Goal: Transaction & Acquisition: Purchase product/service

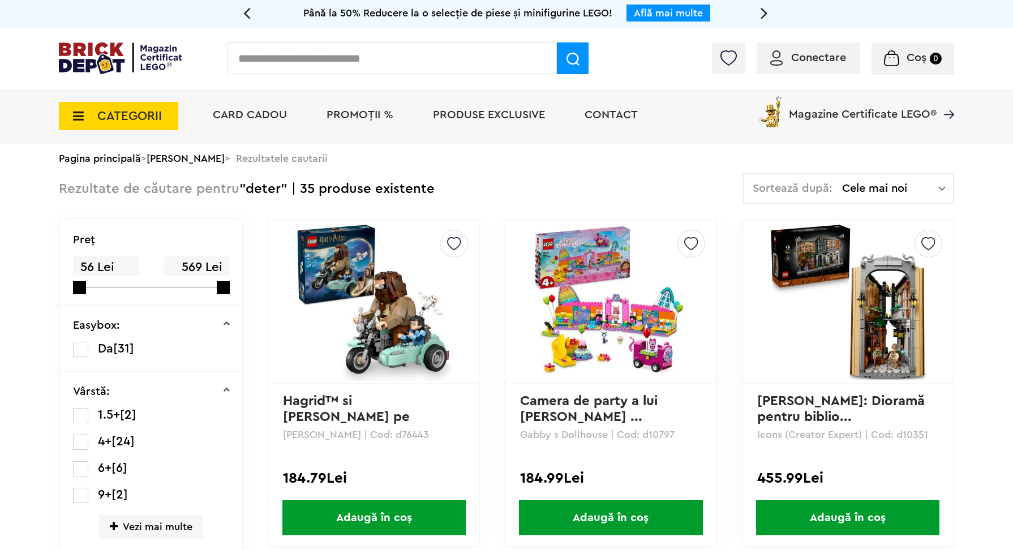
click at [831, 314] on img at bounding box center [847, 301] width 158 height 158
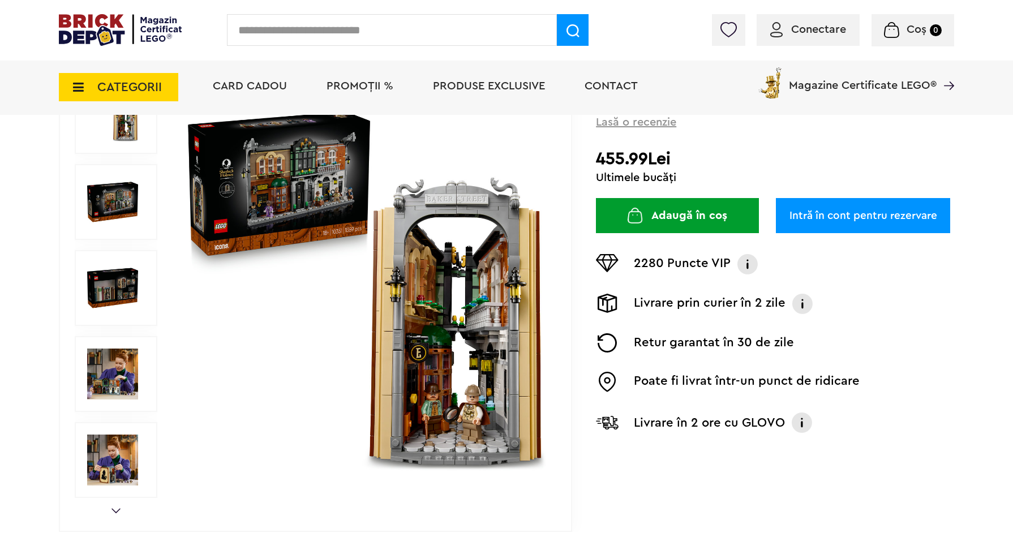
scroll to position [71, 0]
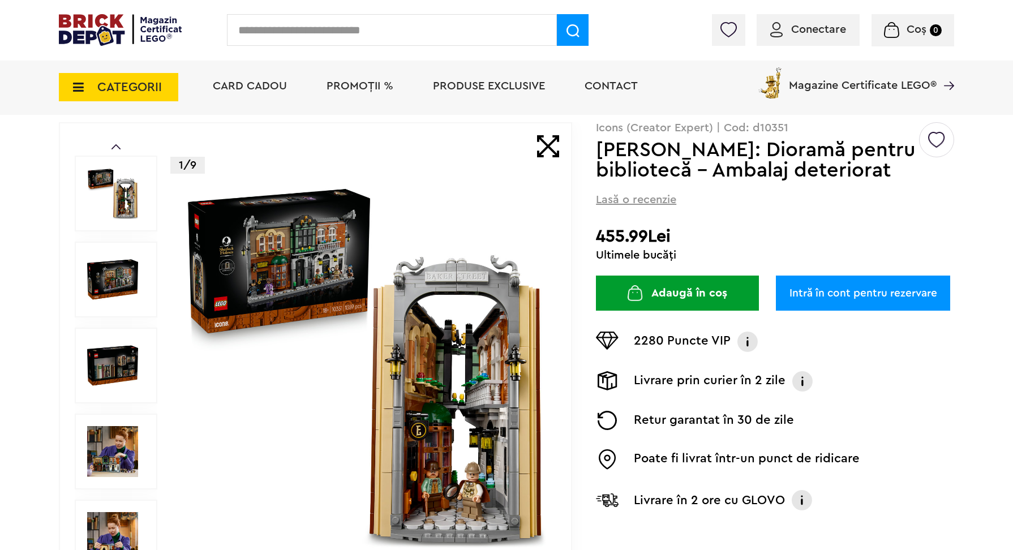
click at [115, 454] on img at bounding box center [112, 451] width 51 height 51
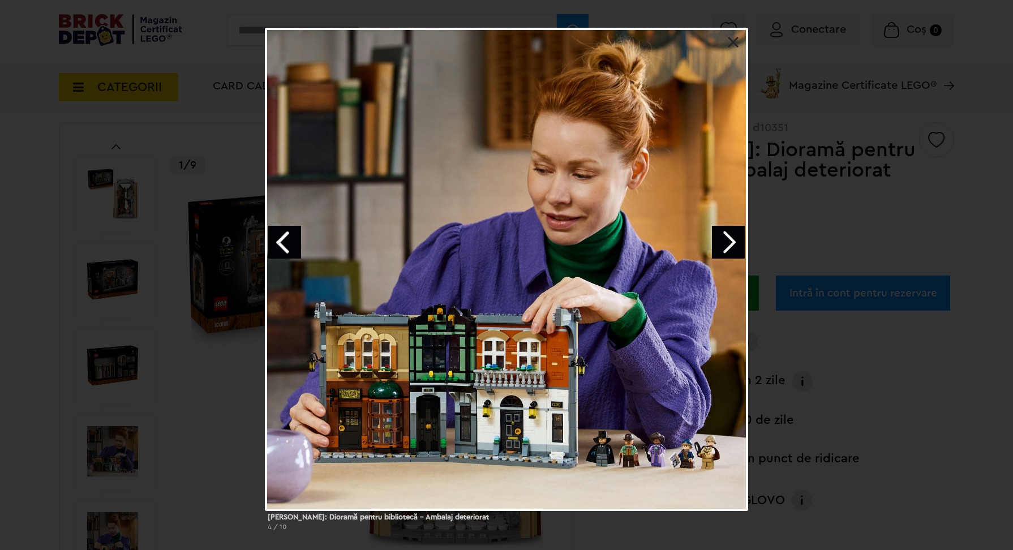
click at [947, 63] on div "Sherlock Holmes: Dioramă pentru bibliotecă - Ambalaj deteriorat 4 / 10" at bounding box center [506, 283] width 1013 height 511
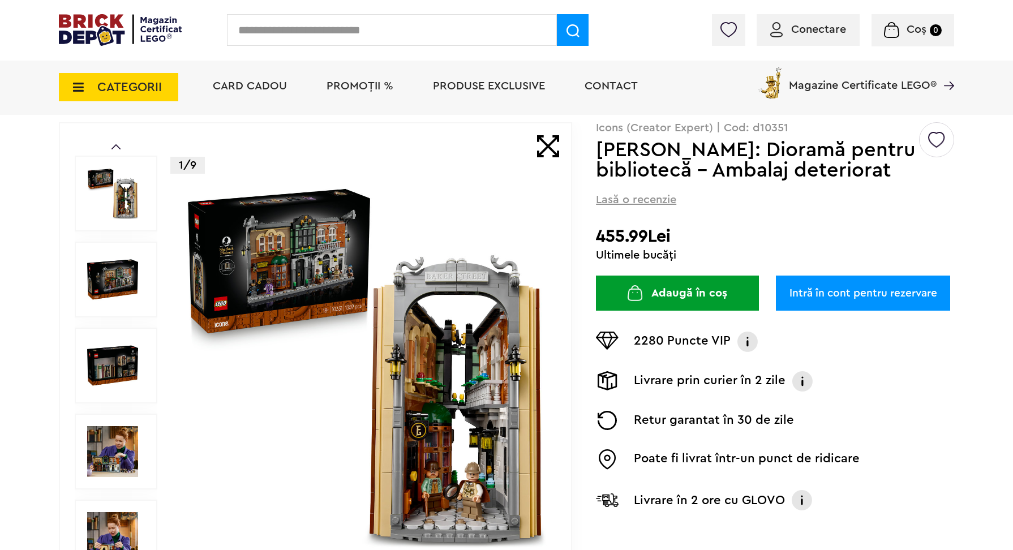
click at [342, 89] on span "PROMOȚII %" at bounding box center [359, 85] width 67 height 11
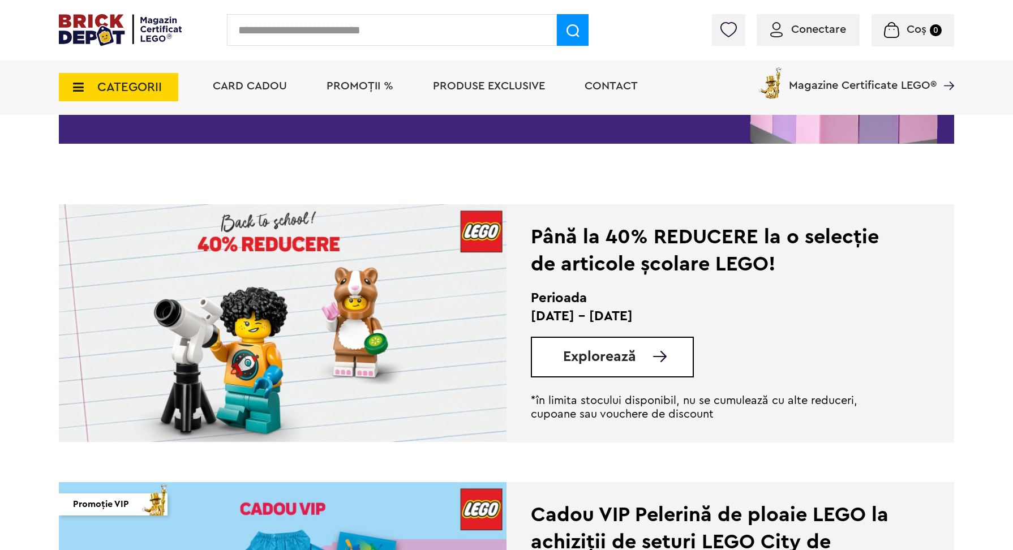
scroll to position [190, 0]
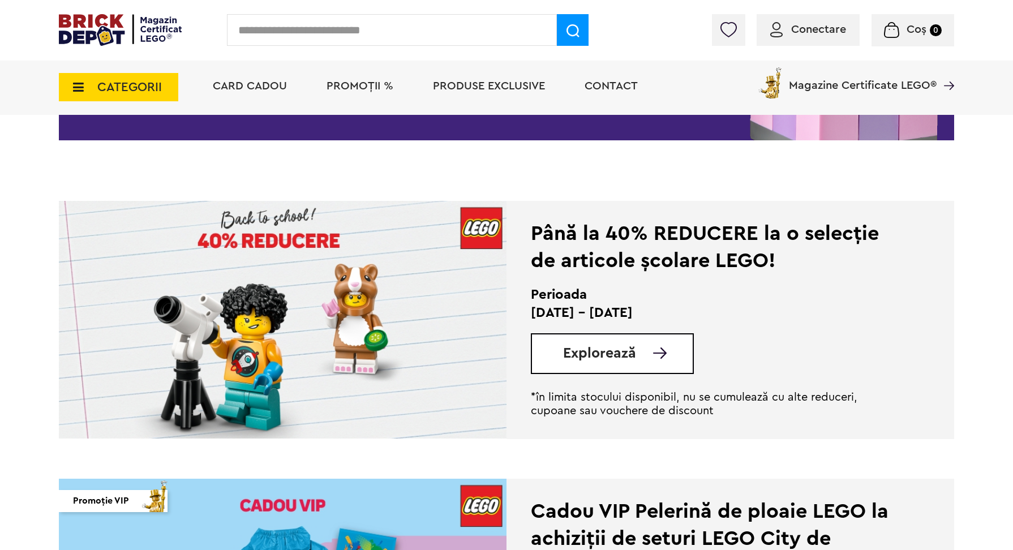
click at [385, 301] on img at bounding box center [283, 320] width 448 height 238
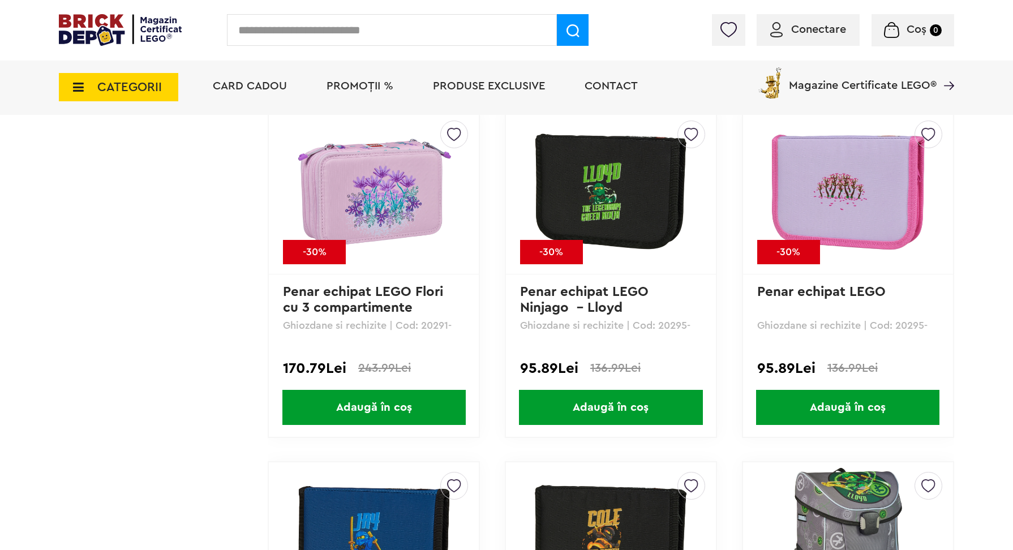
scroll to position [4918, 0]
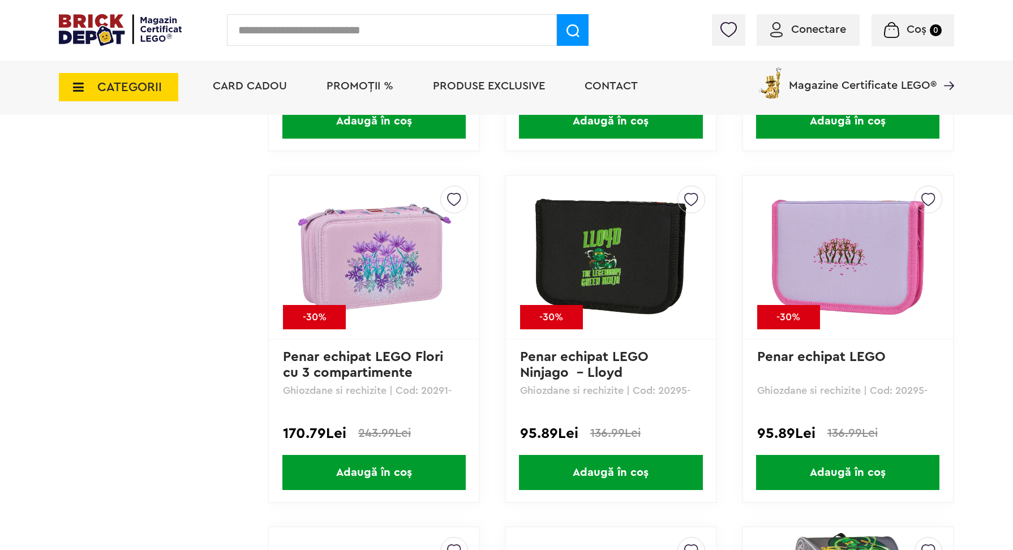
click at [79, 88] on icon at bounding box center [75, 87] width 18 height 12
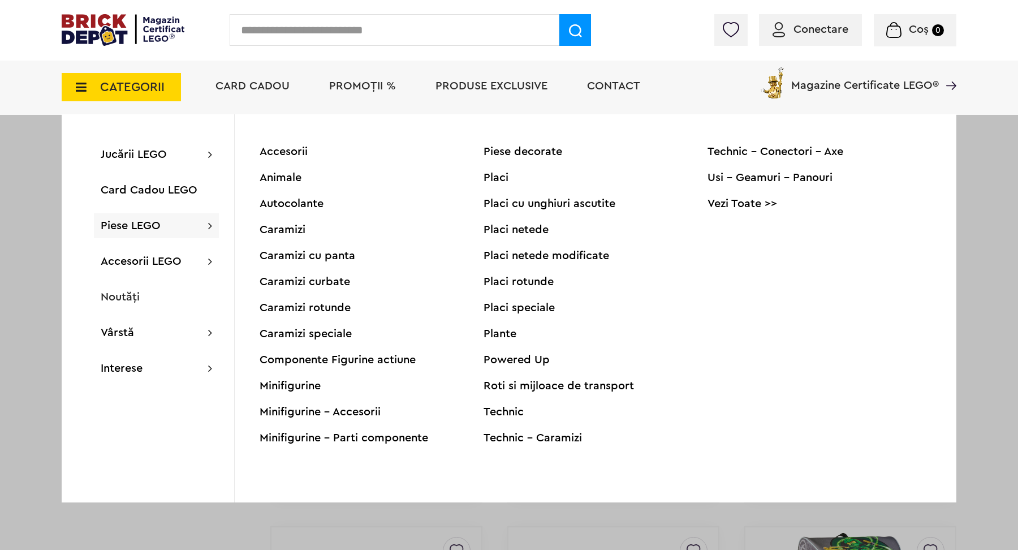
click at [283, 387] on div "Minifigurine" at bounding box center [372, 385] width 224 height 11
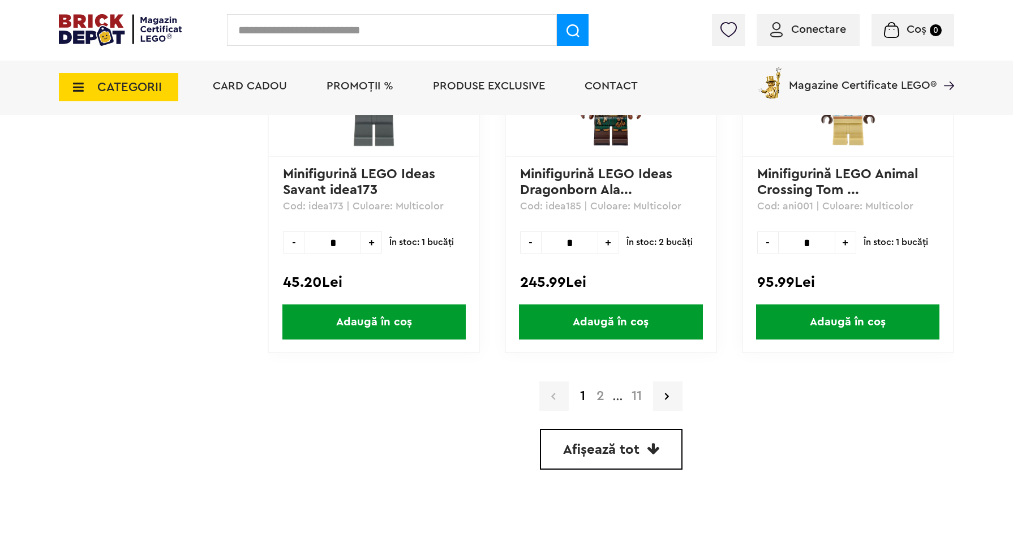
scroll to position [3223, 0]
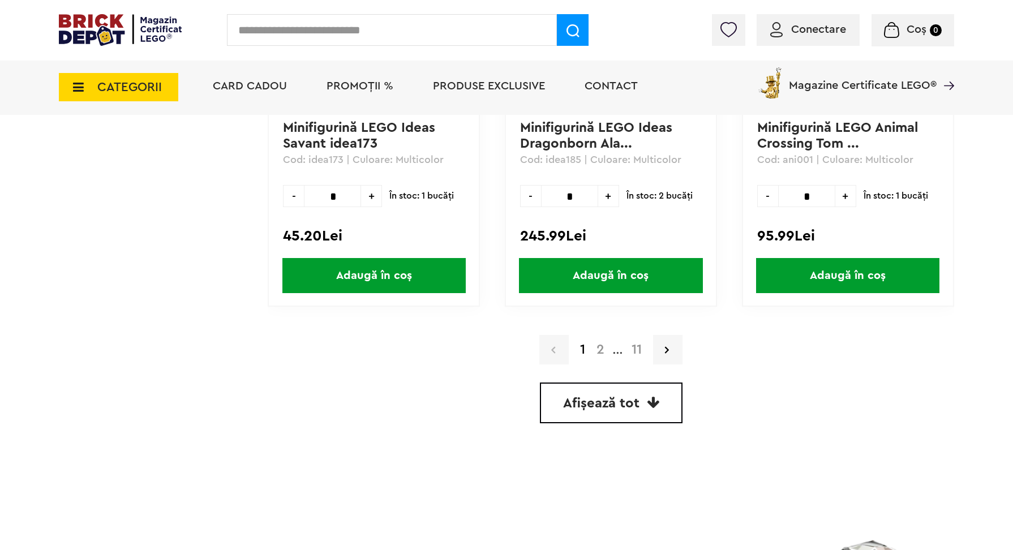
click at [600, 347] on link "2" at bounding box center [600, 350] width 19 height 14
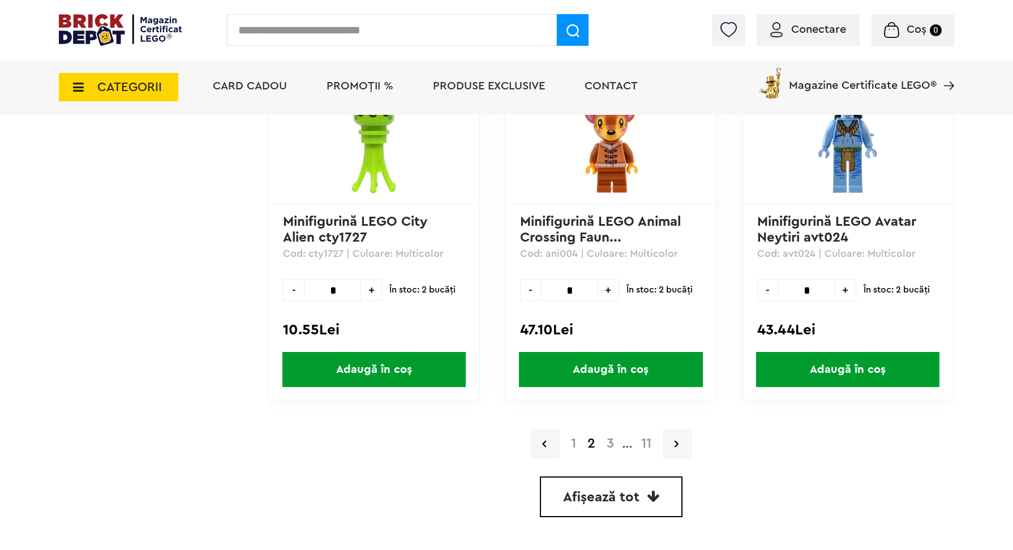
scroll to position [3163, 0]
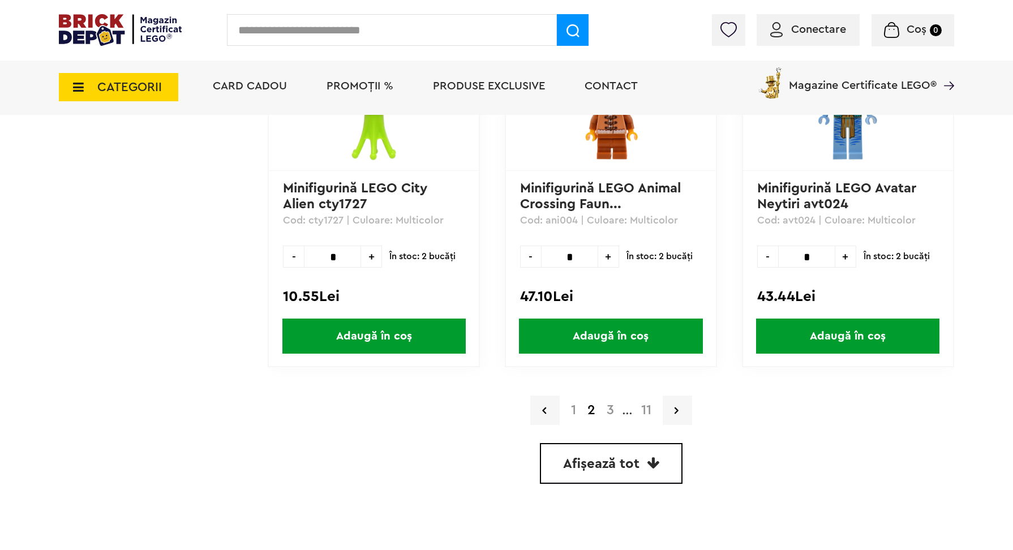
click at [608, 407] on link "3" at bounding box center [610, 410] width 19 height 14
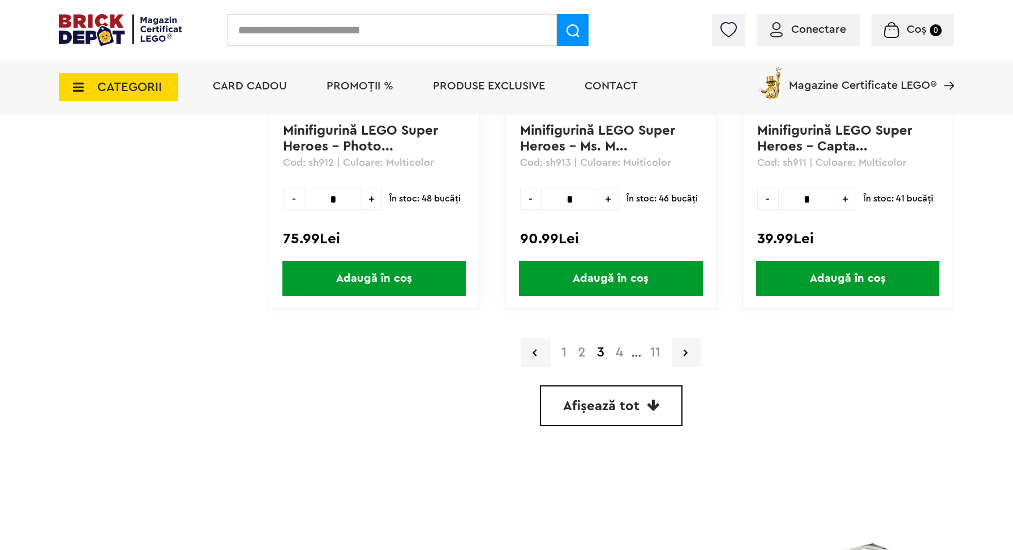
scroll to position [3240, 0]
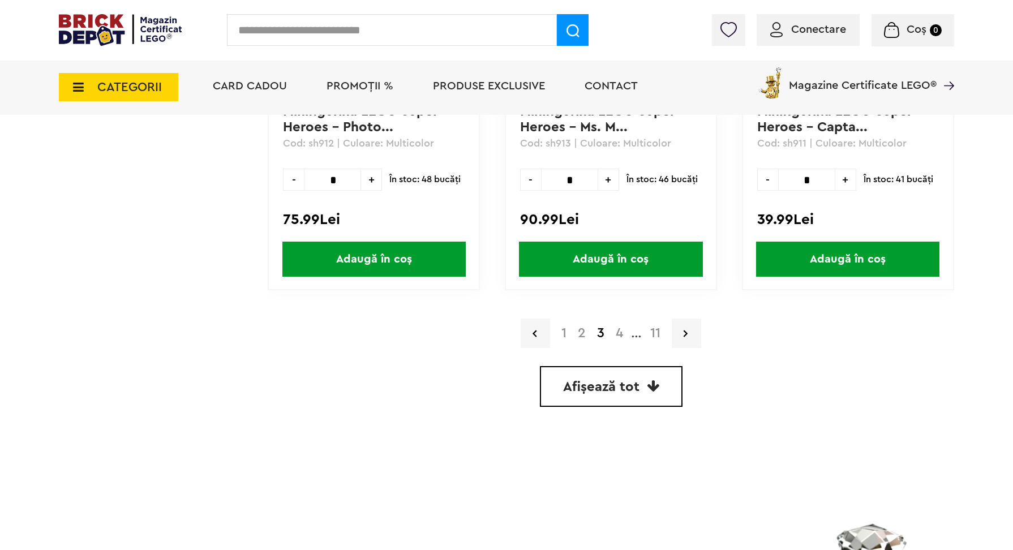
click at [618, 330] on link "4" at bounding box center [619, 333] width 19 height 14
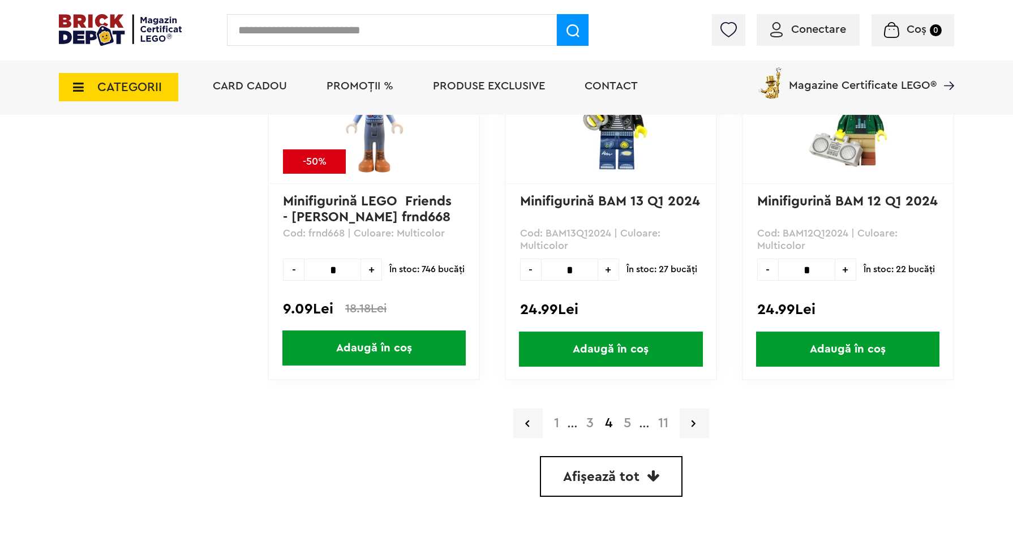
scroll to position [3152, 0]
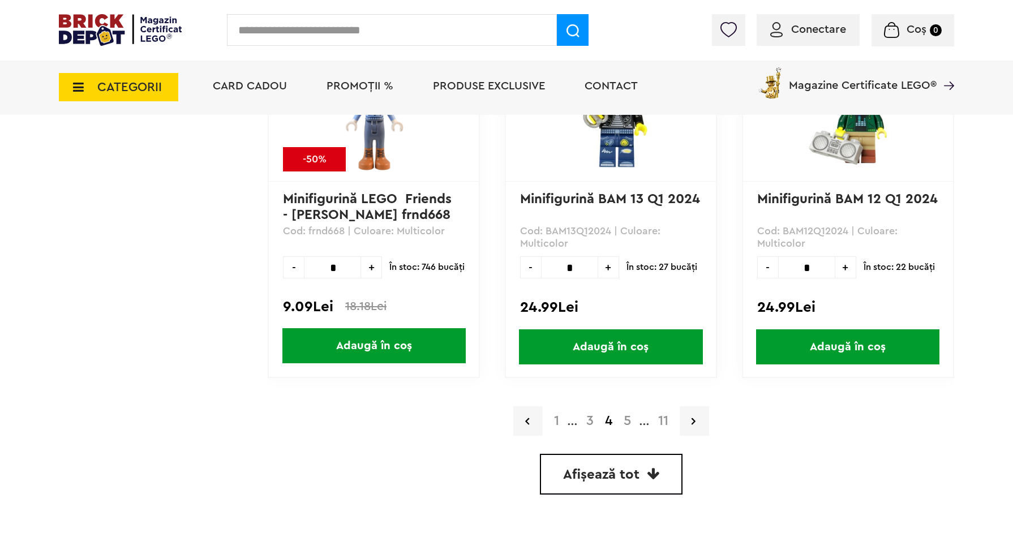
click at [627, 415] on link "5" at bounding box center [627, 421] width 19 height 14
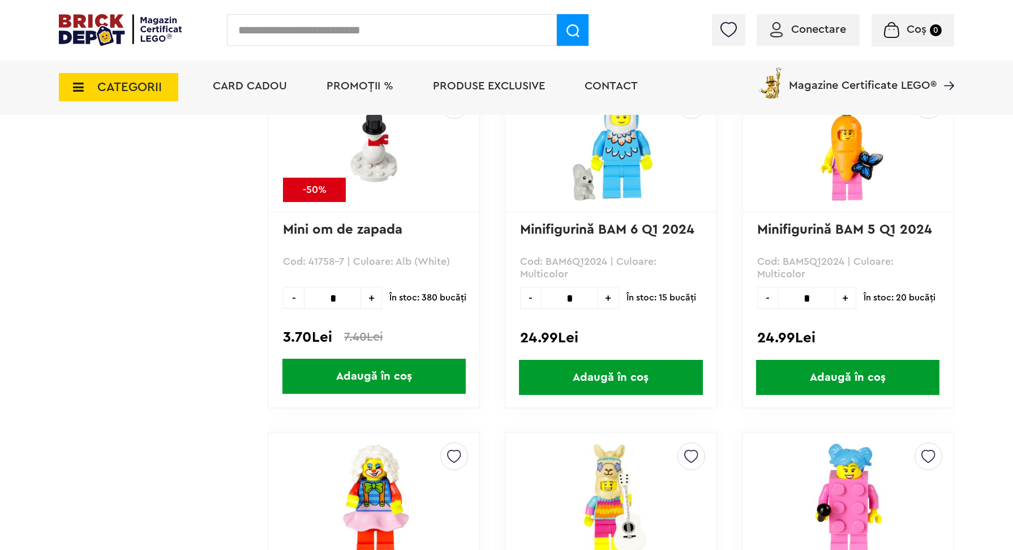
scroll to position [1014, 0]
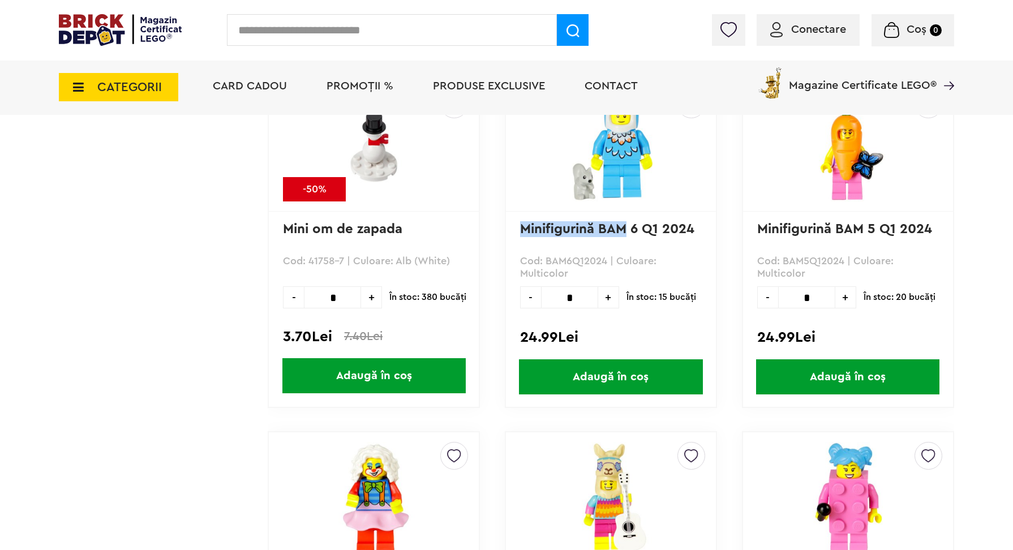
drag, startPoint x: 512, startPoint y: 226, endPoint x: 627, endPoint y: 227, distance: 115.4
click at [627, 227] on div "Creează o listă nouă Minifigurină BAM 6 Q1 2024 Cod: BAM6Q12024 | Culoare: Mult…" at bounding box center [611, 244] width 212 height 328
copy link "Minifigurină BAM"
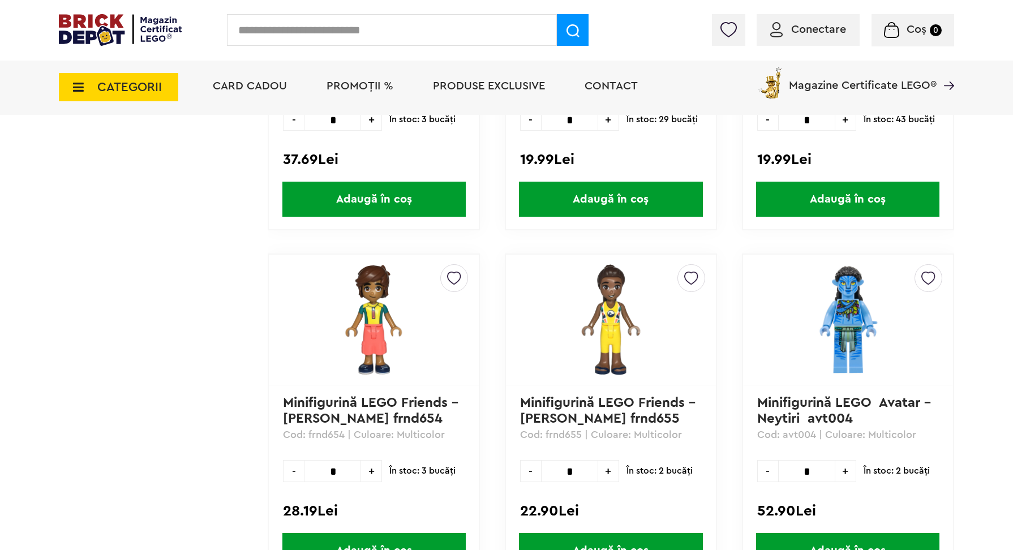
scroll to position [2601, 0]
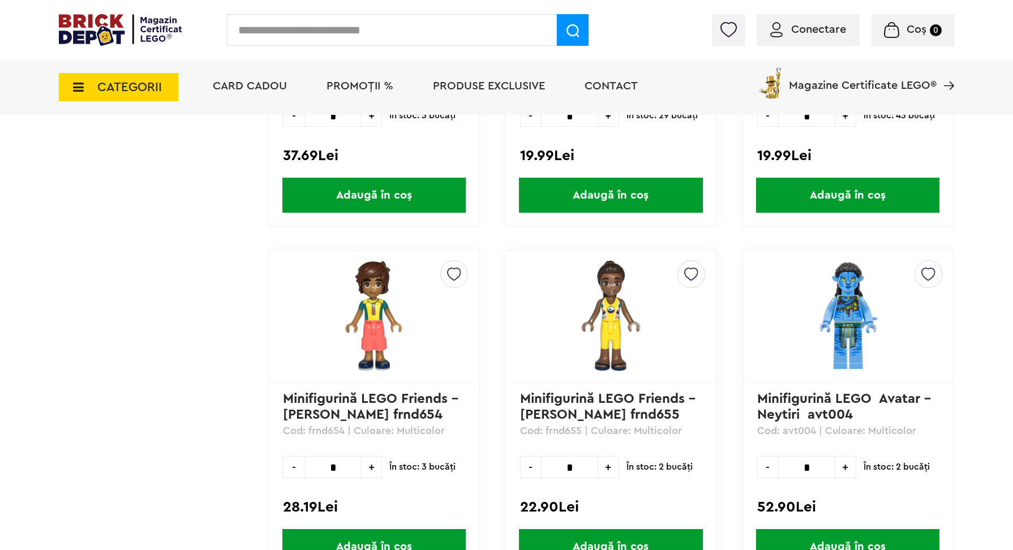
click at [366, 31] on input "text" at bounding box center [392, 30] width 330 height 32
paste input "**********"
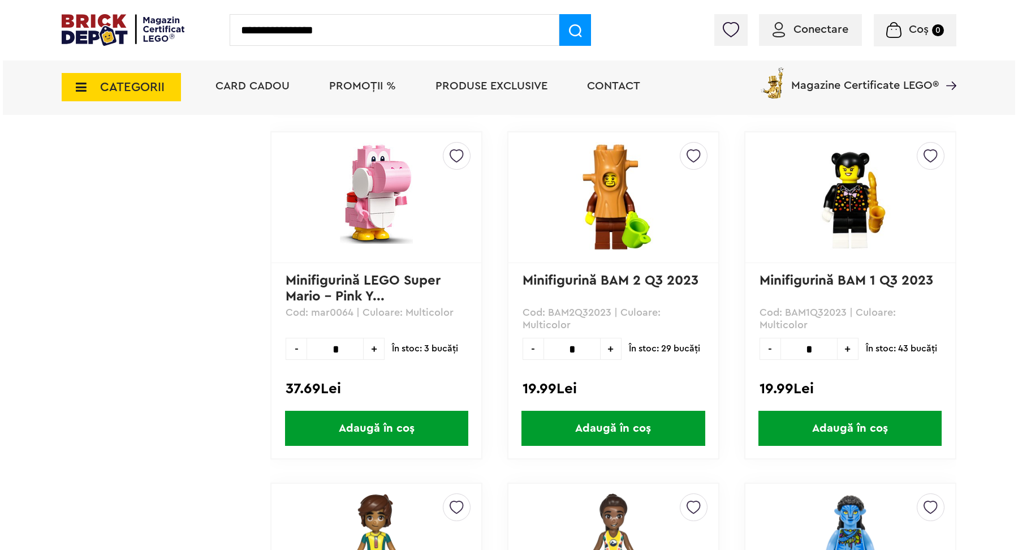
scroll to position [2259, 0]
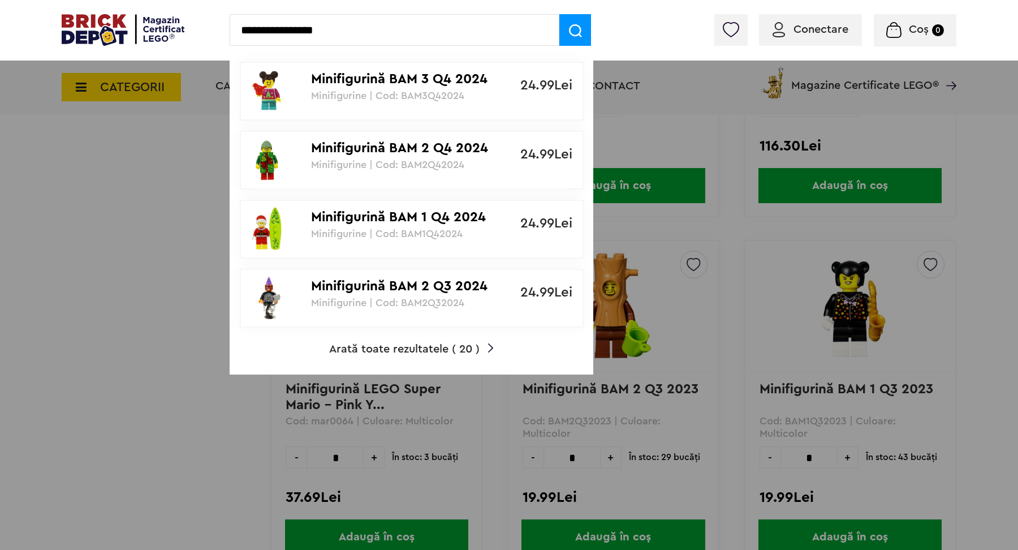
type input "**********"
click at [415, 347] on span "Arată toate rezultatele ( 20 )" at bounding box center [404, 348] width 151 height 11
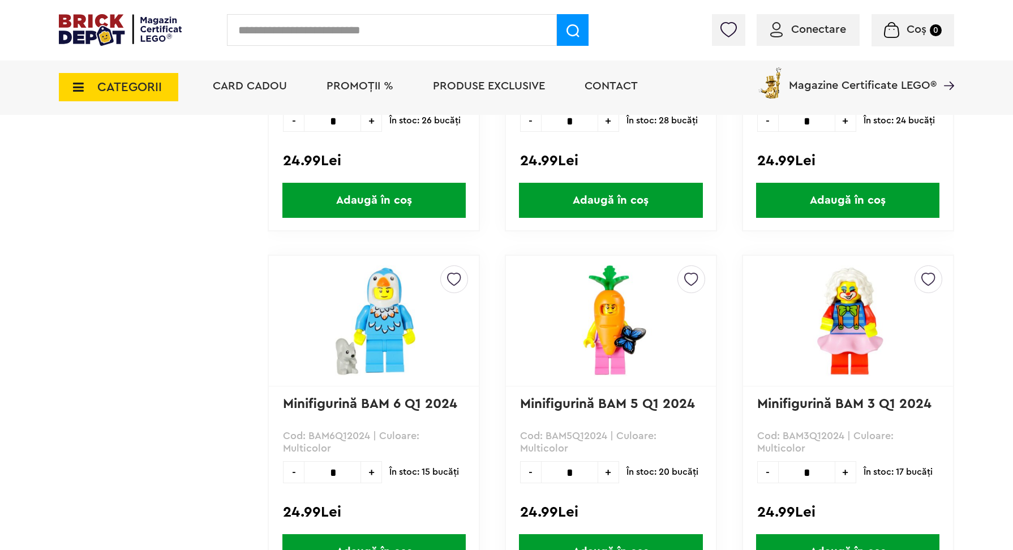
scroll to position [914, 0]
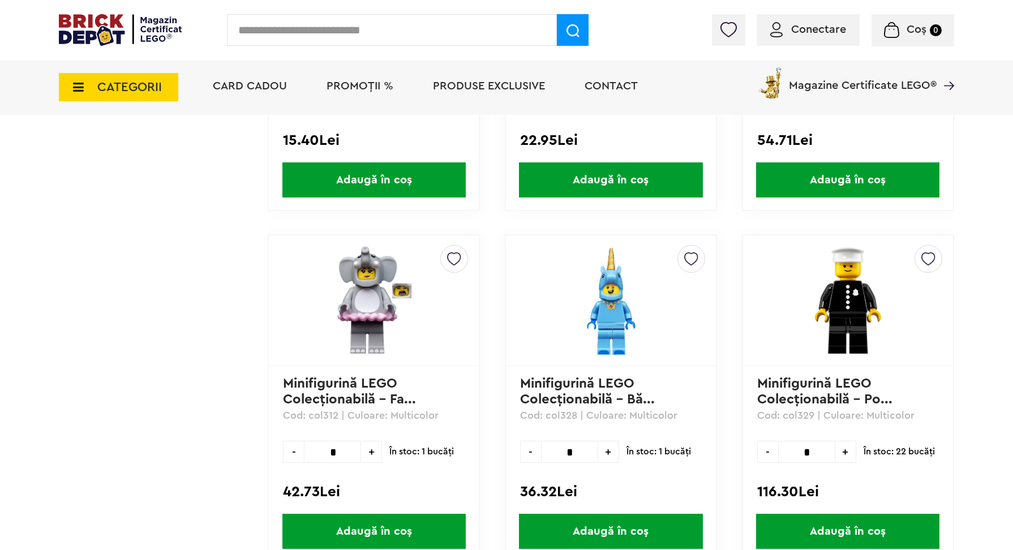
scroll to position [1890, 0]
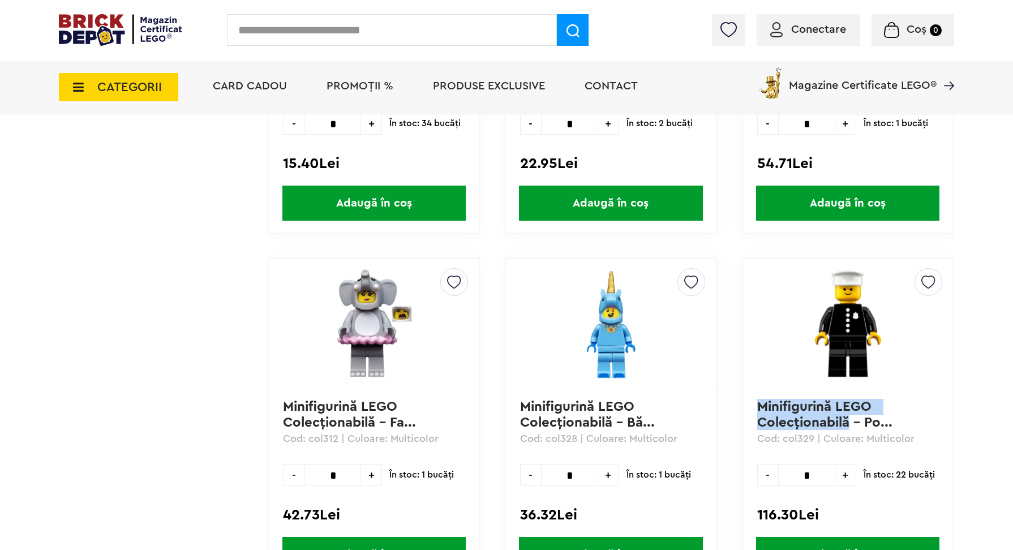
drag, startPoint x: 750, startPoint y: 398, endPoint x: 850, endPoint y: 416, distance: 102.3
click at [850, 416] on div "Creează o listă nouă Minifigurină LEGO Colecţionabilă - Po... Cod: col329 | Cul…" at bounding box center [848, 421] width 212 height 328
copy link "Minifigurină LEGO Colecţionabilă"
click at [320, 31] on input "text" at bounding box center [392, 30] width 330 height 32
paste input "**********"
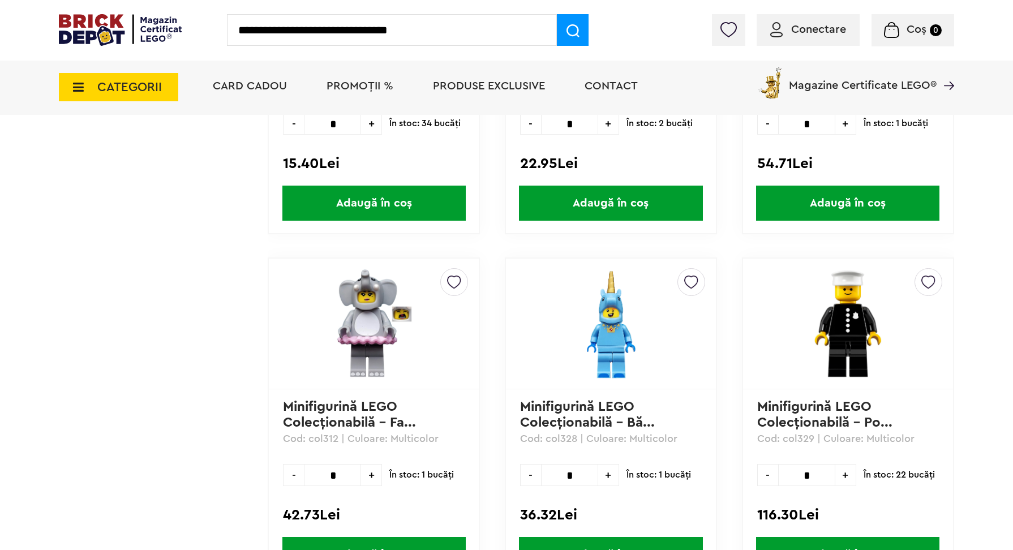
type input "**********"
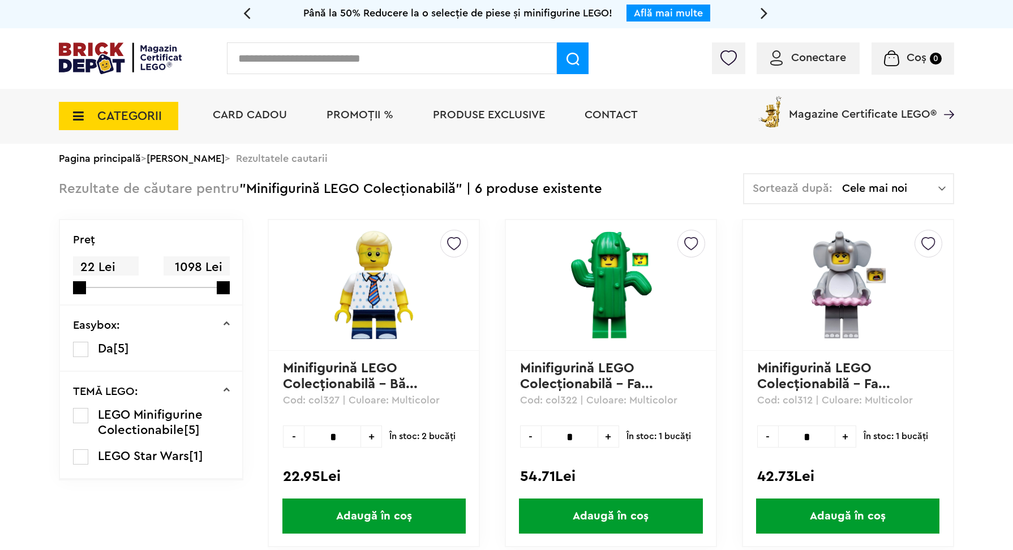
click at [76, 114] on icon at bounding box center [75, 116] width 18 height 12
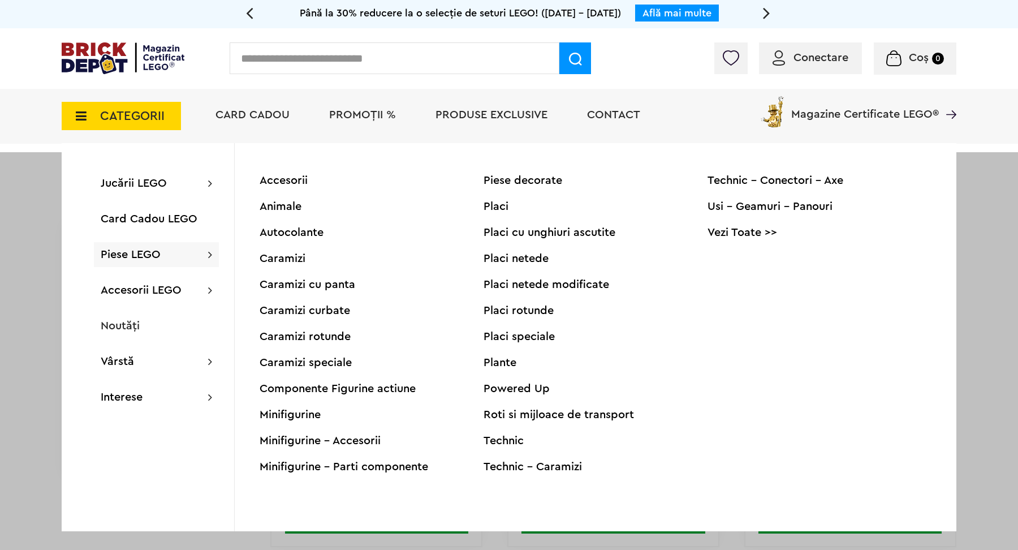
click at [560, 414] on div "Roti si mijloace de transport" at bounding box center [596, 414] width 224 height 11
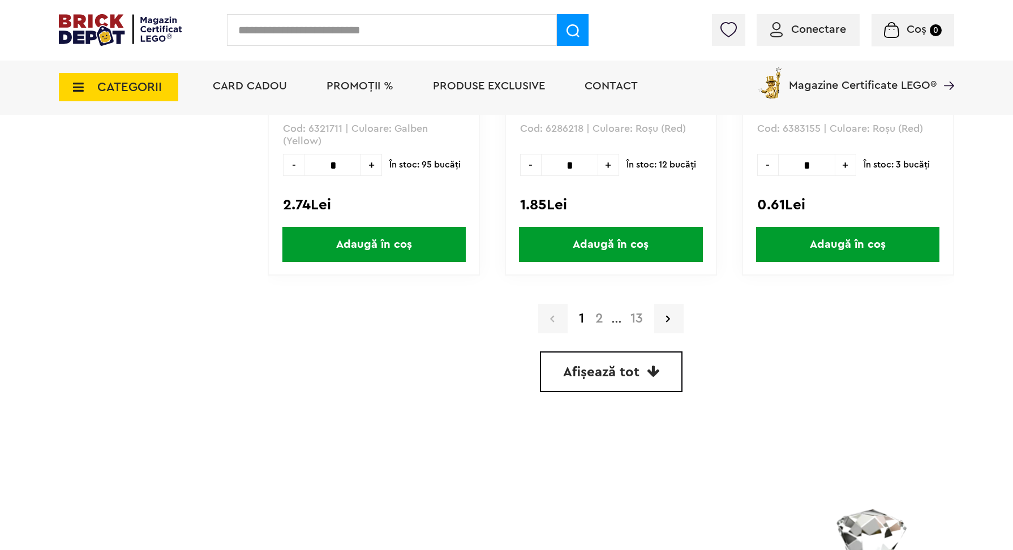
scroll to position [3260, 0]
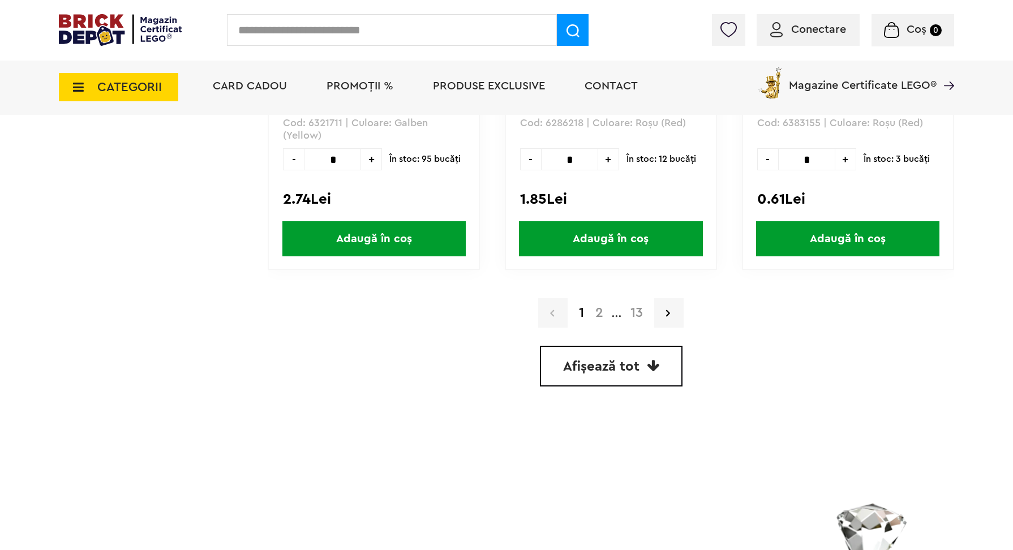
click at [600, 312] on link "2" at bounding box center [599, 313] width 19 height 14
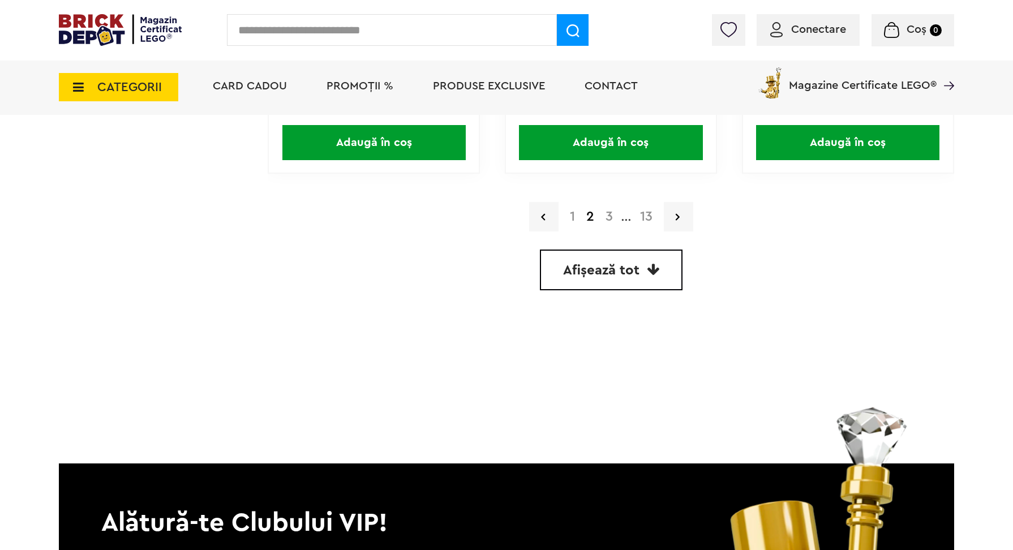
scroll to position [3384, 0]
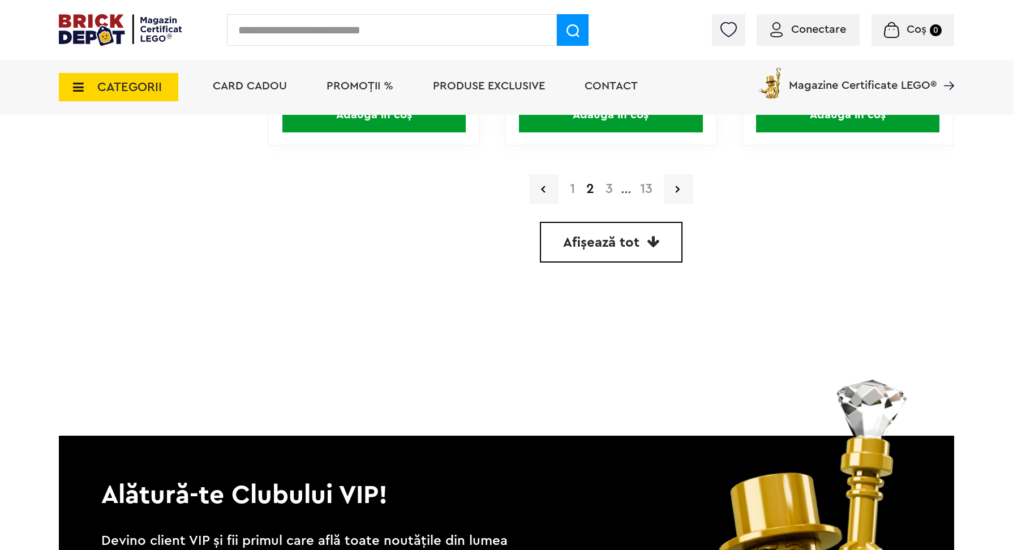
click at [609, 187] on link "3" at bounding box center [609, 189] width 19 height 14
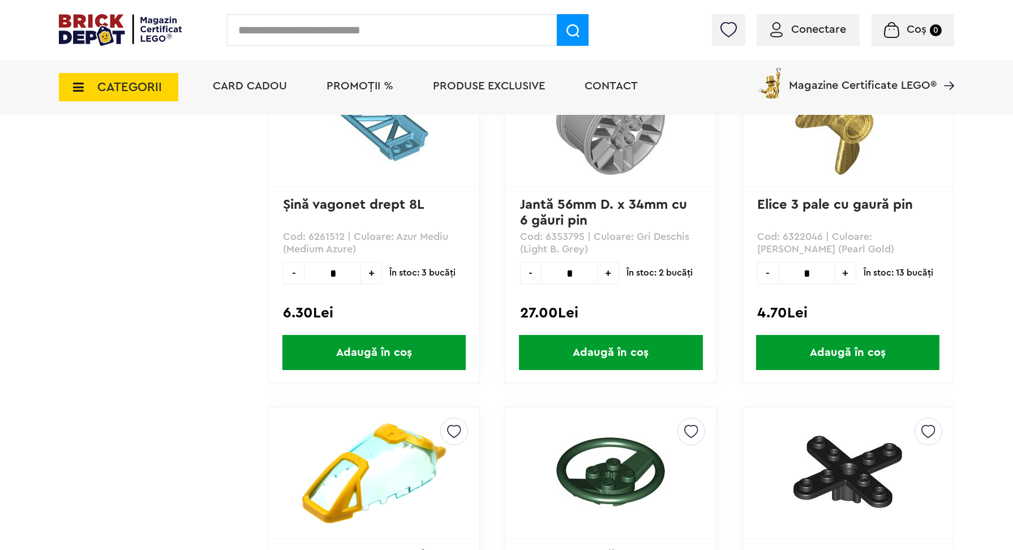
scroll to position [2773, 0]
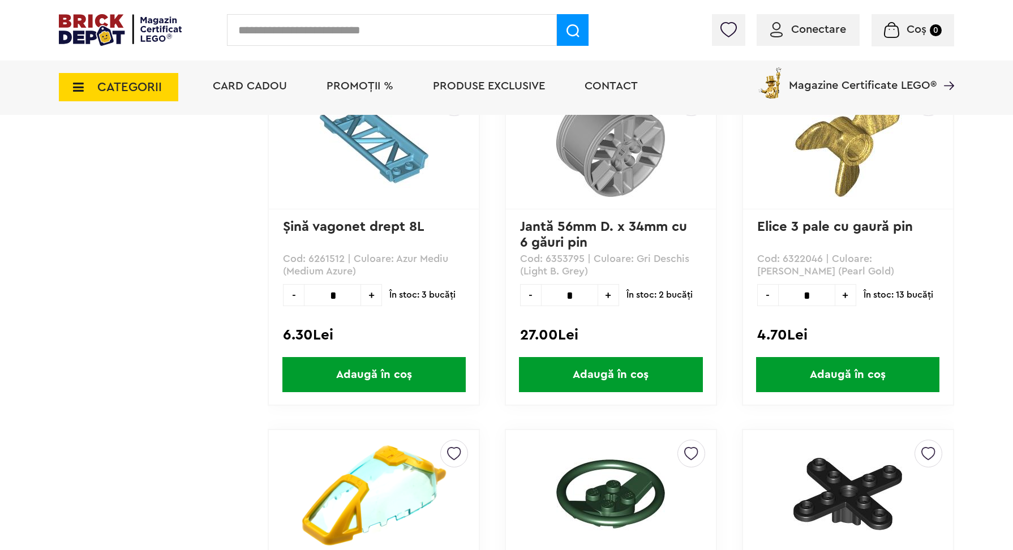
click at [371, 293] on span "+" at bounding box center [371, 295] width 21 height 22
type input "*"
click at [375, 367] on span "Adaugă în coș" at bounding box center [373, 374] width 183 height 35
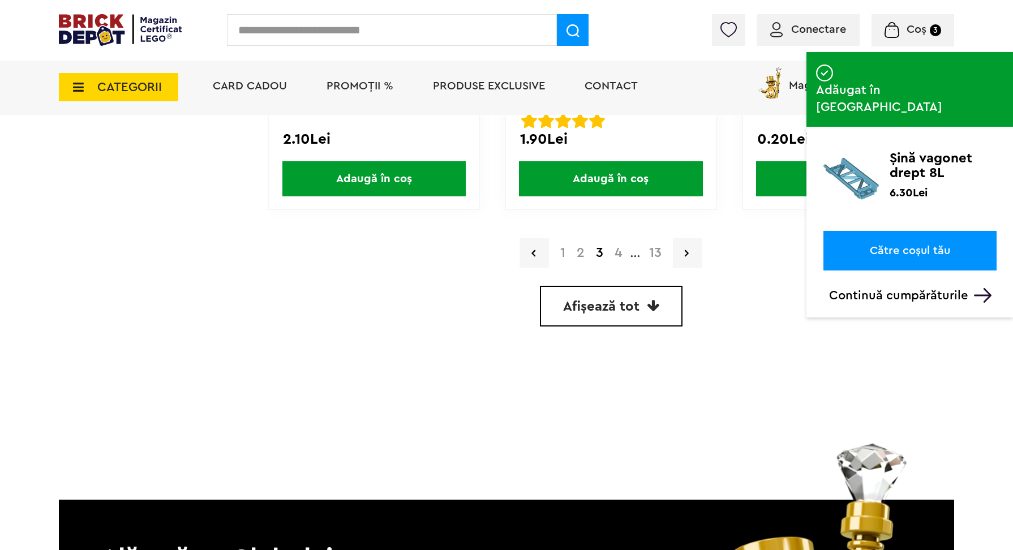
scroll to position [3303, 0]
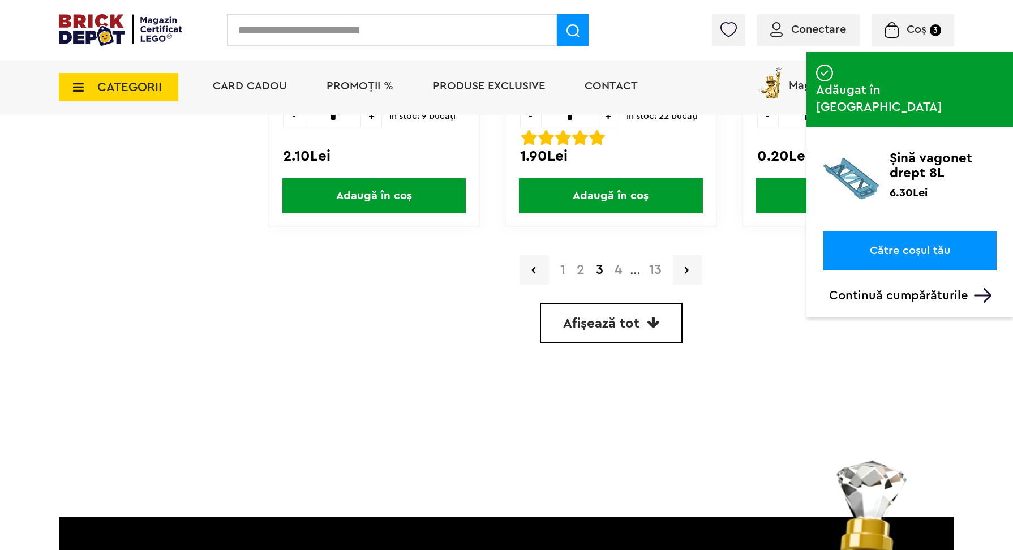
click at [618, 269] on link "4" at bounding box center [618, 270] width 19 height 14
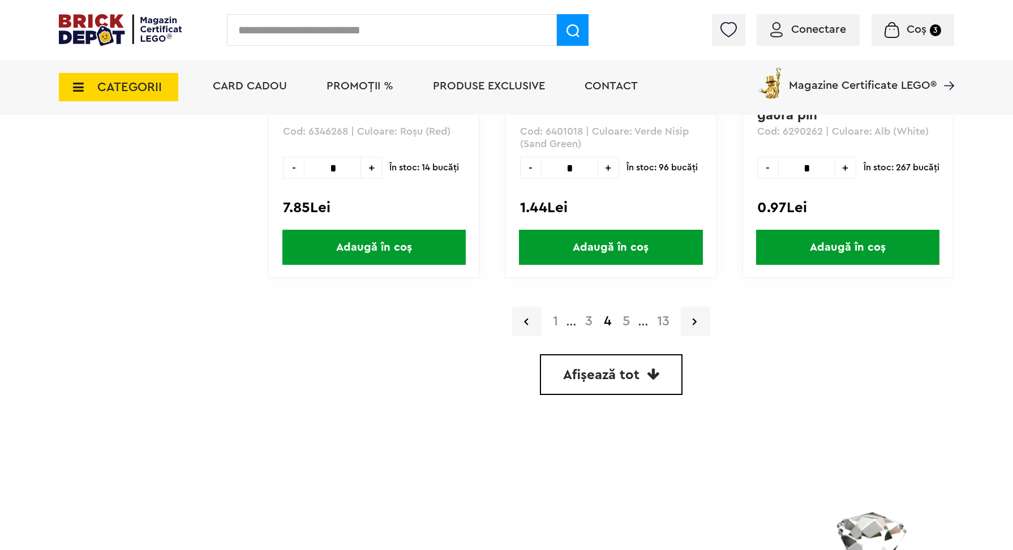
scroll to position [3250, 0]
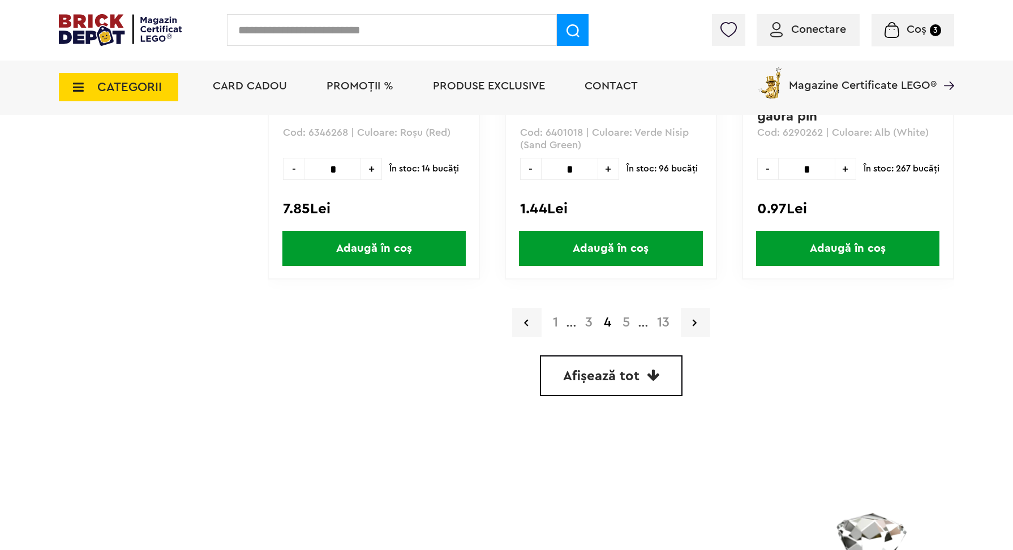
click at [625, 316] on link "5" at bounding box center [626, 323] width 19 height 14
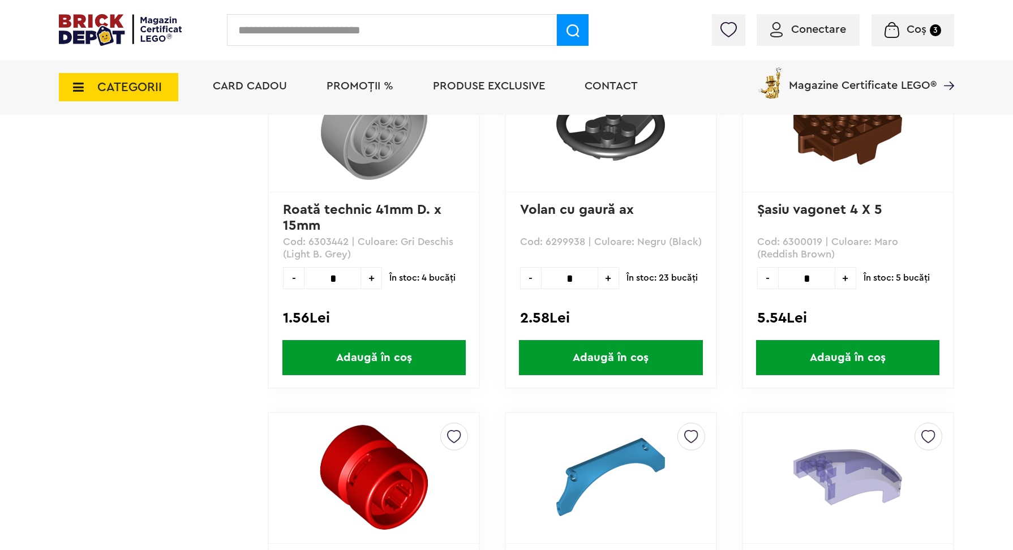
scroll to position [1714, 0]
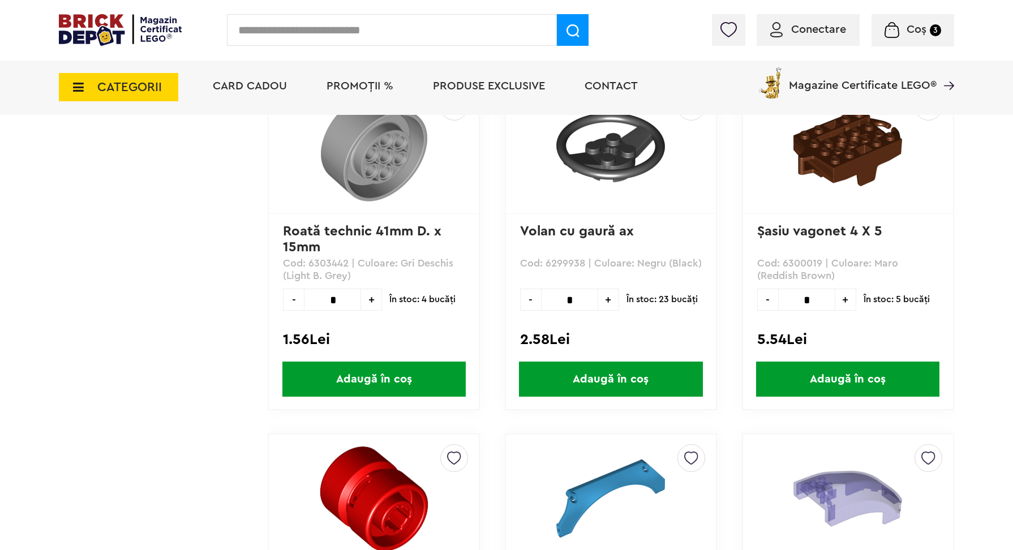
click at [839, 375] on span "Adaugă în coș" at bounding box center [847, 379] width 183 height 35
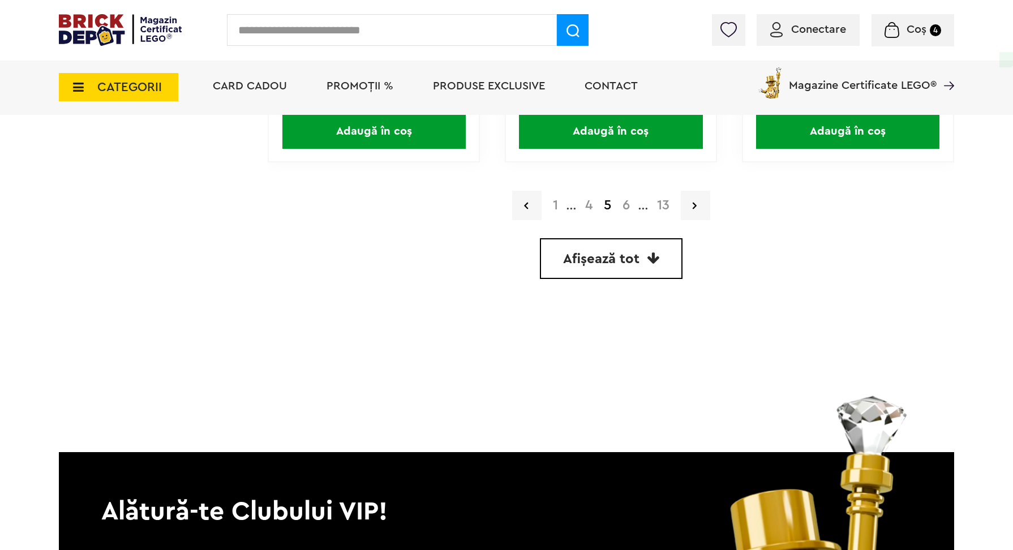
scroll to position [3378, 0]
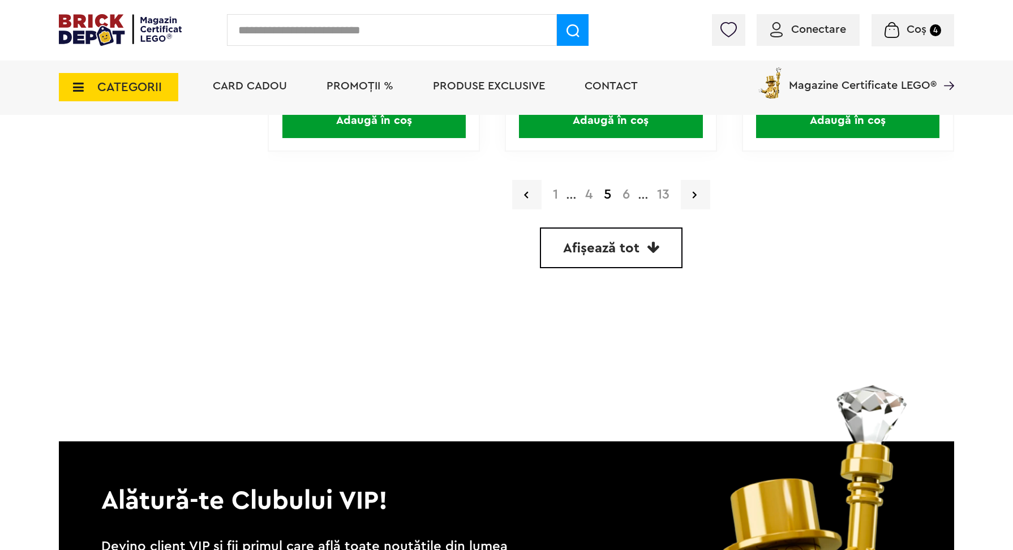
click at [625, 191] on link "6" at bounding box center [626, 195] width 19 height 14
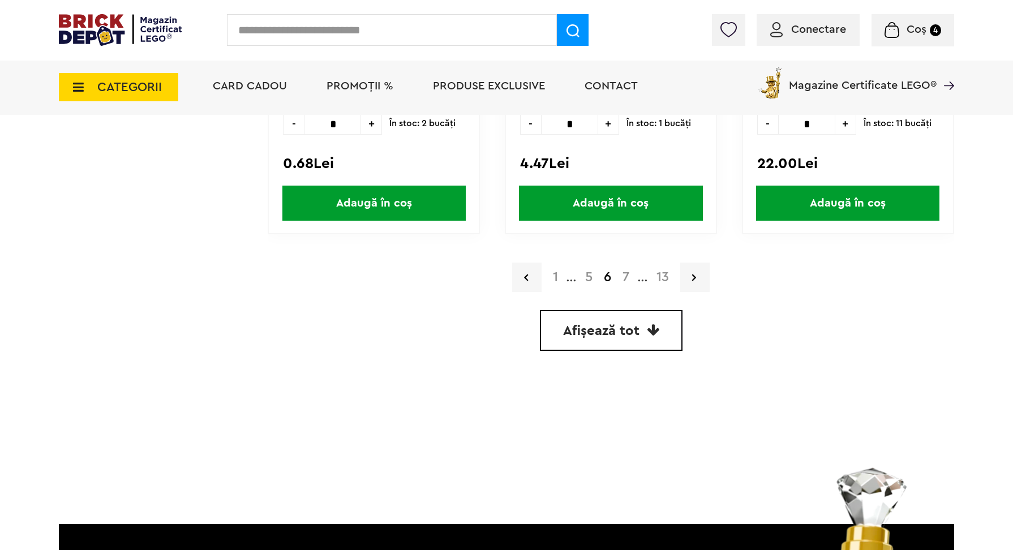
scroll to position [3308, 0]
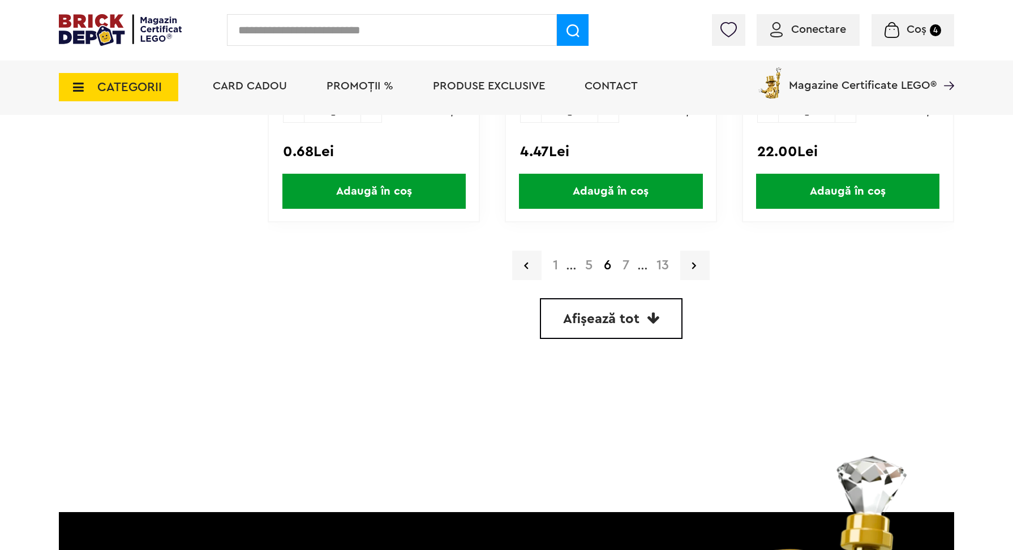
click at [625, 262] on link "7" at bounding box center [626, 266] width 18 height 14
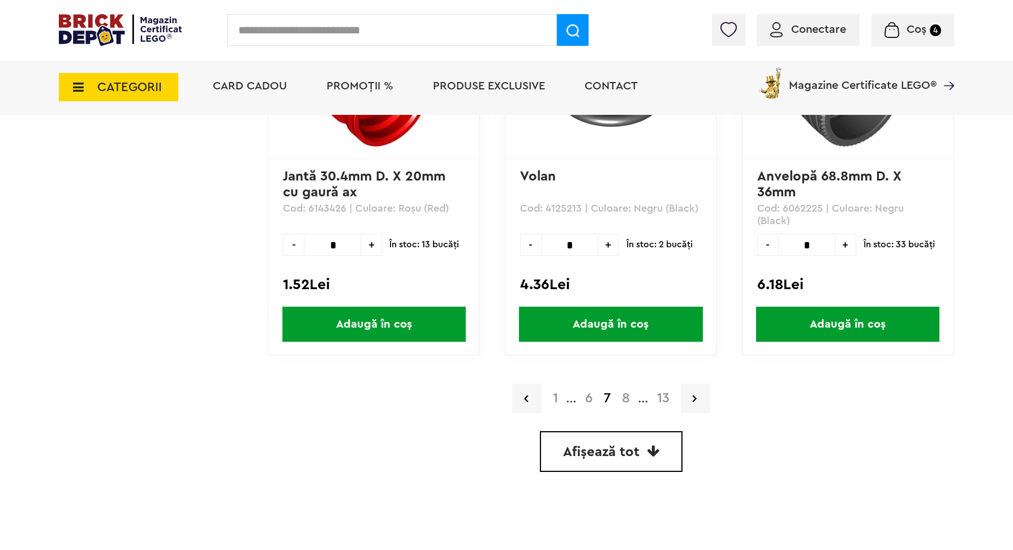
scroll to position [3189, 0]
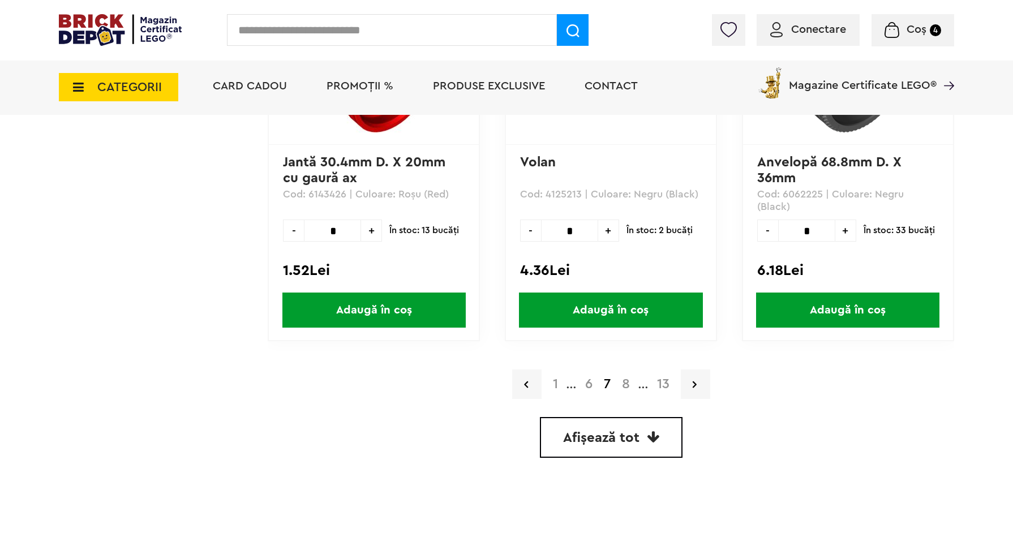
click at [626, 380] on link "8" at bounding box center [625, 384] width 19 height 14
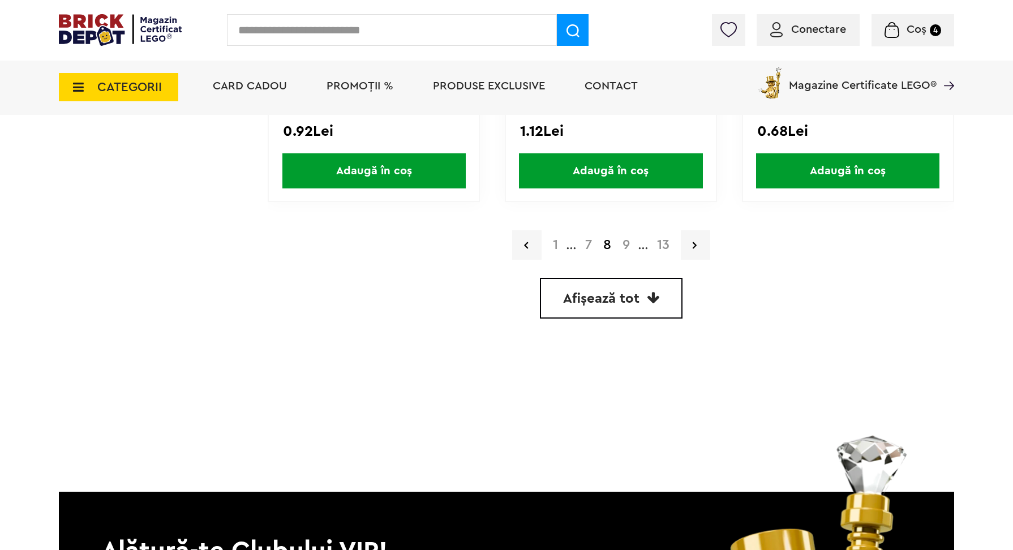
scroll to position [3329, 0]
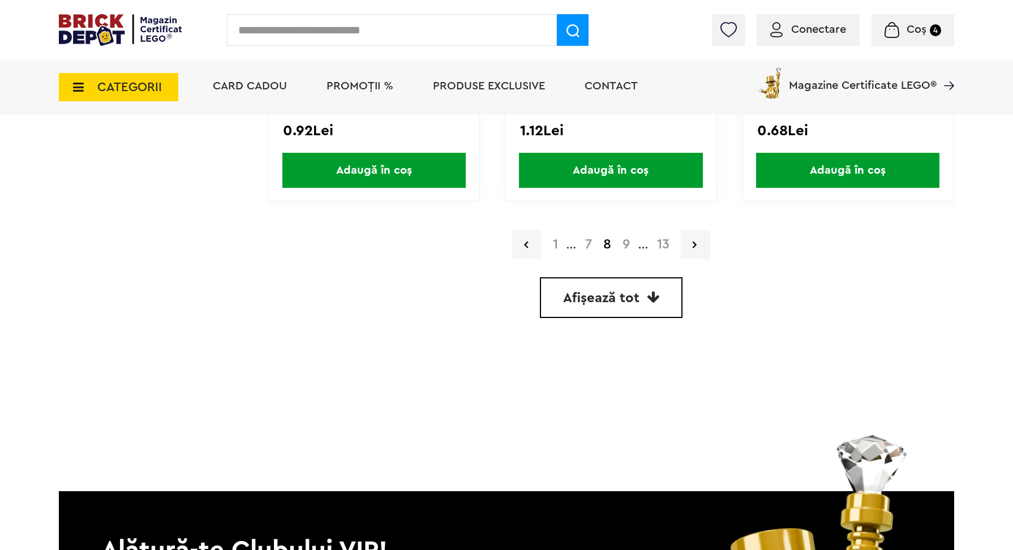
click at [626, 242] on link "9" at bounding box center [626, 245] width 19 height 14
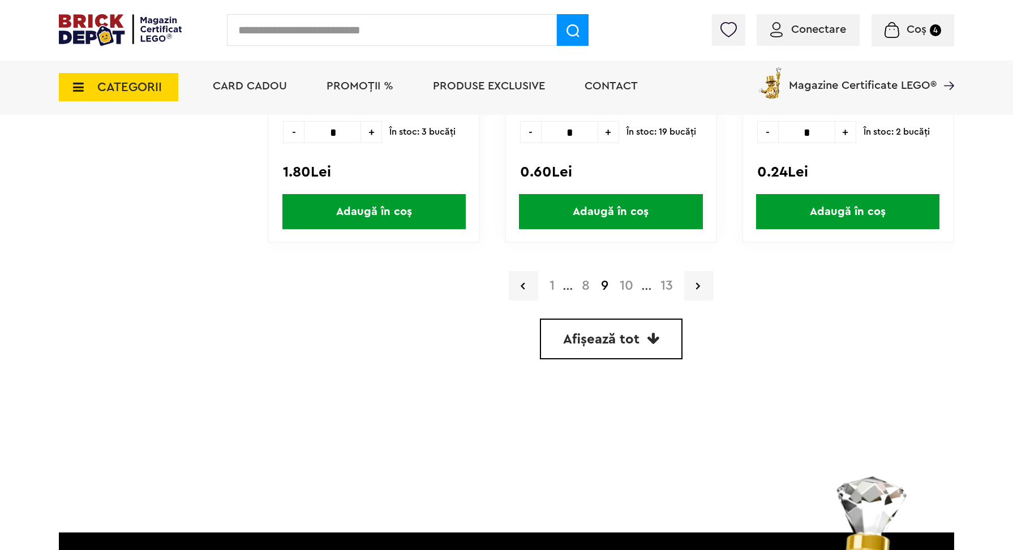
scroll to position [3301, 0]
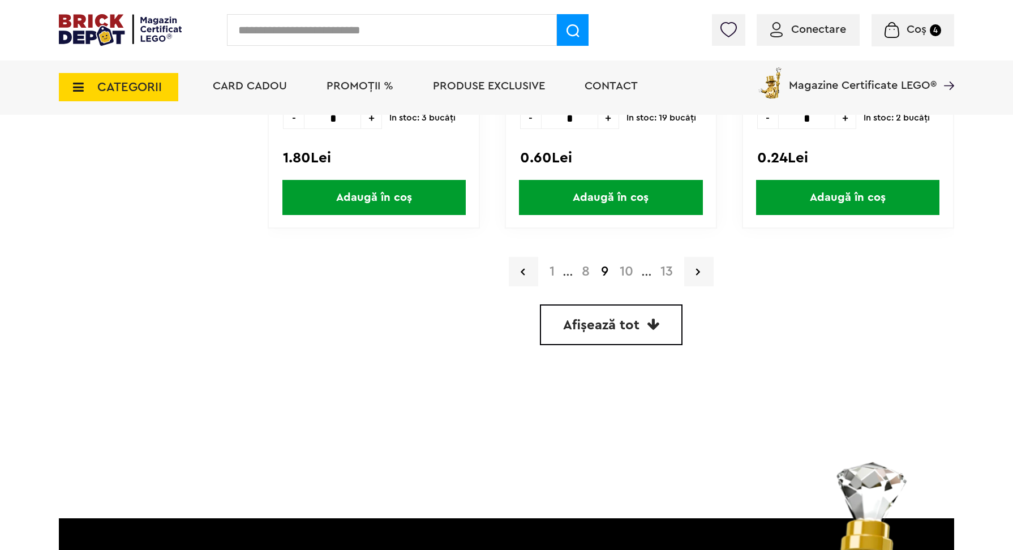
click at [626, 268] on link "10" at bounding box center [626, 272] width 25 height 14
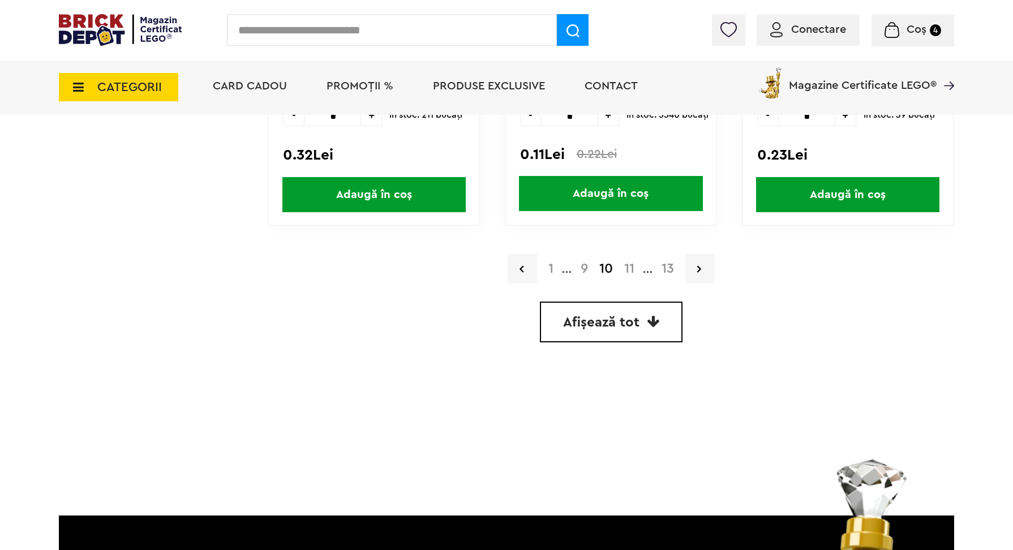
scroll to position [3312, 0]
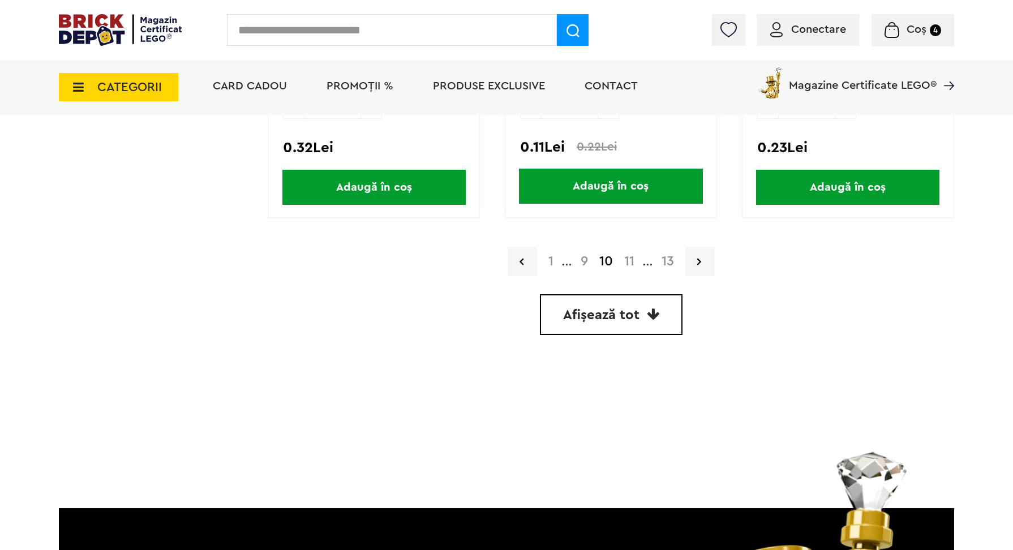
click at [629, 258] on link "11" at bounding box center [629, 262] width 22 height 14
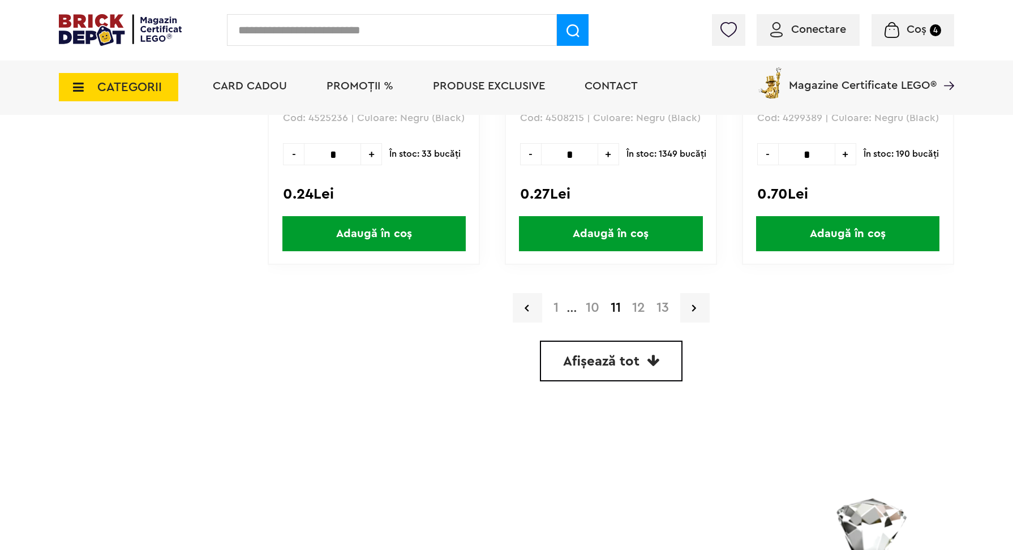
scroll to position [3277, 0]
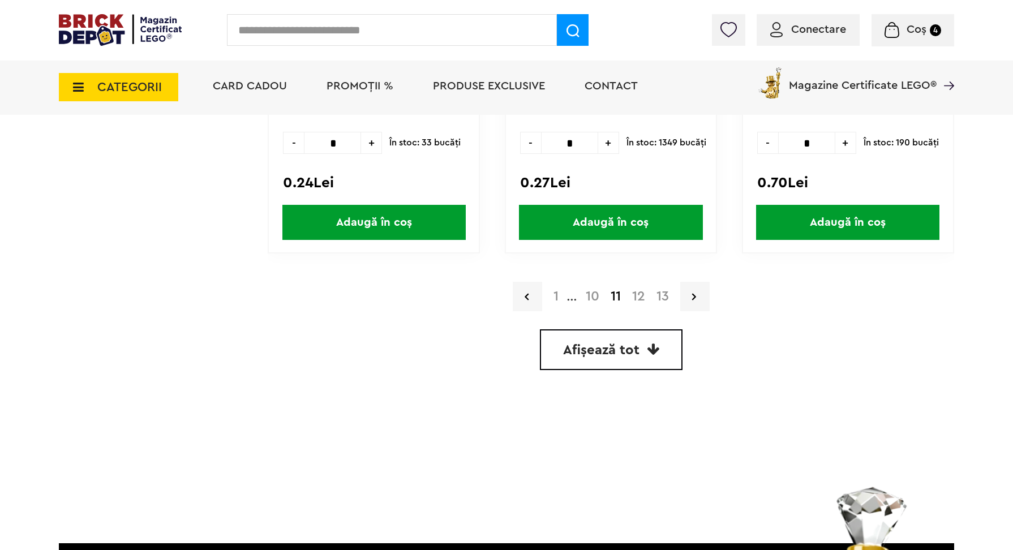
click at [636, 294] on link "12" at bounding box center [638, 297] width 24 height 14
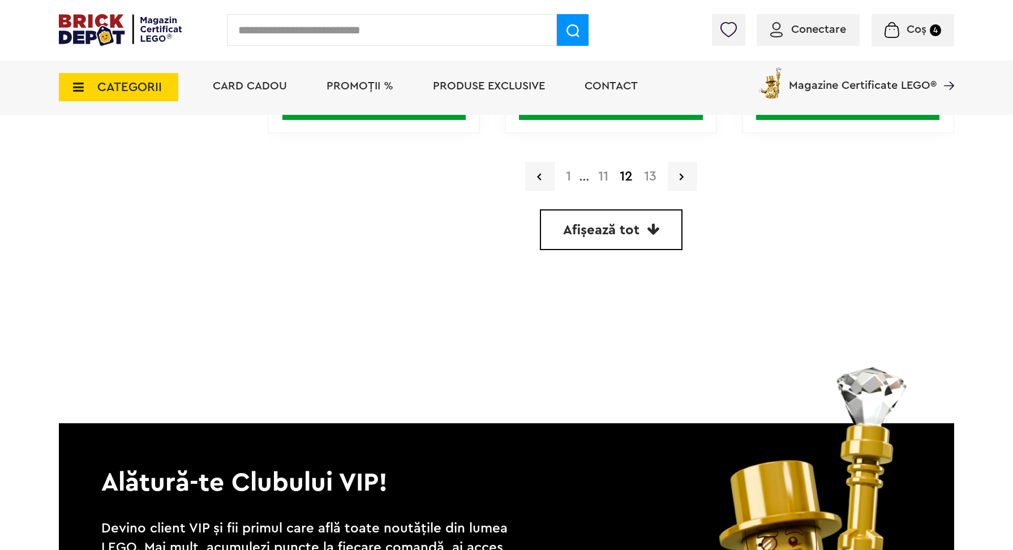
scroll to position [3398, 0]
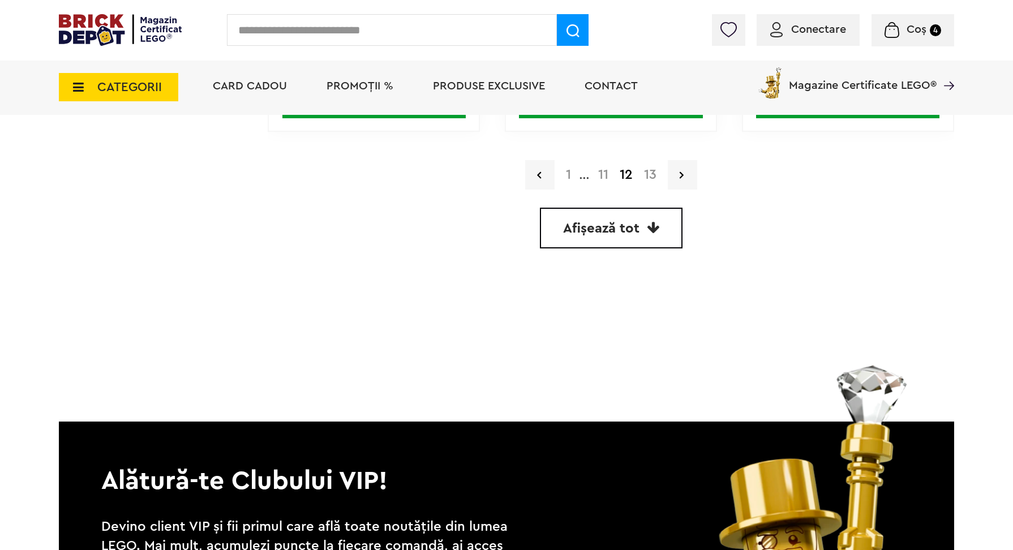
click at [649, 173] on link "13" at bounding box center [650, 175] width 24 height 14
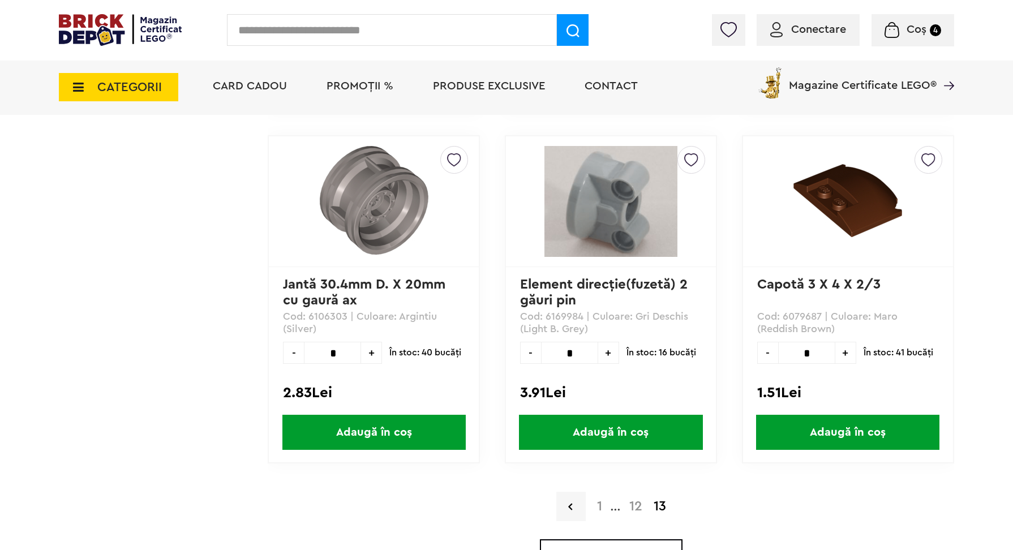
scroll to position [1659, 0]
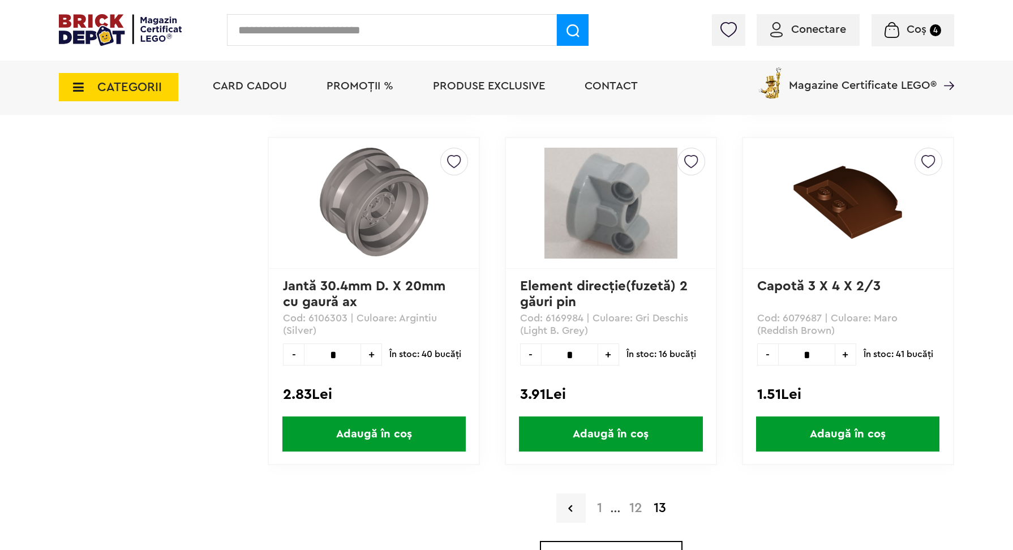
click at [80, 92] on icon at bounding box center [75, 87] width 18 height 12
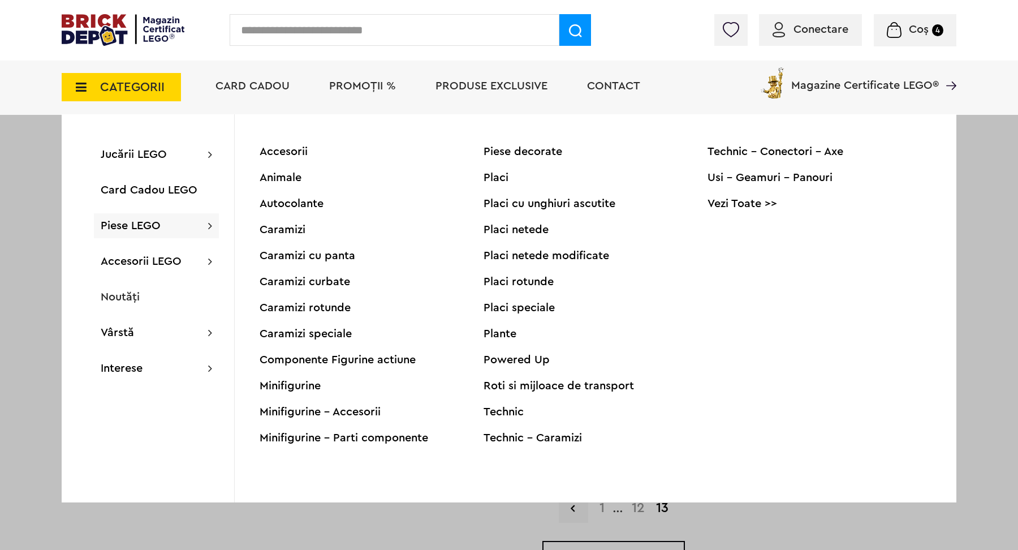
click at [772, 176] on div "Usi - Geamuri - Panouri" at bounding box center [820, 177] width 224 height 11
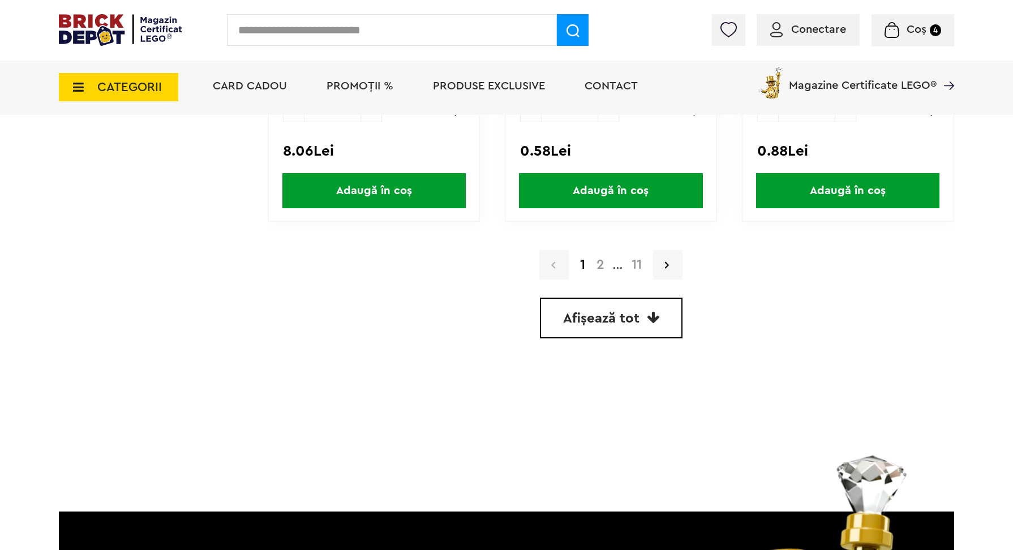
scroll to position [3307, 0]
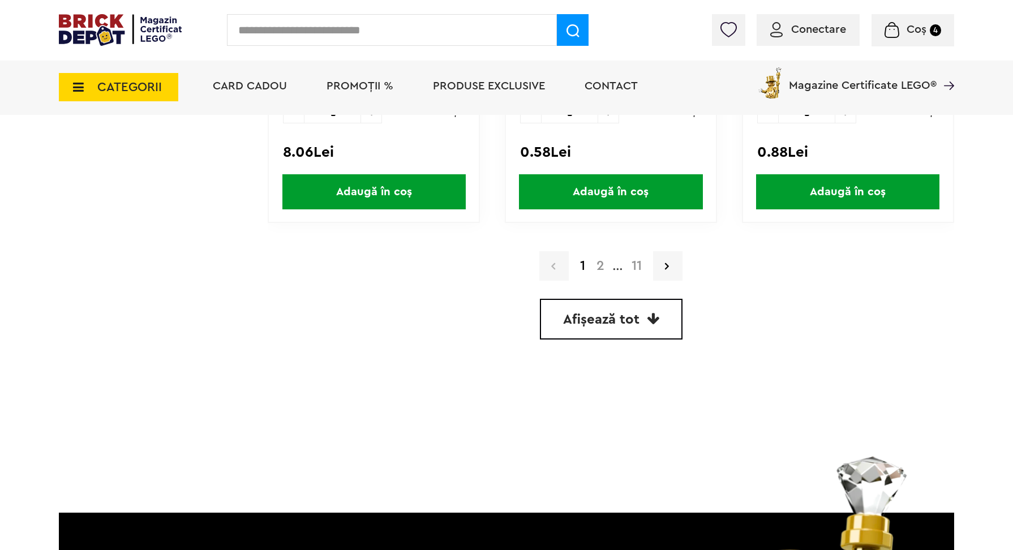
click at [598, 264] on link "2" at bounding box center [600, 266] width 19 height 14
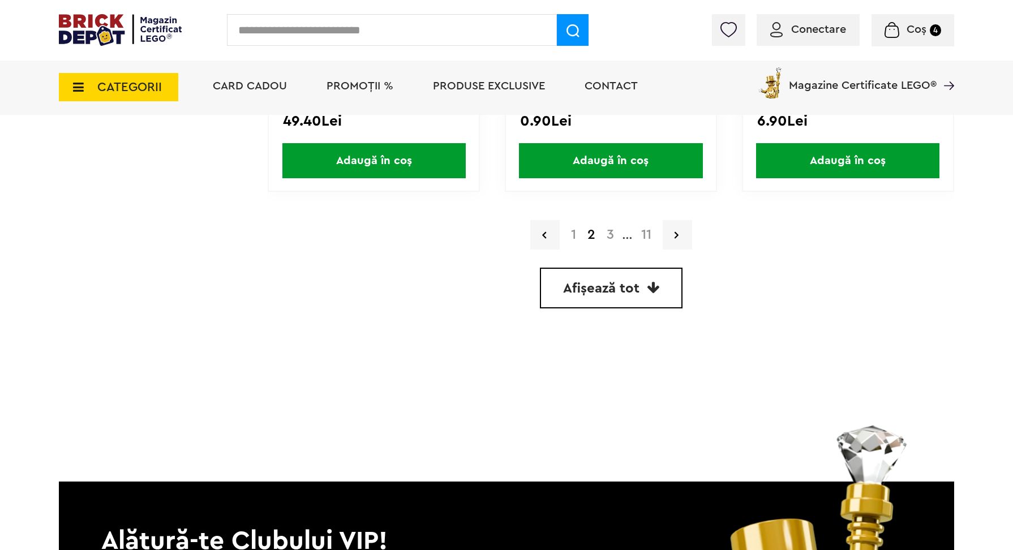
scroll to position [3304, 0]
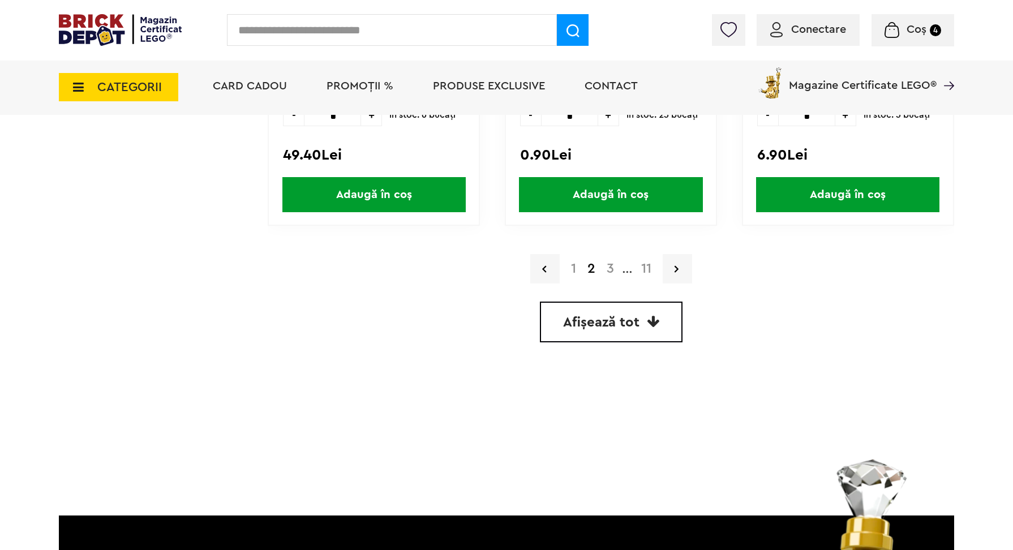
click at [610, 264] on link "3" at bounding box center [610, 269] width 19 height 14
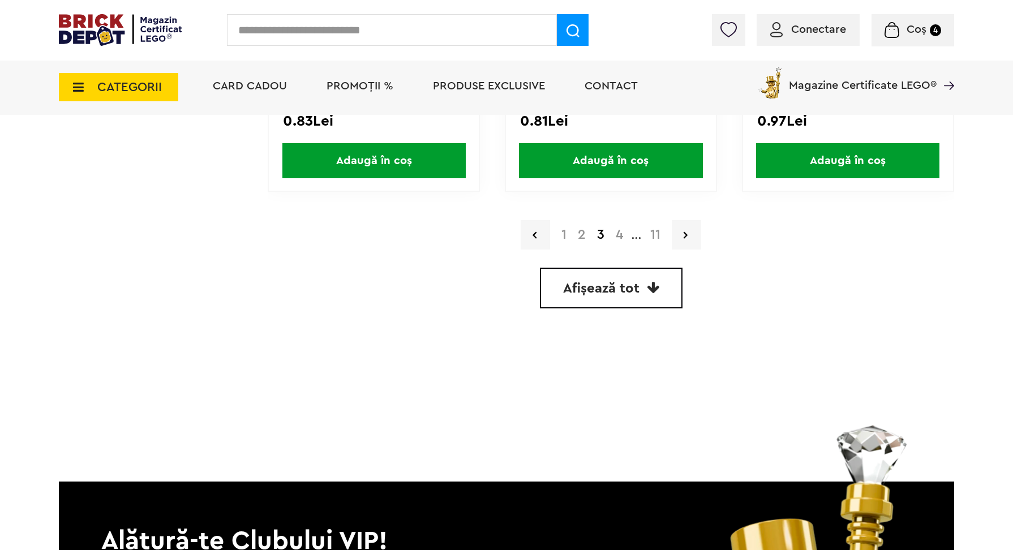
scroll to position [3340, 0]
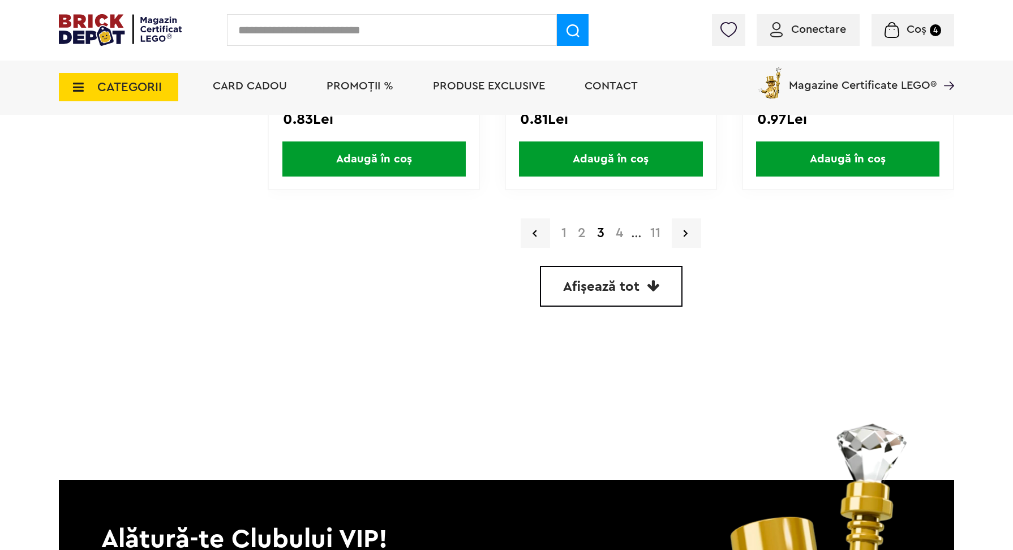
click at [618, 231] on link "4" at bounding box center [619, 233] width 19 height 14
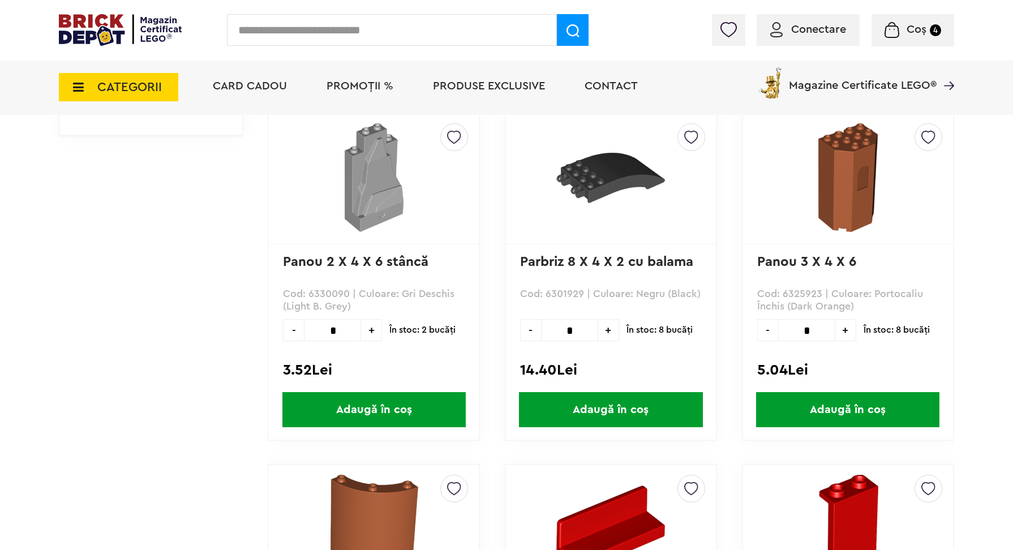
scroll to position [631, 0]
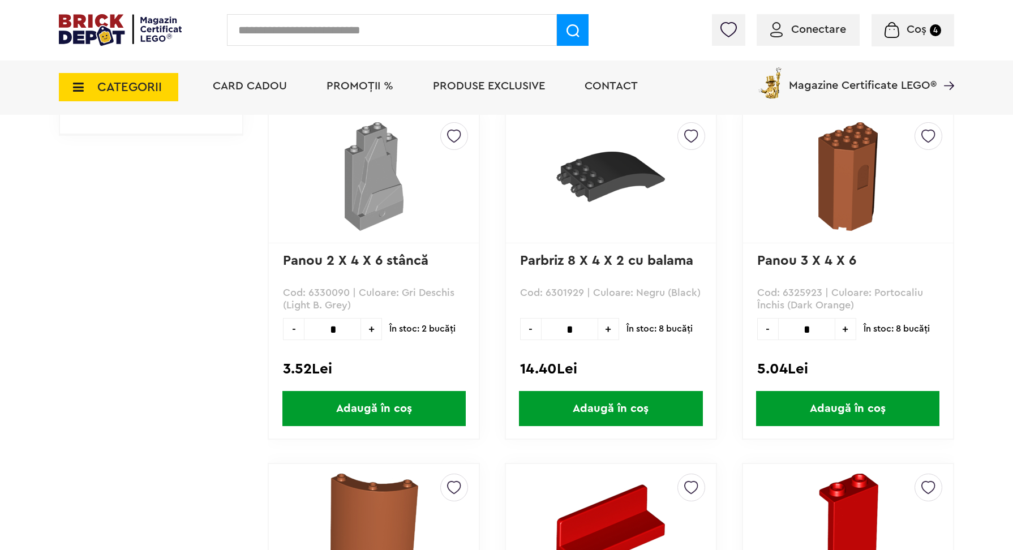
click at [367, 332] on span "+" at bounding box center [371, 329] width 21 height 22
type input "*"
click at [367, 408] on span "Adaugă în coș" at bounding box center [373, 408] width 183 height 35
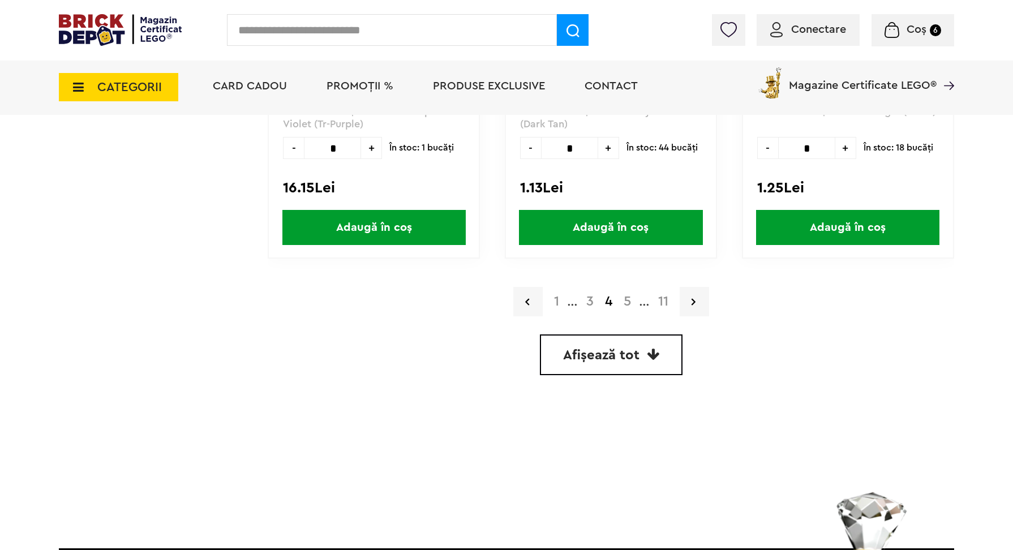
scroll to position [3283, 0]
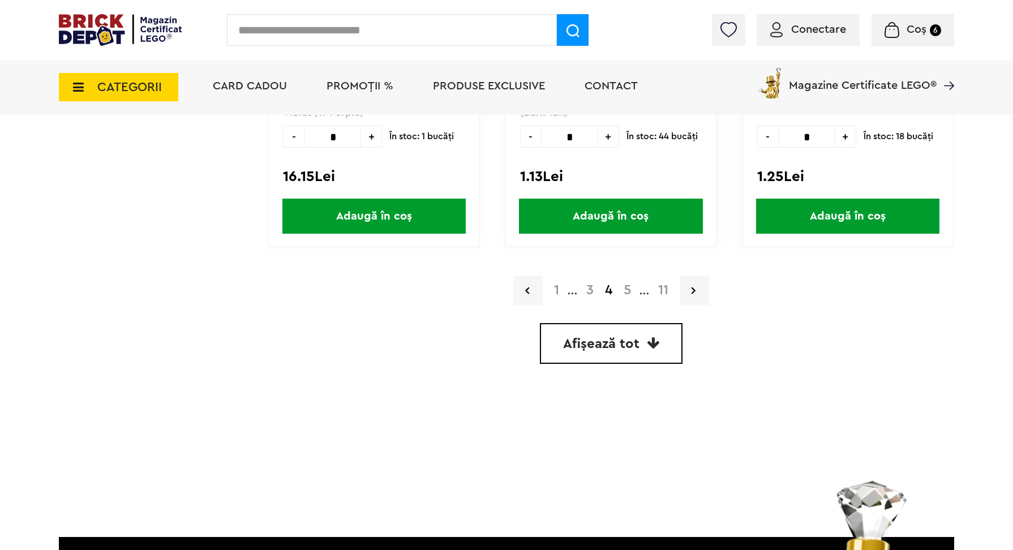
click at [626, 286] on link "5" at bounding box center [627, 290] width 19 height 14
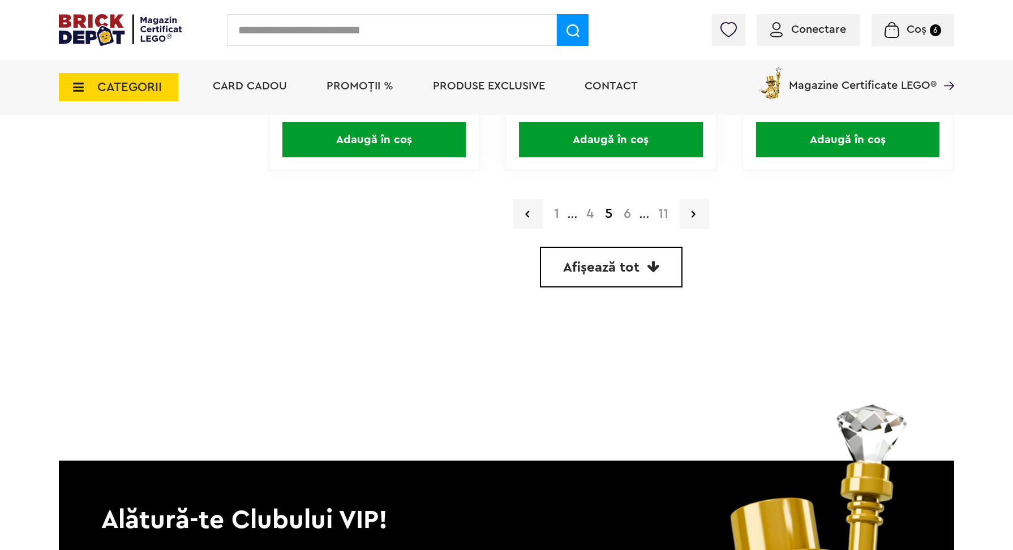
scroll to position [3365, 0]
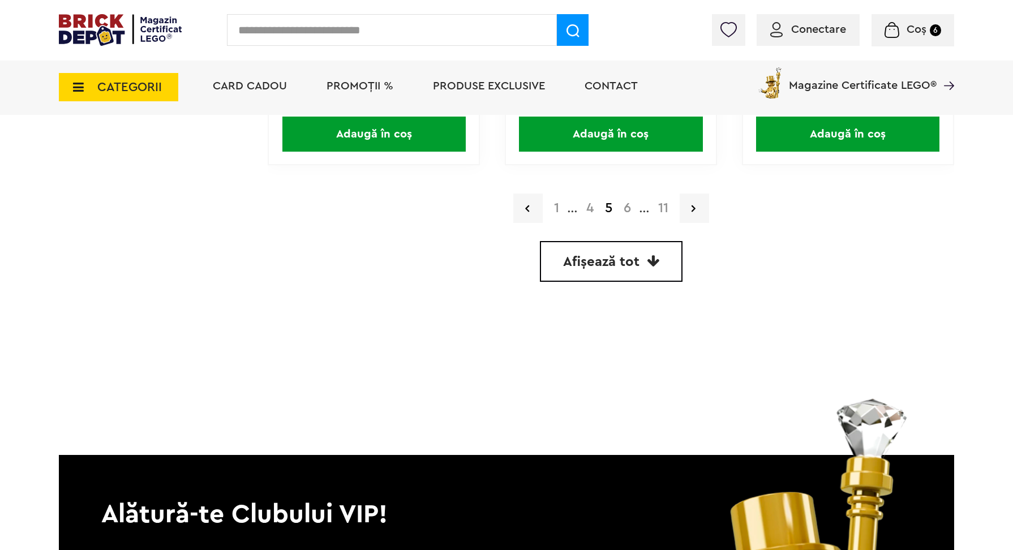
click at [626, 206] on link "6" at bounding box center [627, 208] width 19 height 14
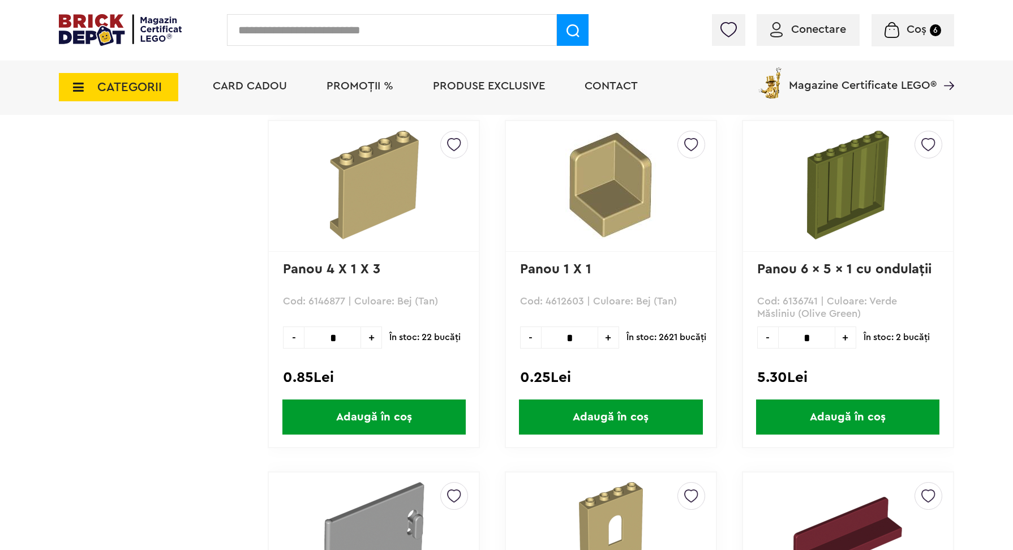
scroll to position [982, 0]
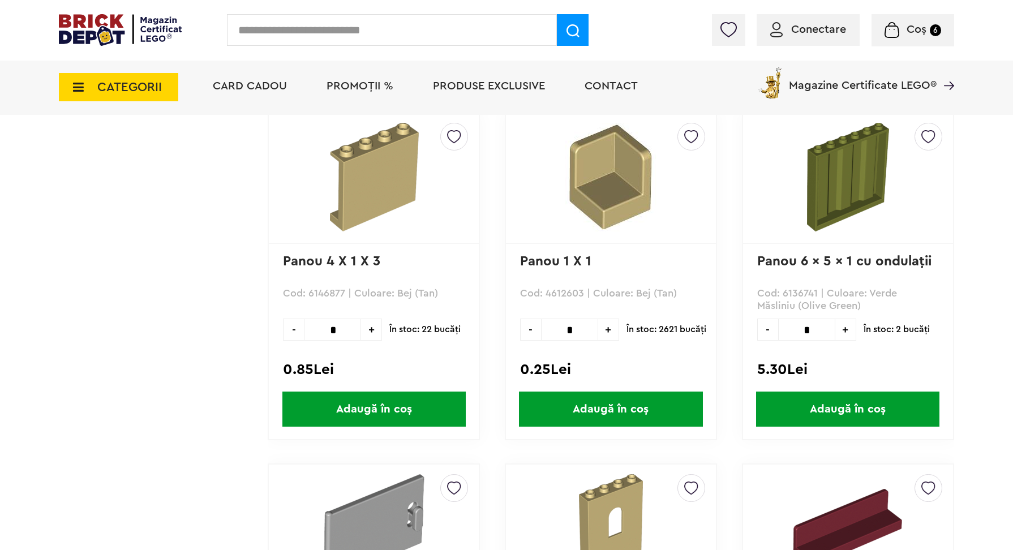
click at [845, 331] on span "+" at bounding box center [845, 330] width 21 height 22
type input "*"
click at [817, 407] on span "Adaugă în coș" at bounding box center [847, 409] width 183 height 35
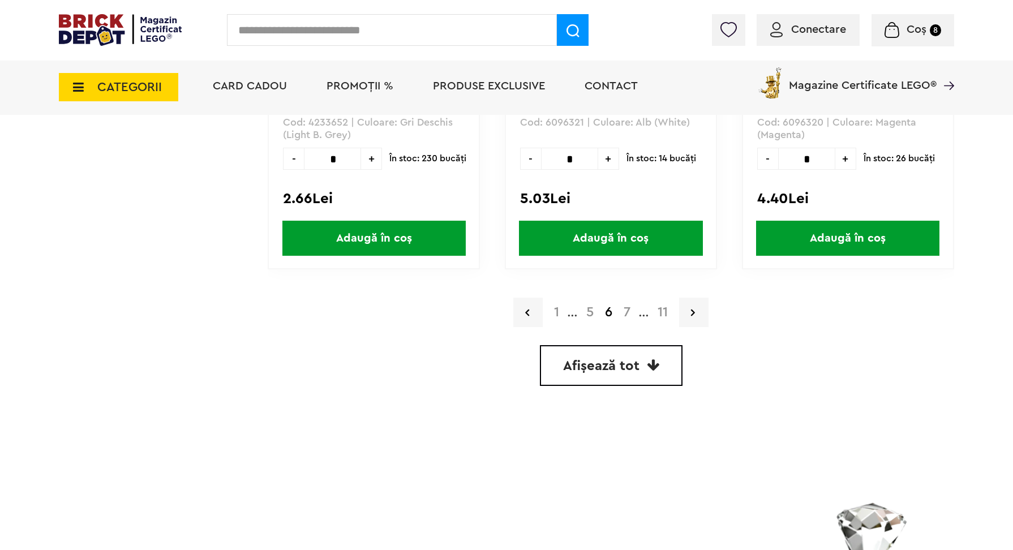
scroll to position [3273, 0]
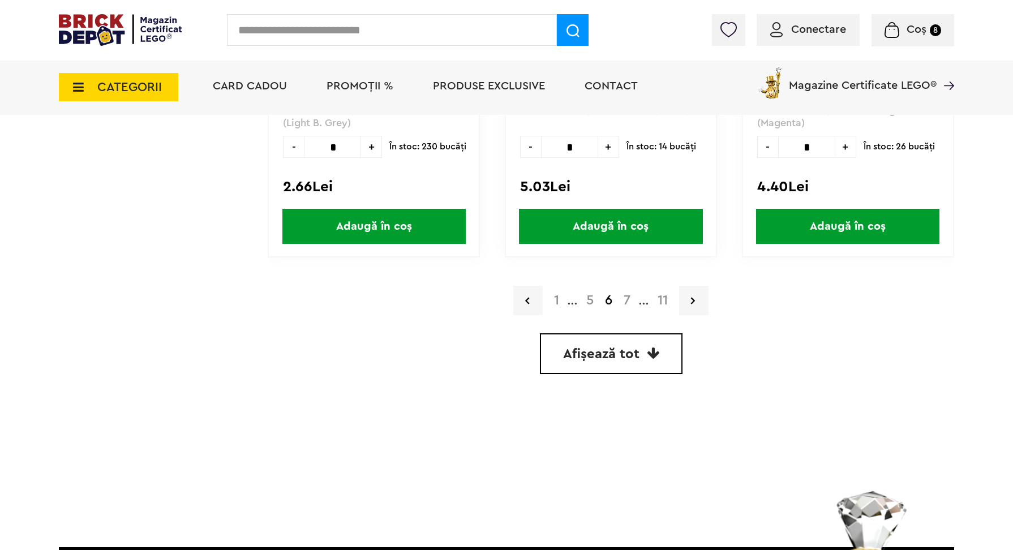
click at [627, 299] on link "7" at bounding box center [627, 301] width 18 height 14
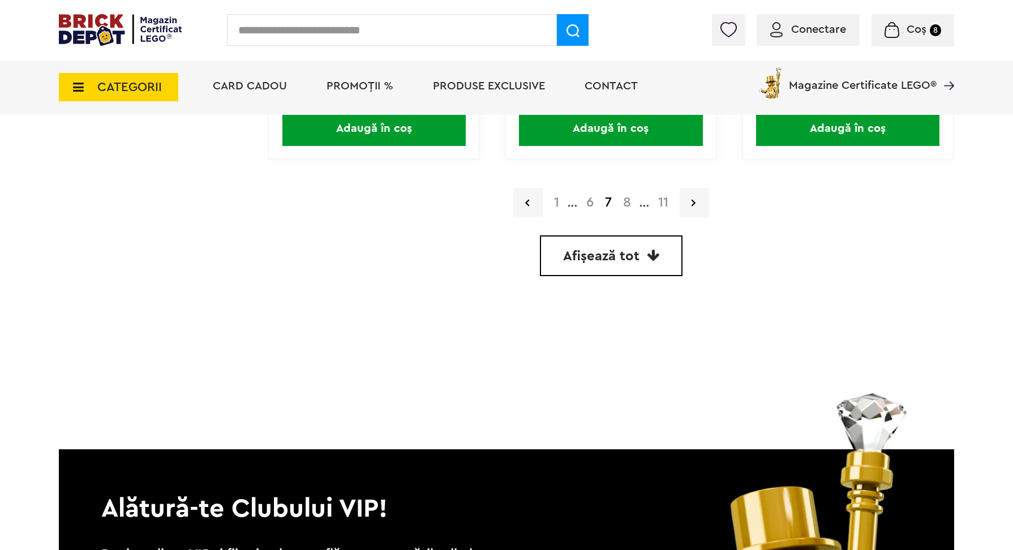
scroll to position [3379, 0]
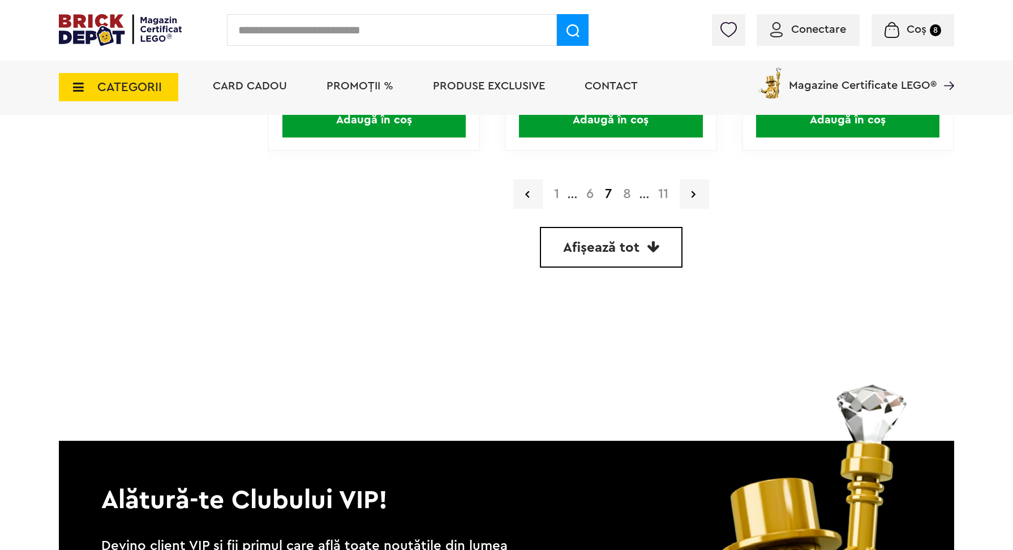
click at [626, 191] on link "8" at bounding box center [626, 194] width 19 height 14
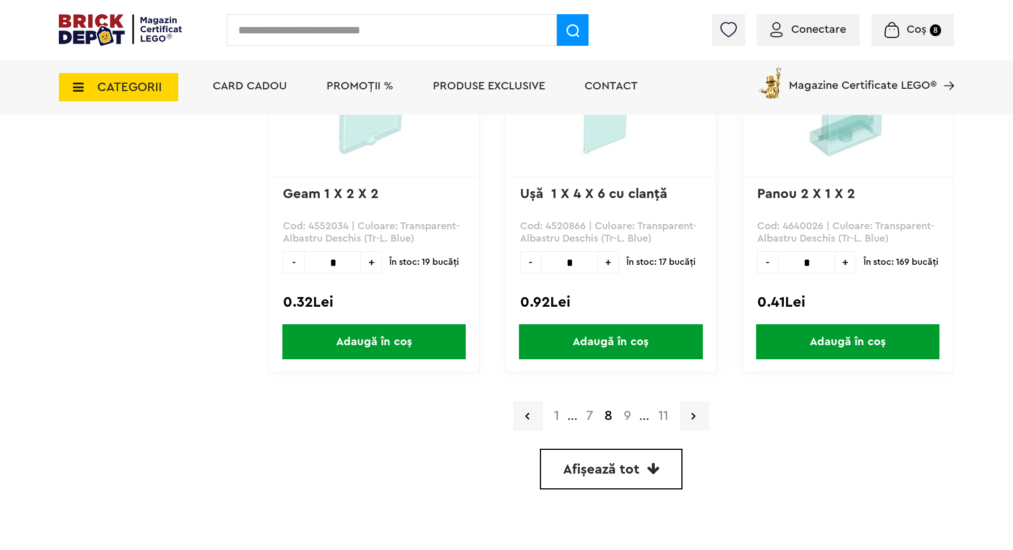
scroll to position [3214, 0]
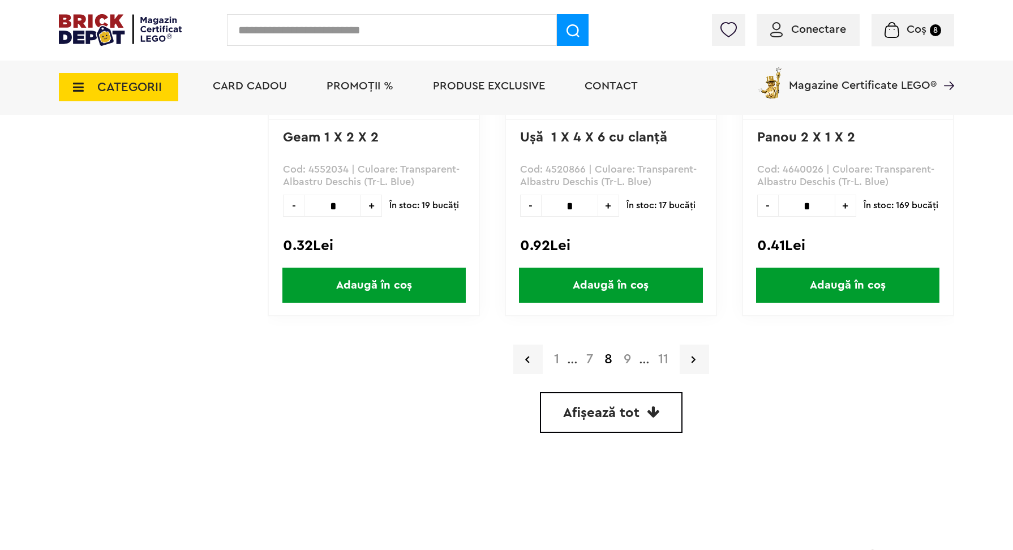
click at [625, 358] on link "9" at bounding box center [627, 359] width 19 height 14
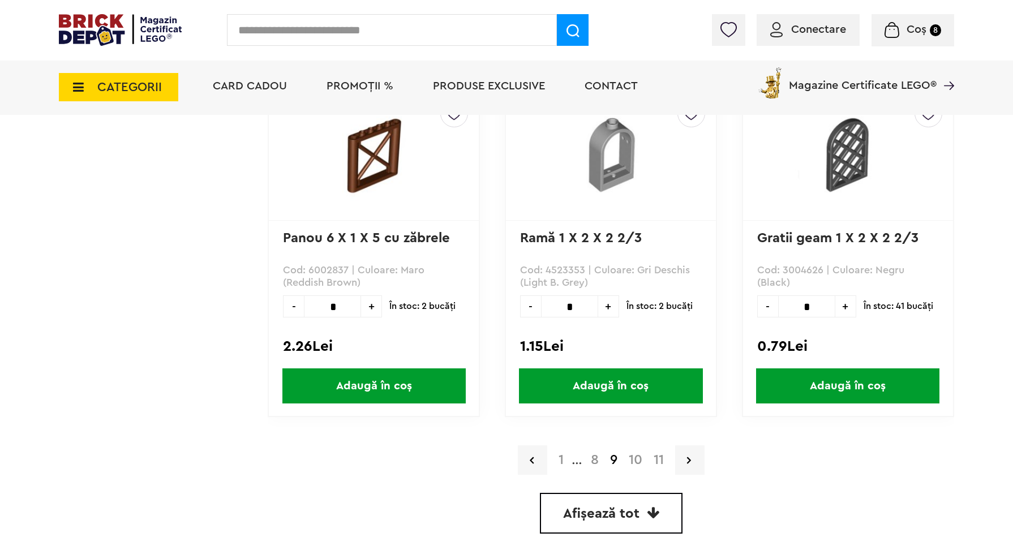
scroll to position [3118, 0]
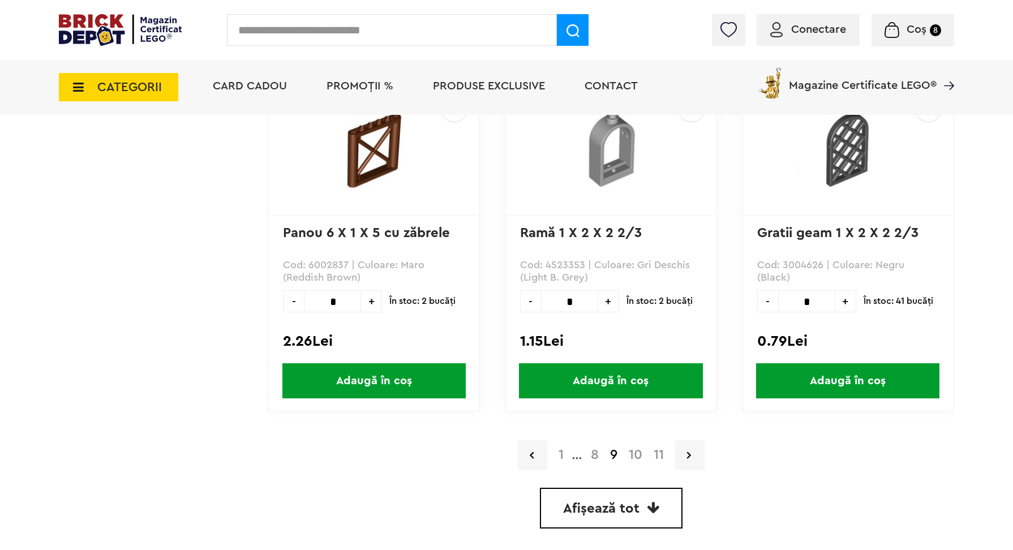
click at [371, 298] on span "+" at bounding box center [371, 301] width 21 height 22
type input "*"
click at [380, 372] on span "Adaugă în coș" at bounding box center [373, 380] width 183 height 35
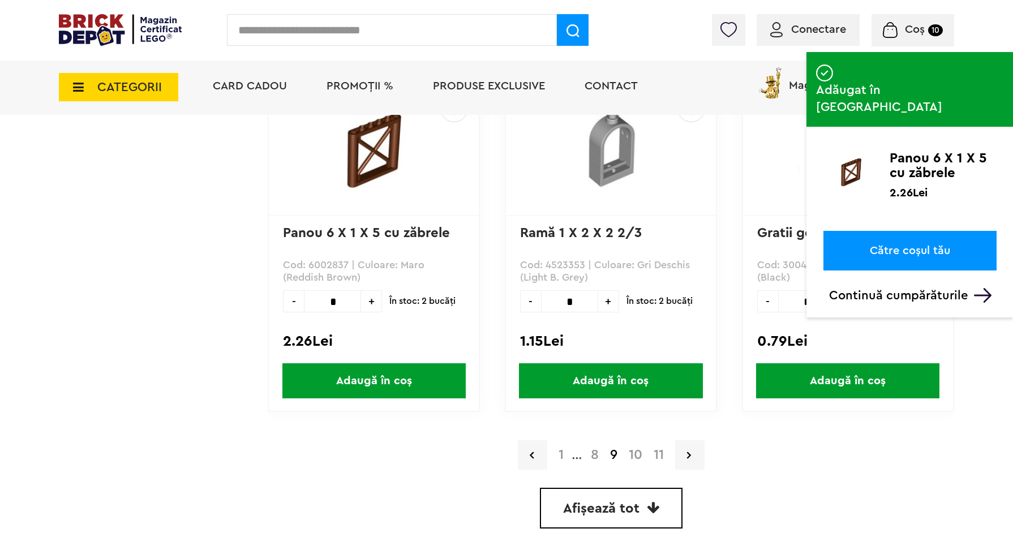
click at [632, 450] on link "10" at bounding box center [635, 455] width 25 height 14
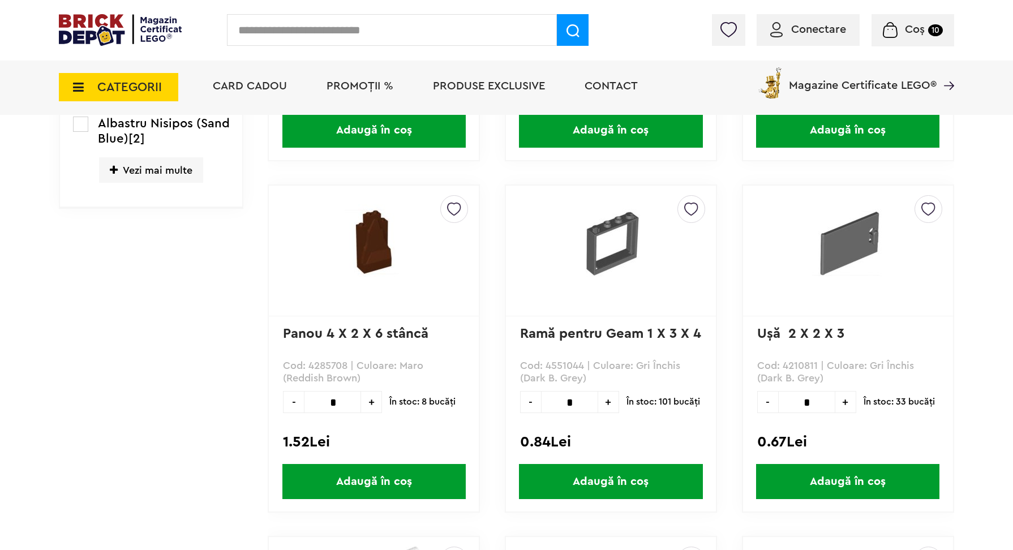
scroll to position [570, 0]
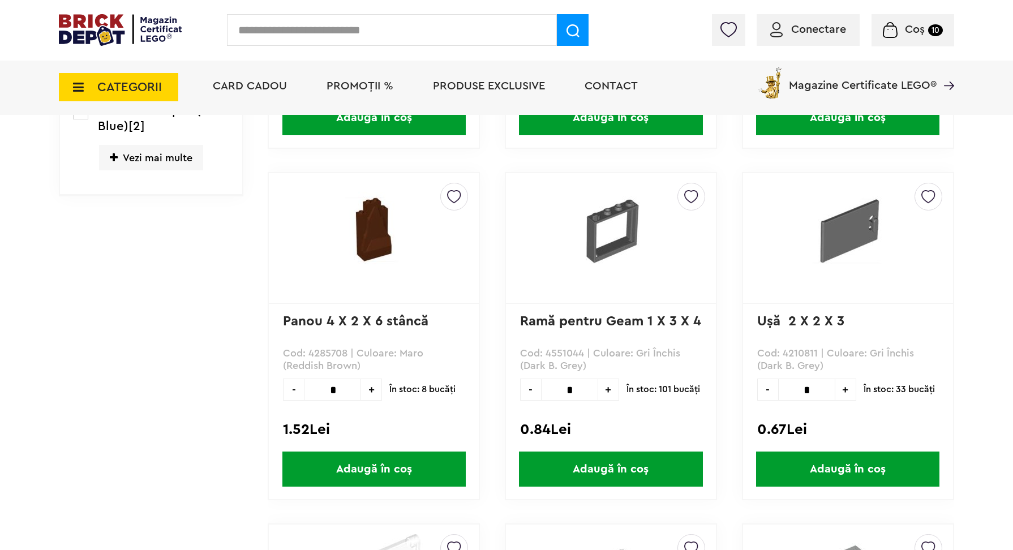
click at [345, 388] on input "*" at bounding box center [332, 390] width 57 height 22
type input "*"
click at [354, 463] on span "Adaugă în coș" at bounding box center [373, 469] width 183 height 35
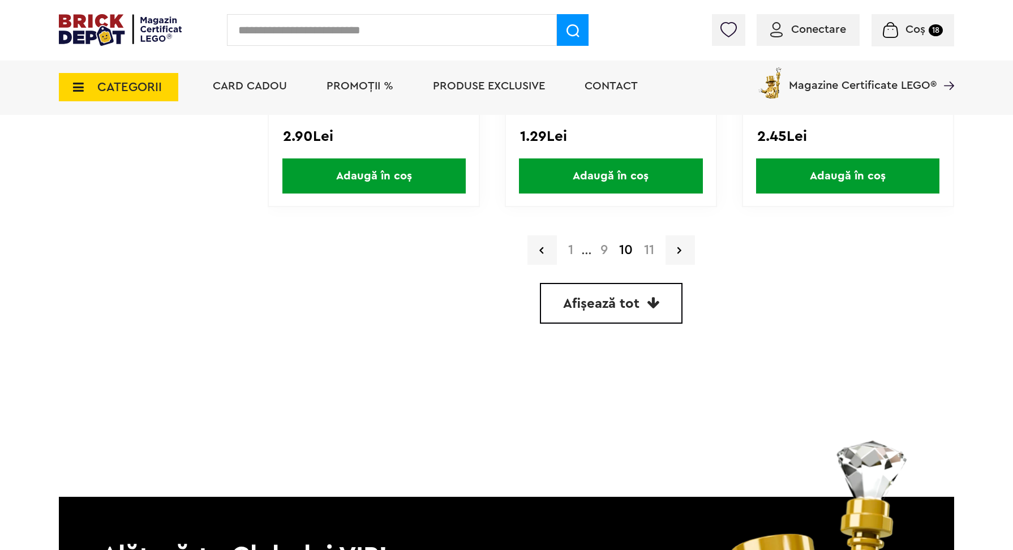
scroll to position [3324, 0]
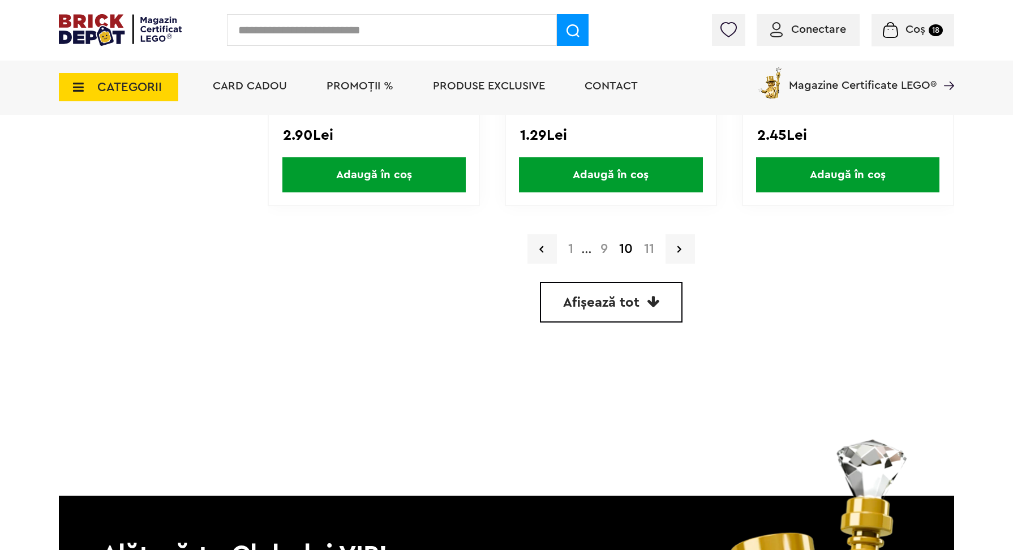
click at [649, 244] on link "11" at bounding box center [649, 249] width 22 height 14
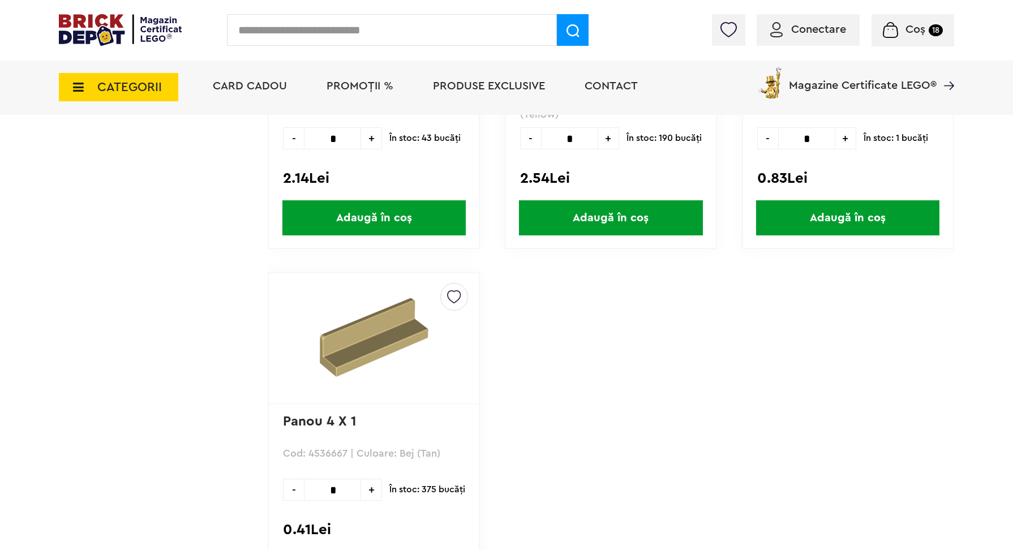
scroll to position [1190, 0]
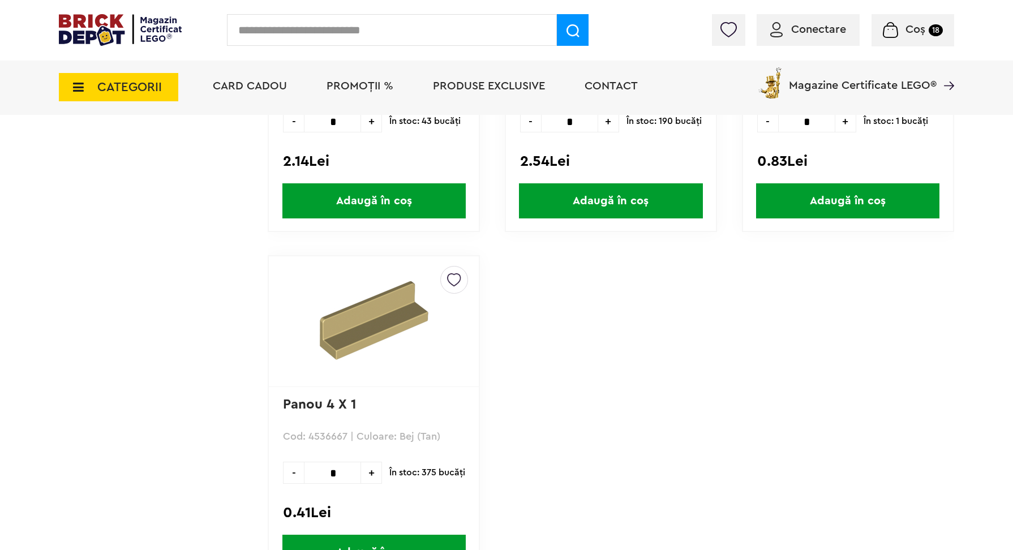
click at [908, 31] on span "Coș" at bounding box center [915, 29] width 20 height 11
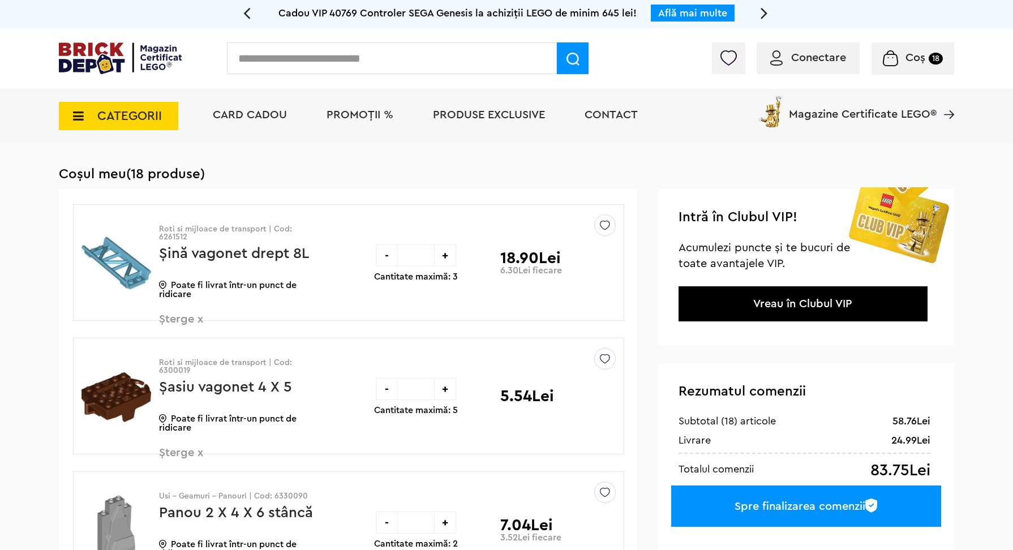
click at [182, 313] on span "Șterge x" at bounding box center [225, 325] width 133 height 24
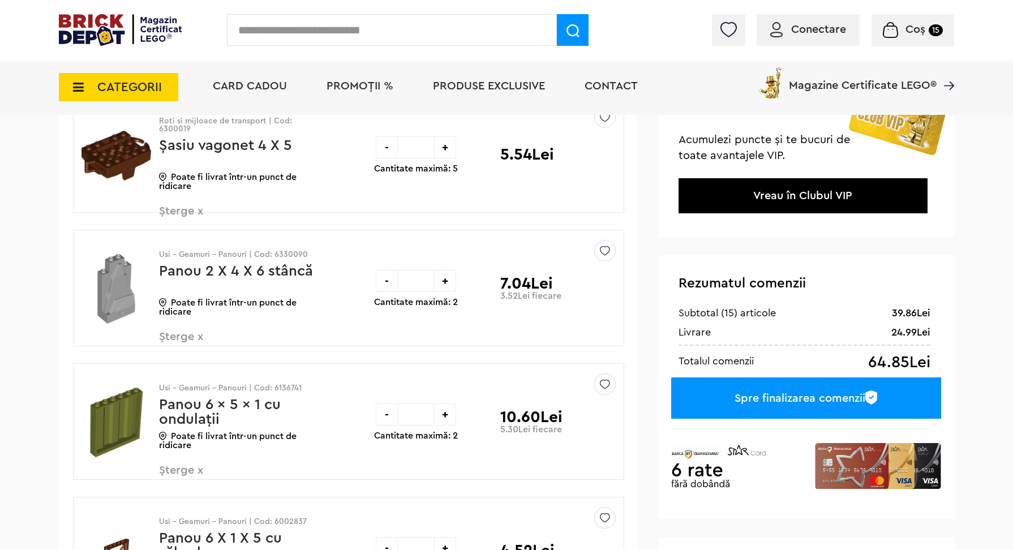
scroll to position [120, 0]
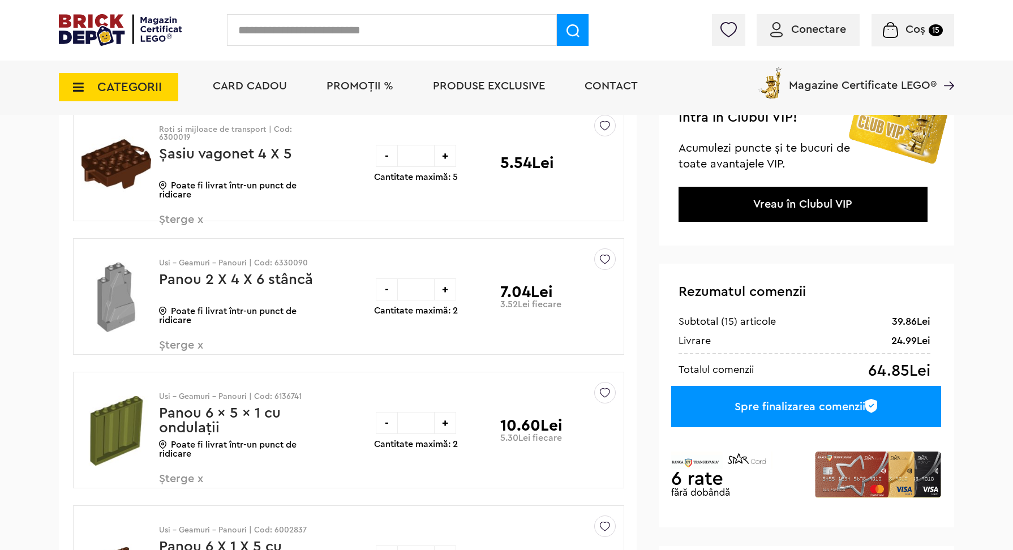
click at [191, 218] on span "Șterge x" at bounding box center [225, 226] width 133 height 24
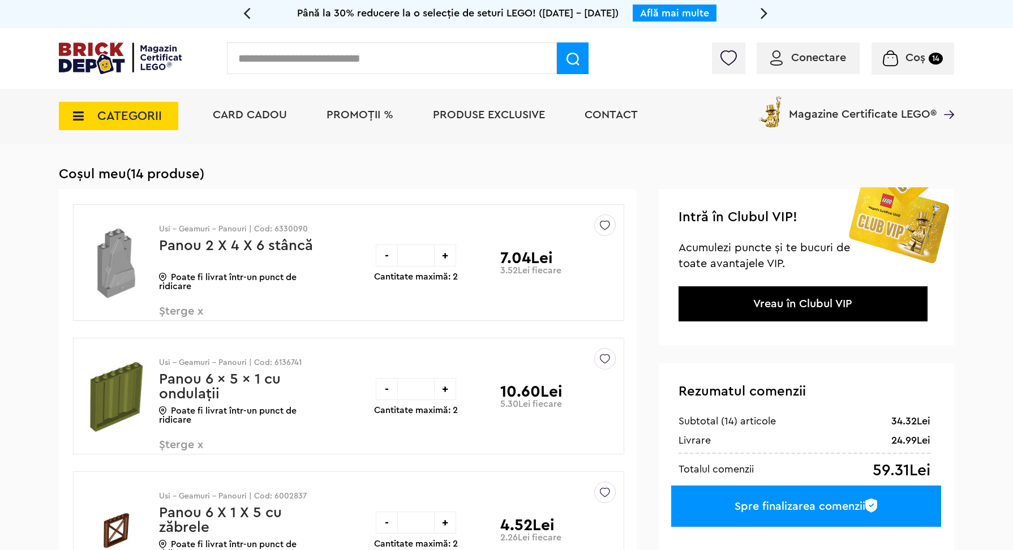
click at [806, 53] on span "Conectare" at bounding box center [818, 57] width 55 height 11
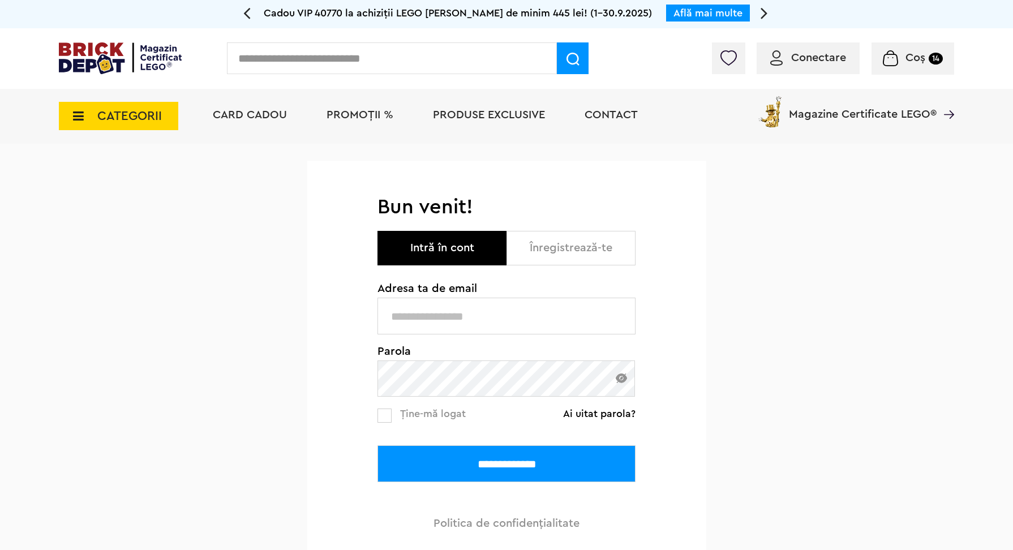
click at [510, 310] on input "text" at bounding box center [506, 316] width 258 height 37
type input "**********"
click at [462, 462] on input "**********" at bounding box center [506, 463] width 258 height 37
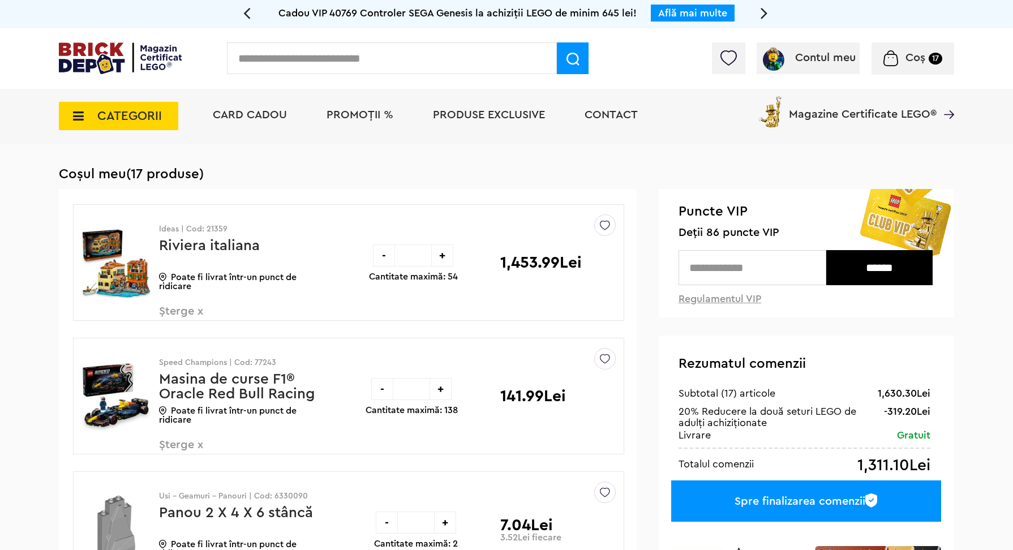
click at [182, 306] on span "Șterge x" at bounding box center [225, 318] width 133 height 24
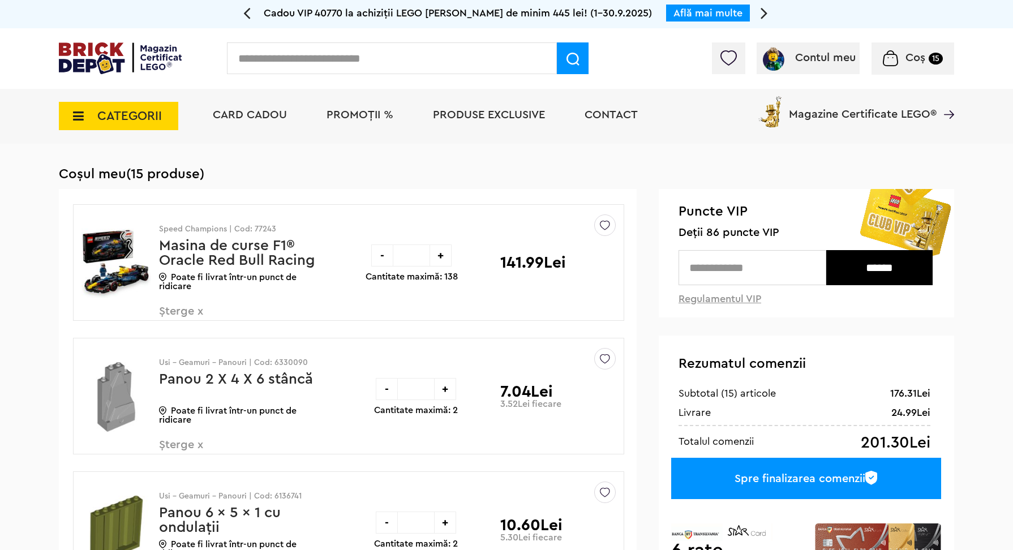
click at [185, 311] on span "Șterge x" at bounding box center [225, 318] width 133 height 24
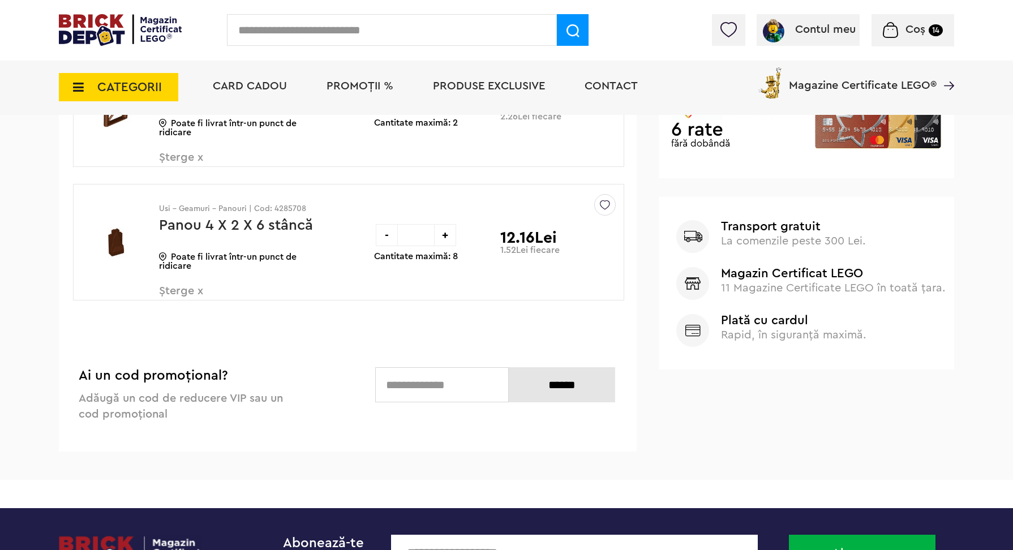
scroll to position [442, 0]
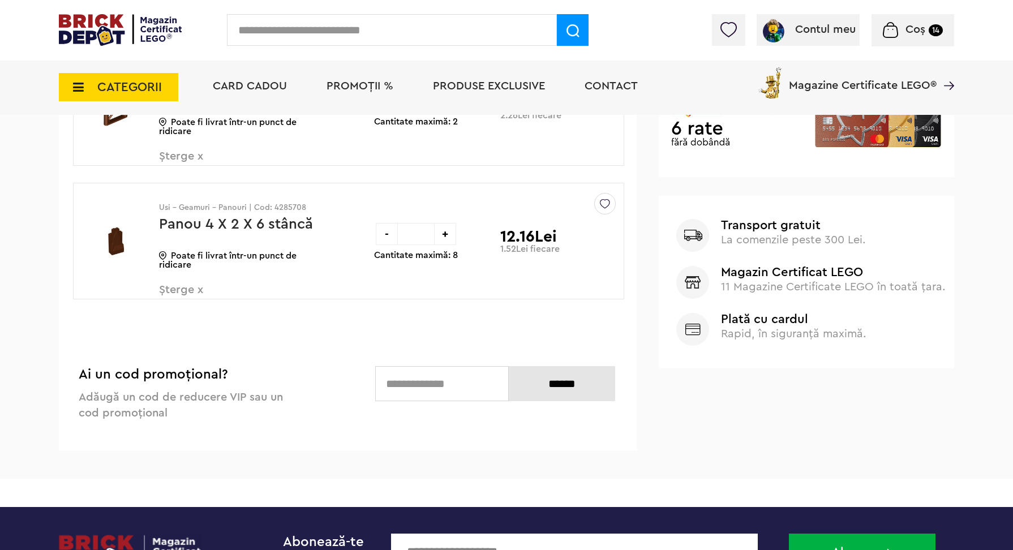
click at [441, 383] on input "text" at bounding box center [442, 383] width 134 height 35
type input "*******"
click at [574, 382] on input "******" at bounding box center [562, 383] width 106 height 35
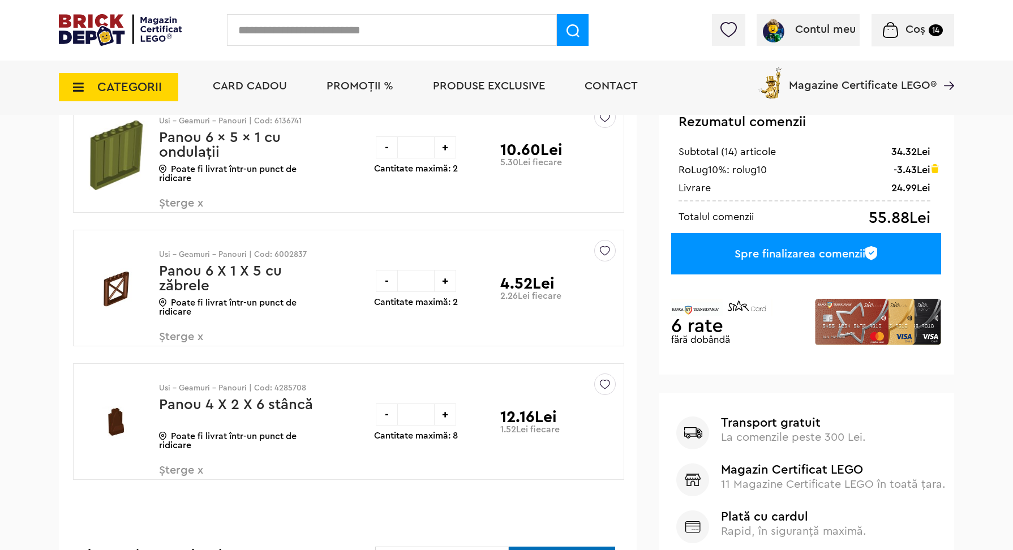
scroll to position [291, 0]
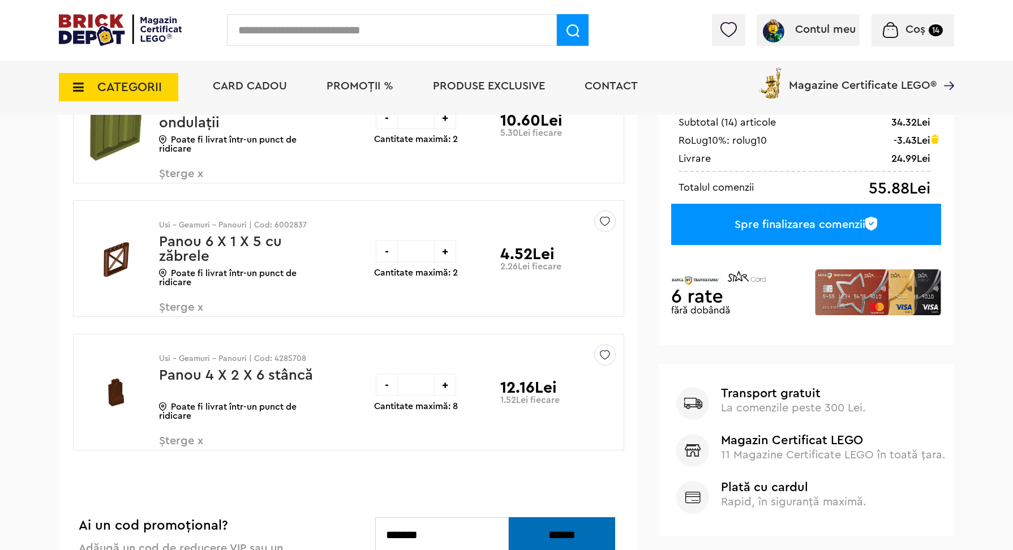
click at [781, 222] on div "Spre finalizarea comenzii" at bounding box center [806, 224] width 270 height 41
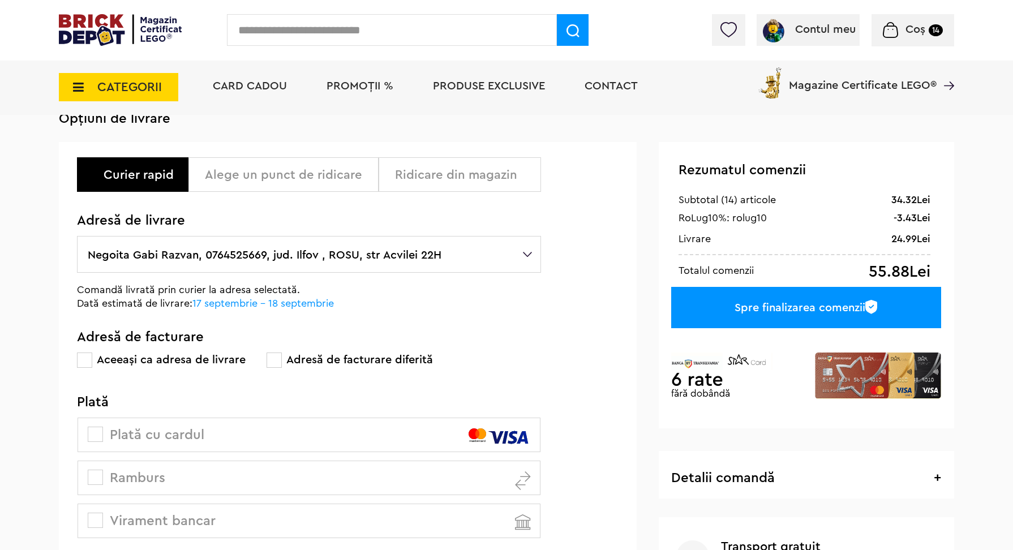
scroll to position [74, 0]
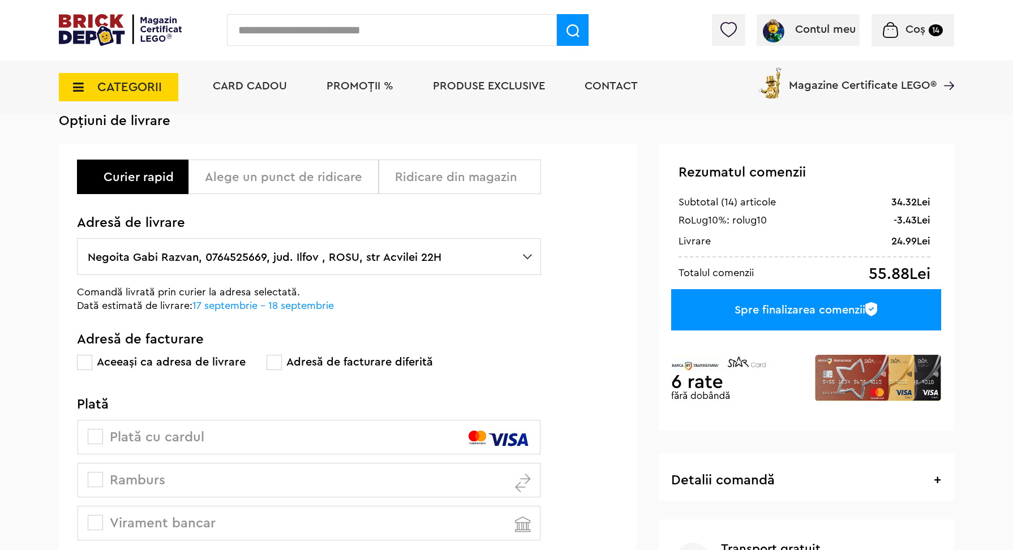
click at [290, 179] on div "Alege un punct de ridicare" at bounding box center [287, 177] width 165 height 14
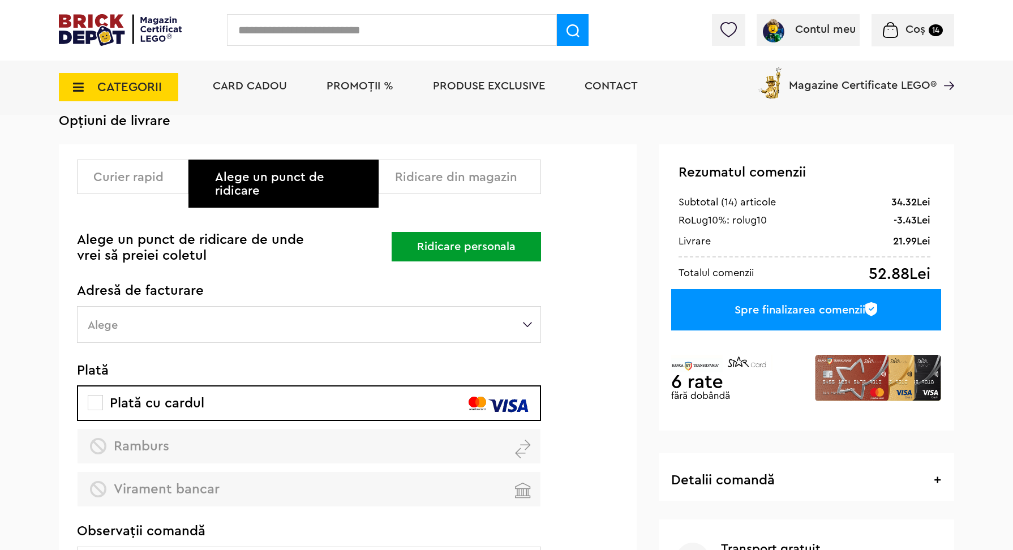
click at [133, 308] on label "Alege" at bounding box center [309, 324] width 464 height 37
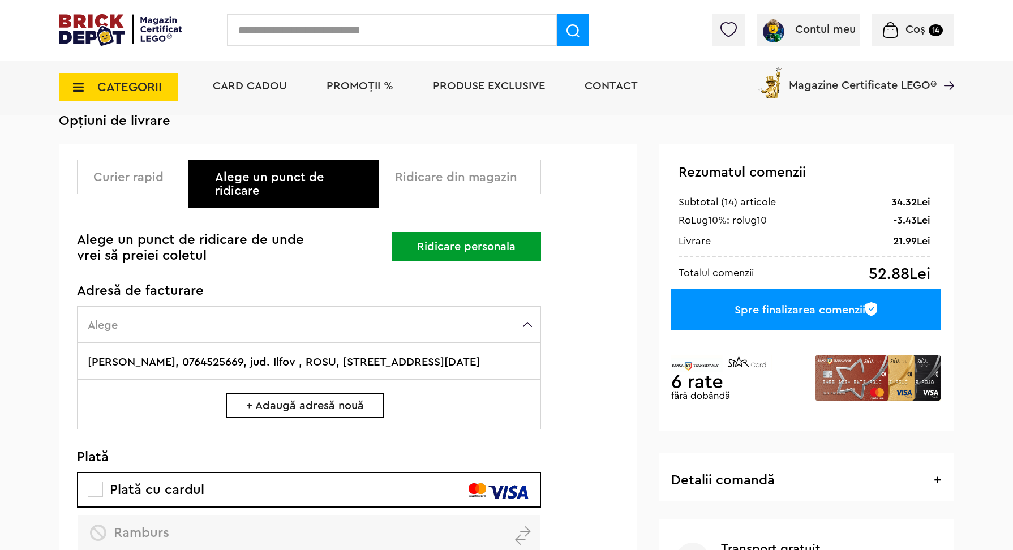
click at [455, 232] on button "Ridicare personala" at bounding box center [466, 246] width 149 height 29
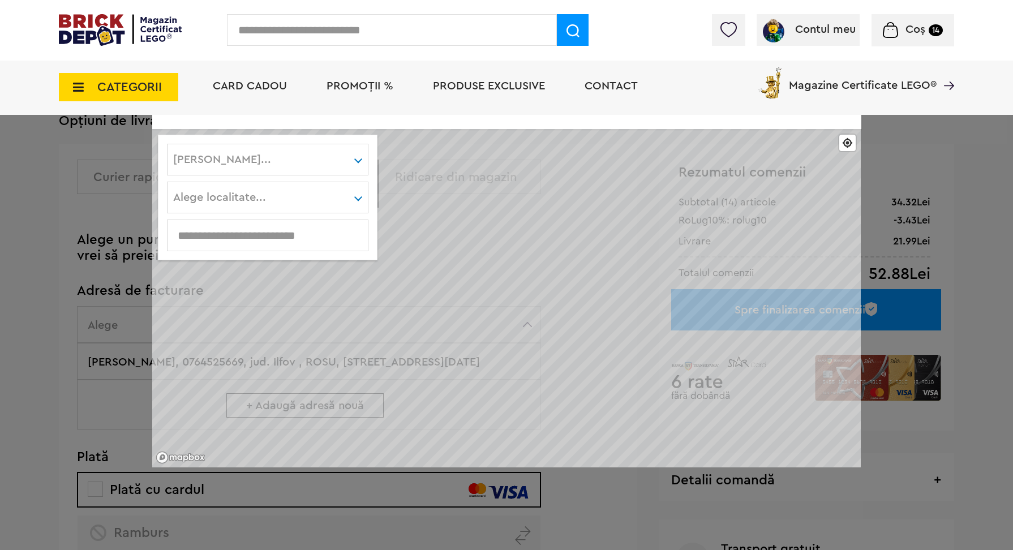
click at [286, 161] on div "Alege judet... Alba Arad Argeş Bacău Bihor Bistriţa-Năsăud Botoşani Braşov Brăi…" at bounding box center [267, 160] width 201 height 32
type input "*****"
click at [251, 182] on div "Ilfov" at bounding box center [267, 185] width 199 height 20
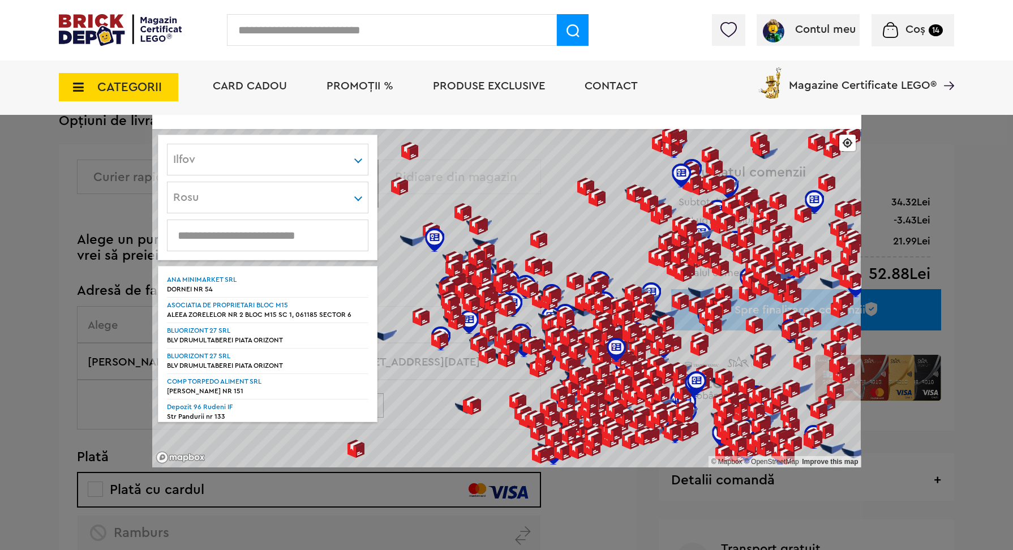
click at [226, 234] on input "text" at bounding box center [267, 235] width 200 height 12
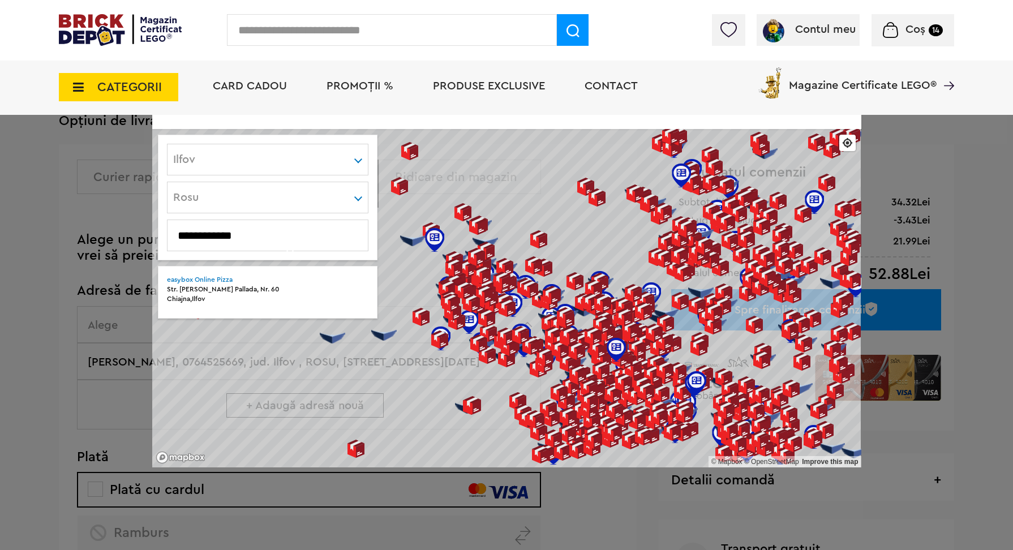
type input "**********"
click at [210, 276] on strong "easybox Online Pizza" at bounding box center [200, 279] width 66 height 7
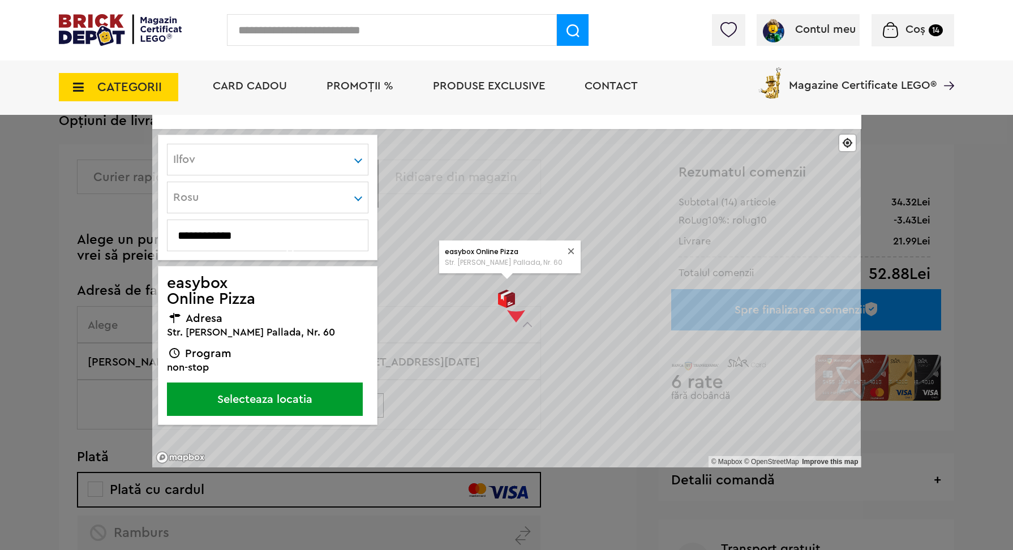
click at [247, 396] on button "Selecteaza locatia" at bounding box center [265, 398] width 196 height 33
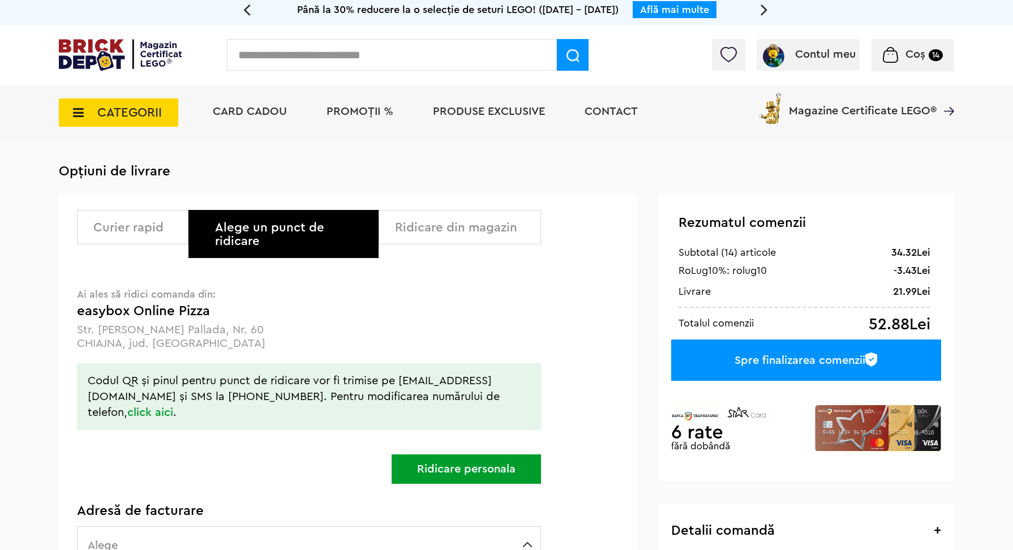
scroll to position [0, 0]
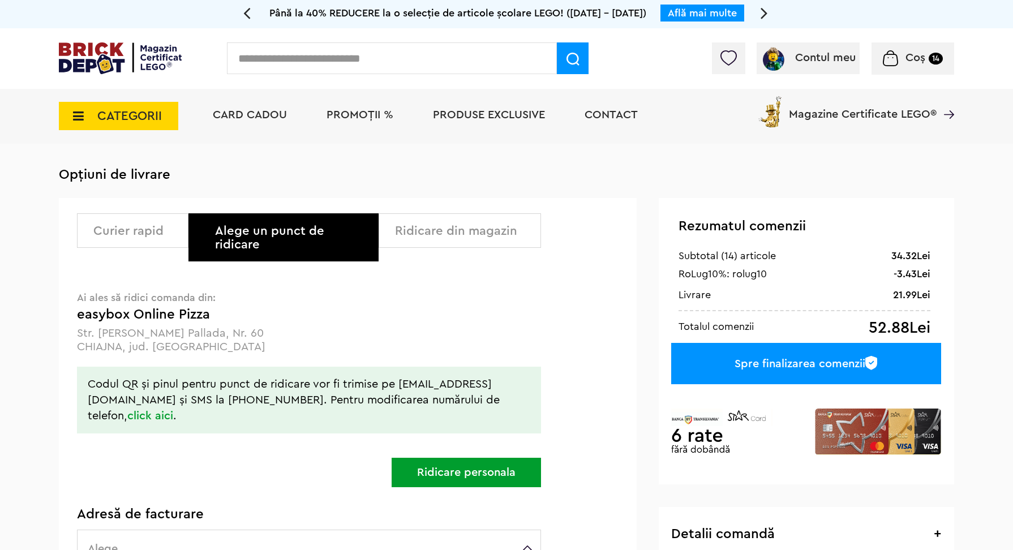
click at [73, 115] on icon at bounding box center [75, 116] width 18 height 12
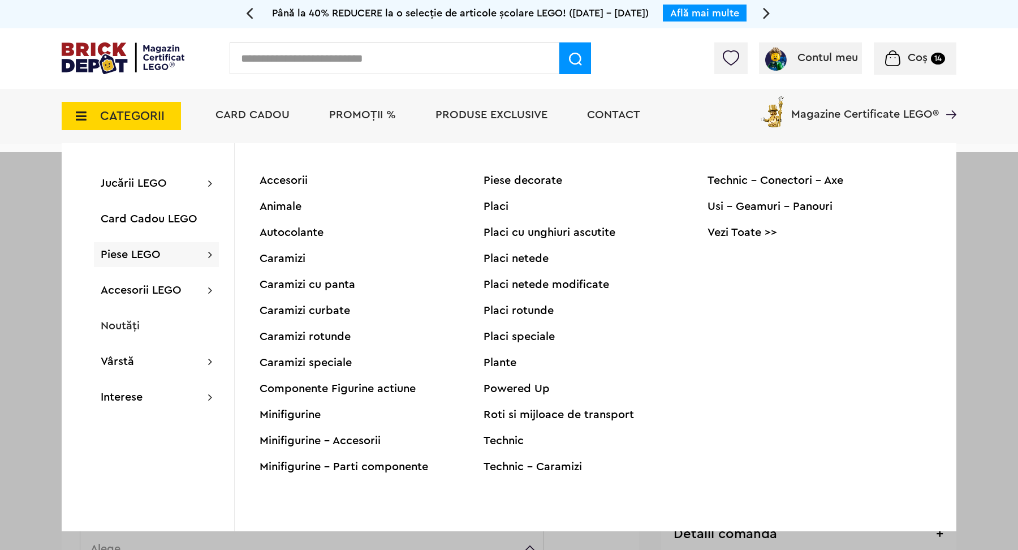
click at [283, 205] on div "Animale" at bounding box center [372, 206] width 224 height 11
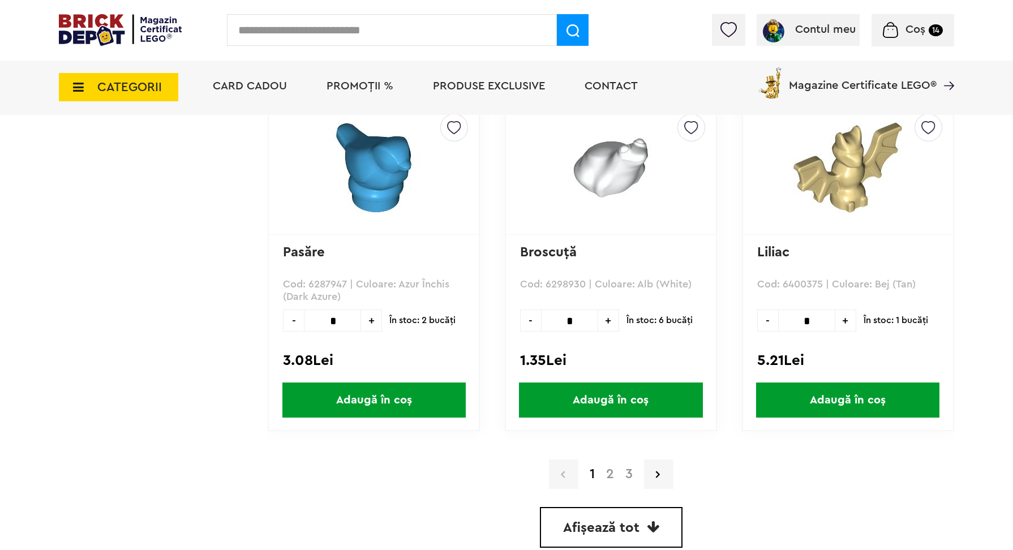
scroll to position [3136, 0]
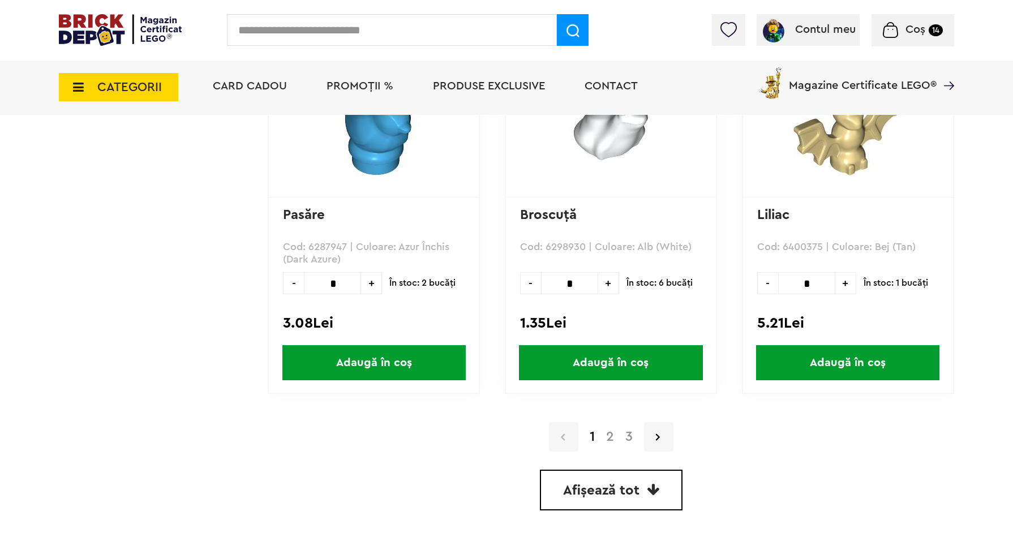
click at [610, 433] on link "2" at bounding box center [609, 437] width 19 height 14
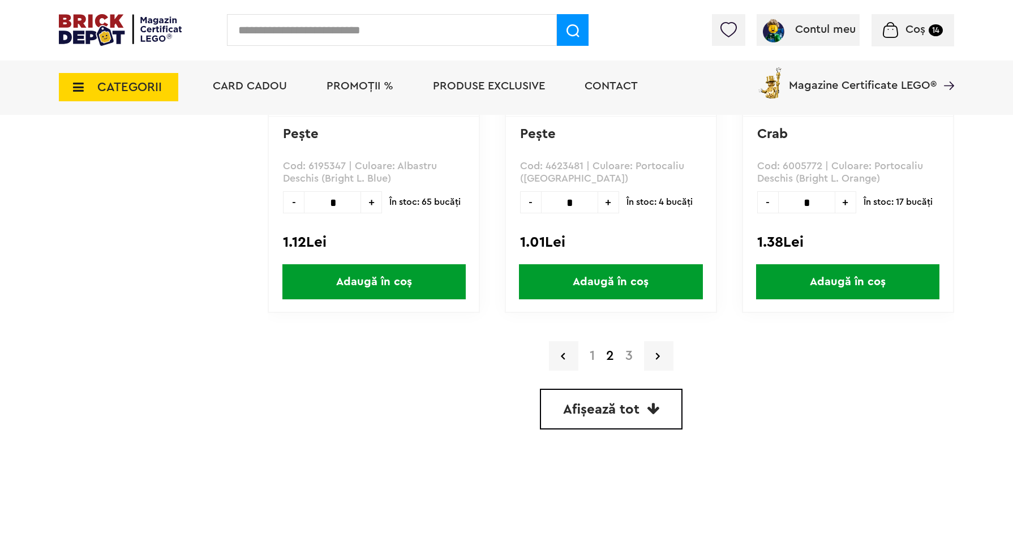
scroll to position [3223, 0]
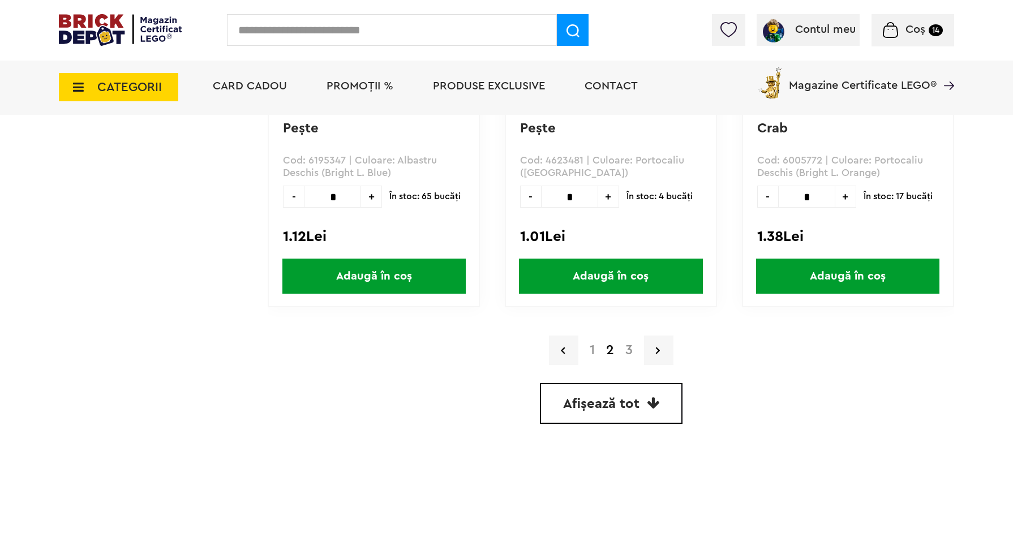
click at [629, 343] on link "3" at bounding box center [629, 350] width 19 height 14
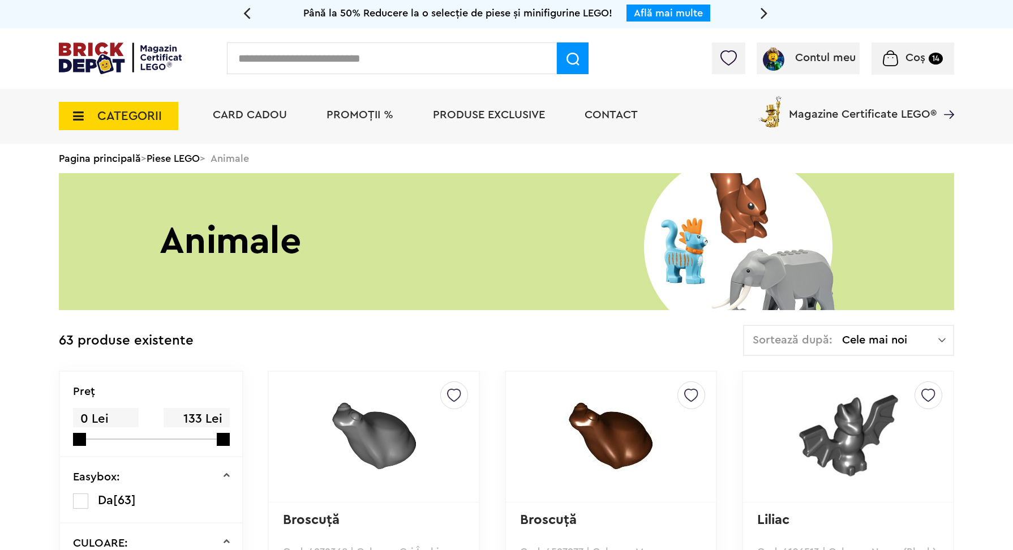
click at [75, 118] on icon at bounding box center [75, 116] width 18 height 12
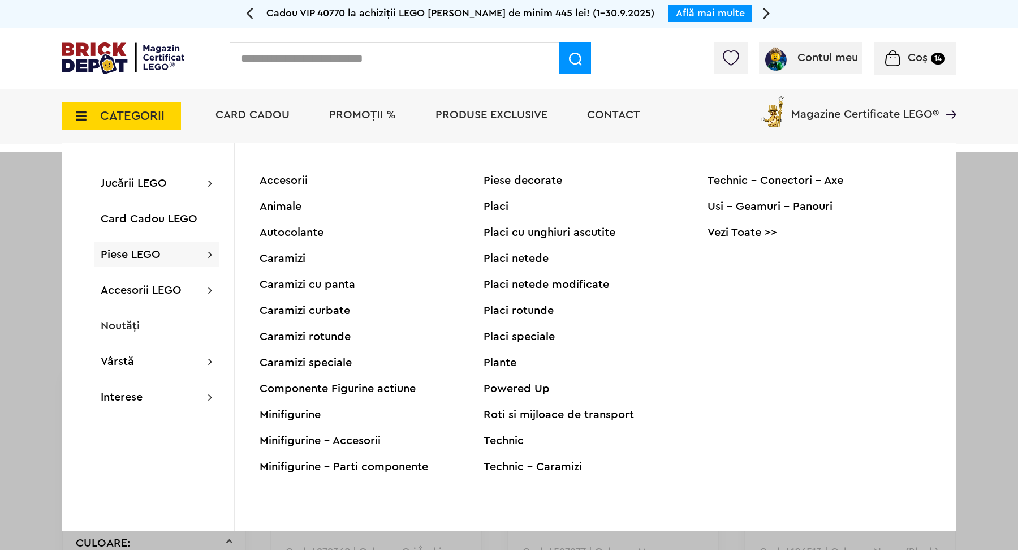
click at [732, 231] on link "Vezi Toate >>" at bounding box center [820, 232] width 224 height 11
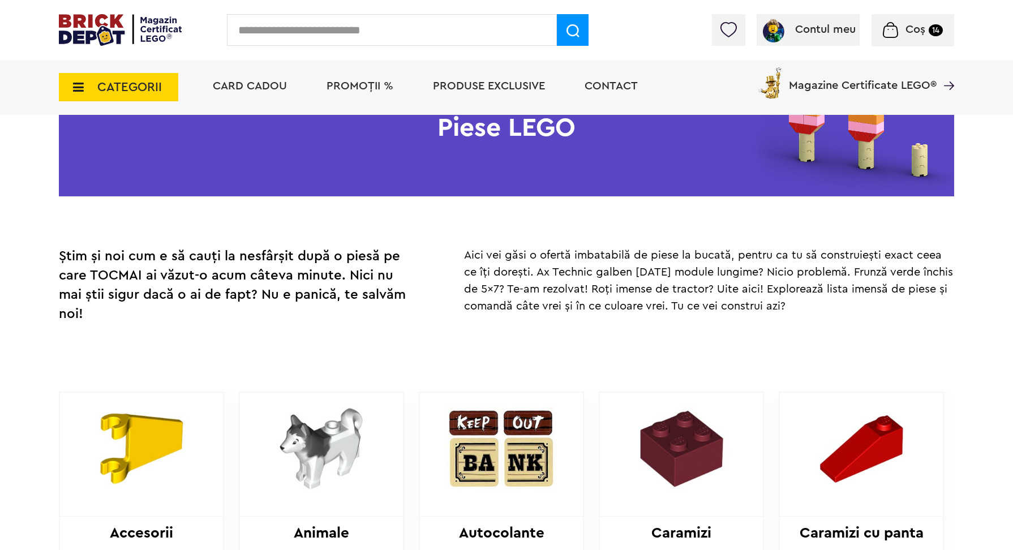
scroll to position [244, 0]
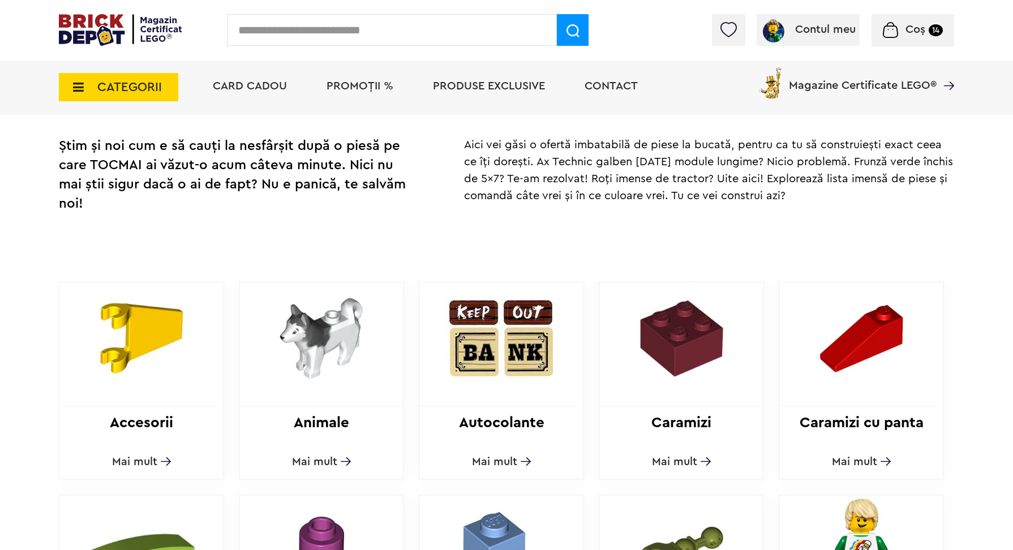
click at [490, 337] on img at bounding box center [501, 338] width 154 height 112
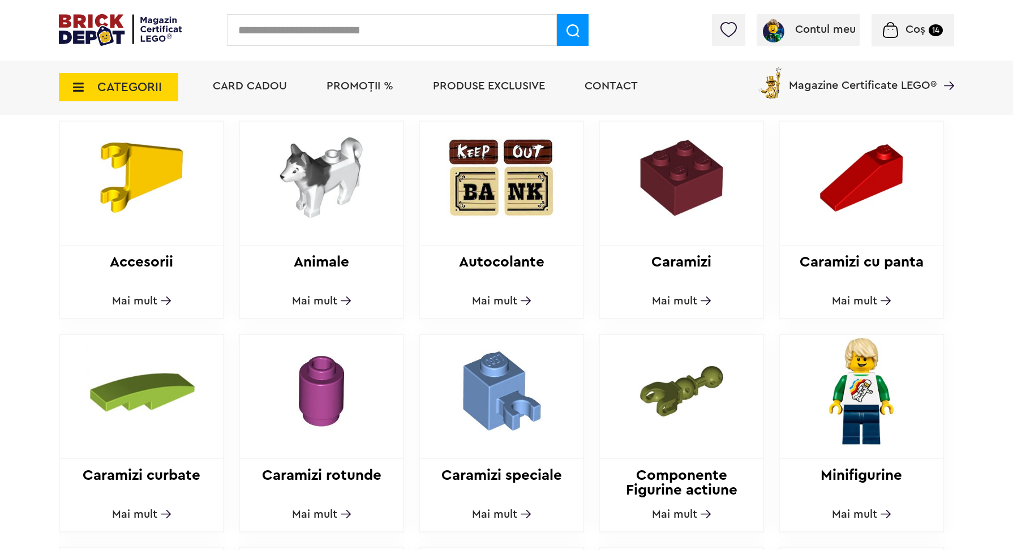
scroll to position [443, 0]
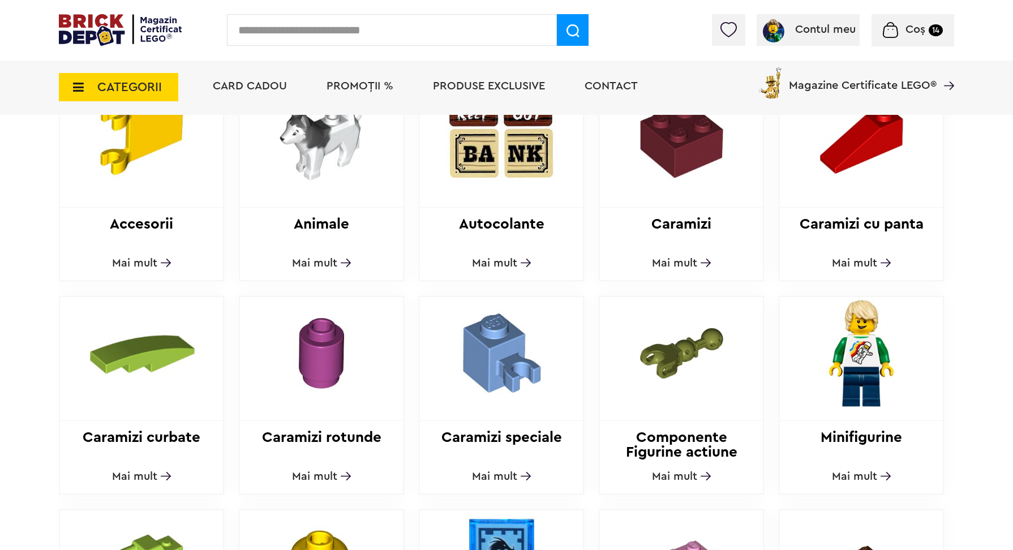
click at [137, 184] on img at bounding box center [142, 140] width 154 height 112
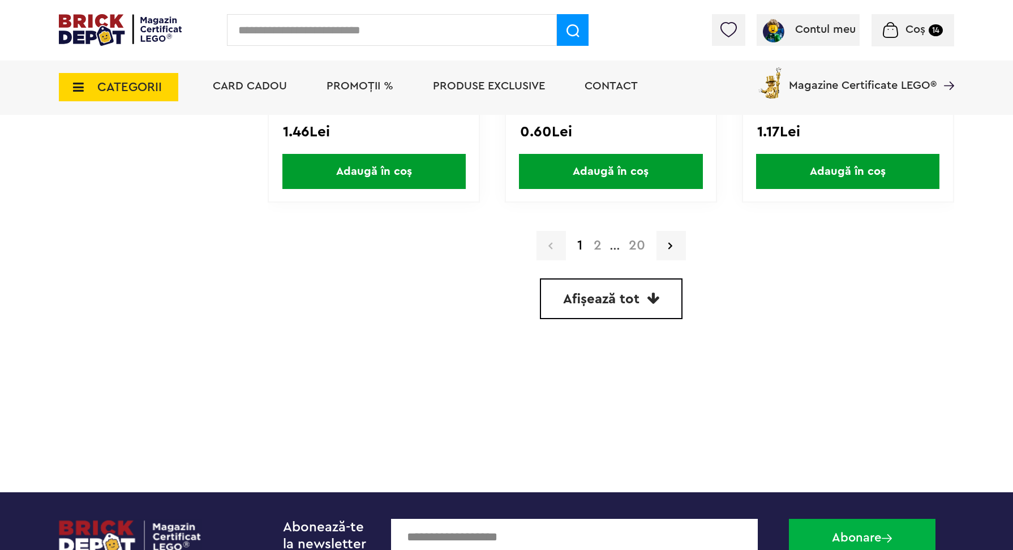
scroll to position [3345, 0]
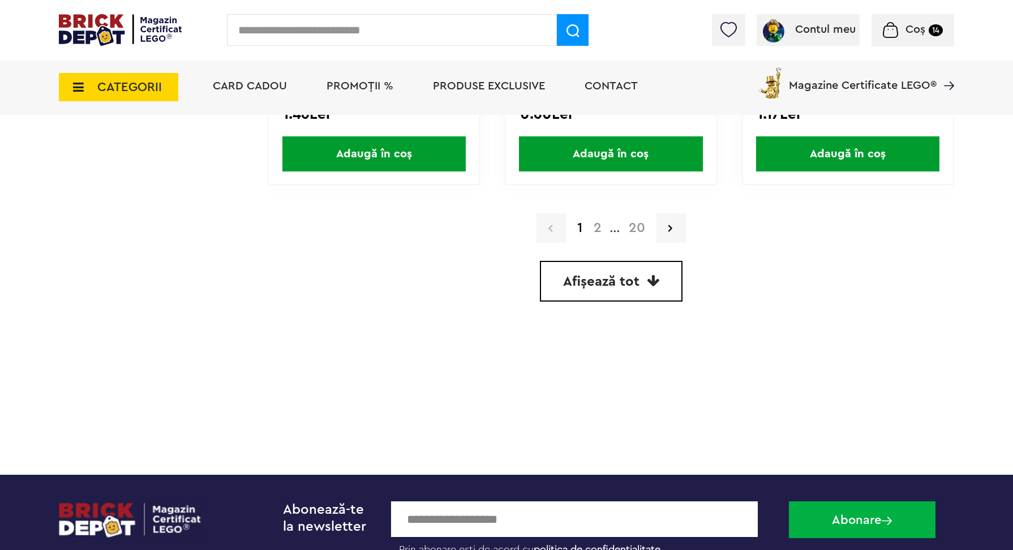
click at [599, 227] on link "2" at bounding box center [597, 228] width 19 height 14
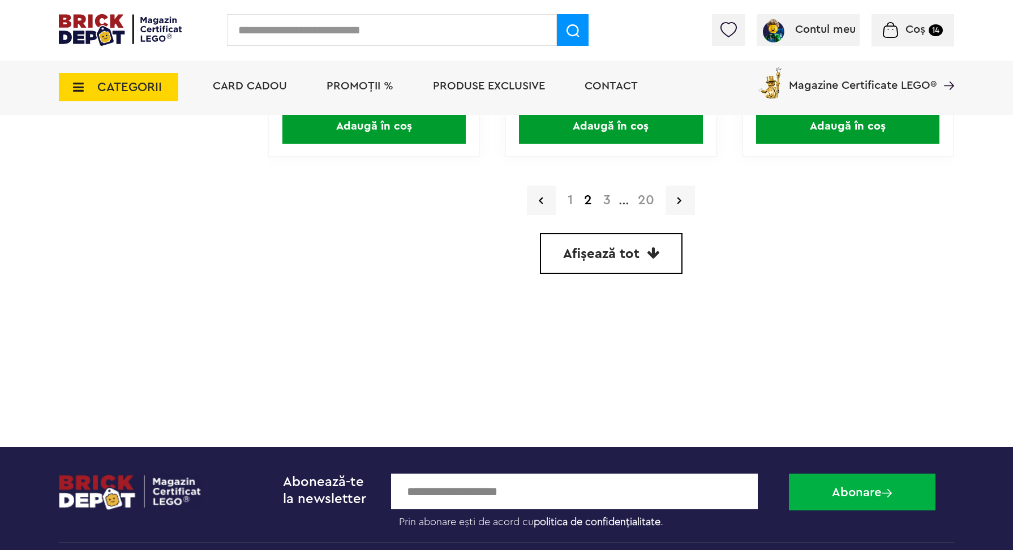
scroll to position [3376, 0]
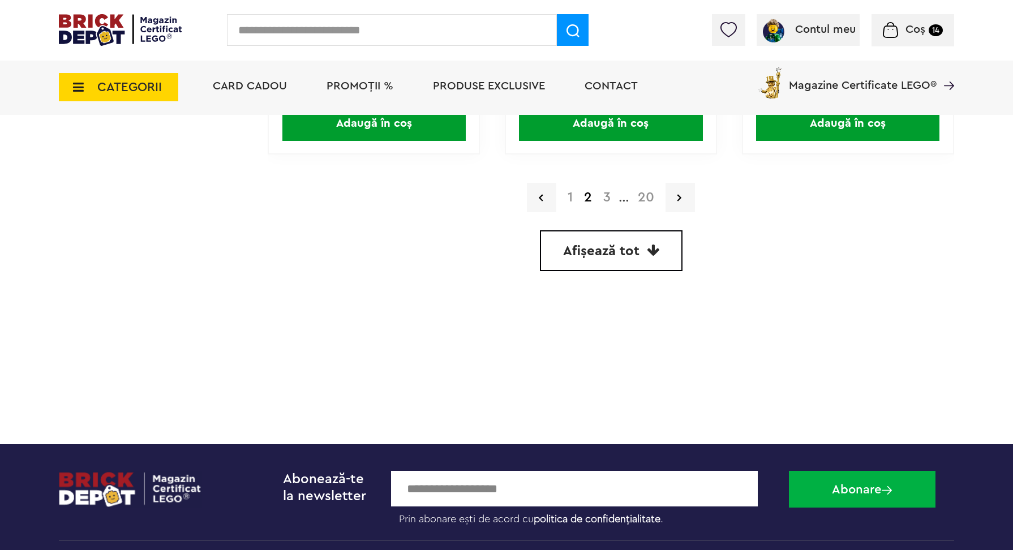
click at [605, 199] on link "3" at bounding box center [606, 198] width 19 height 14
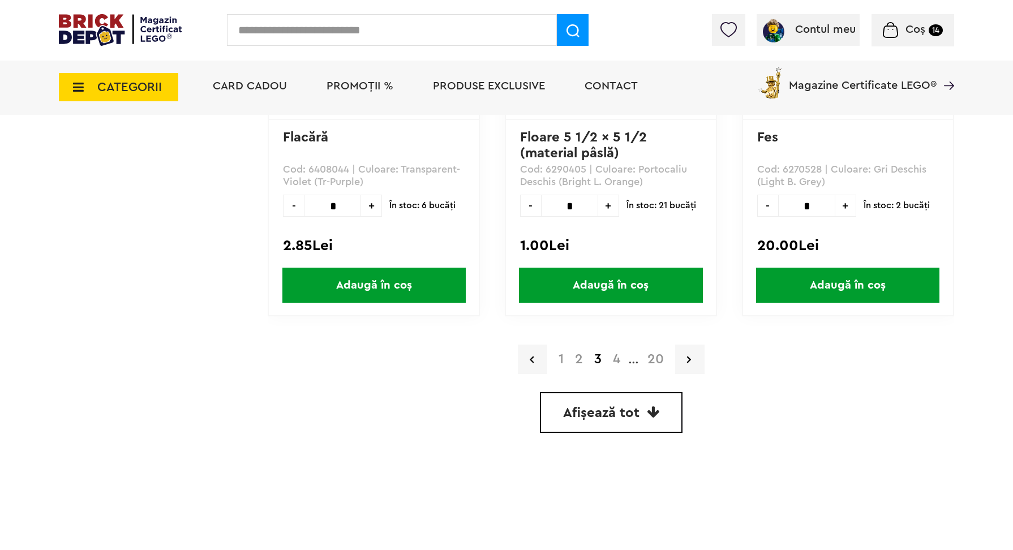
scroll to position [3217, 0]
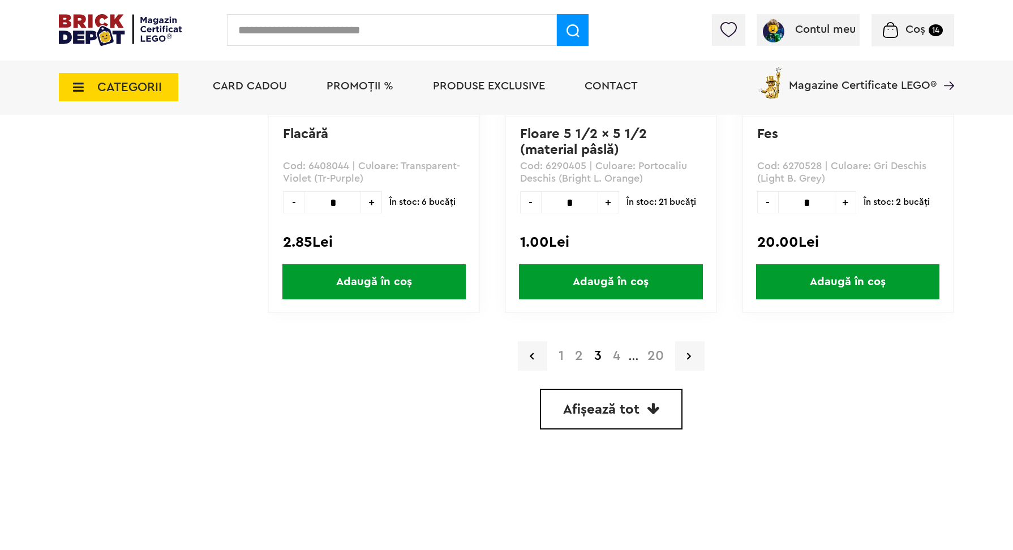
click at [614, 352] on link "4" at bounding box center [616, 356] width 19 height 14
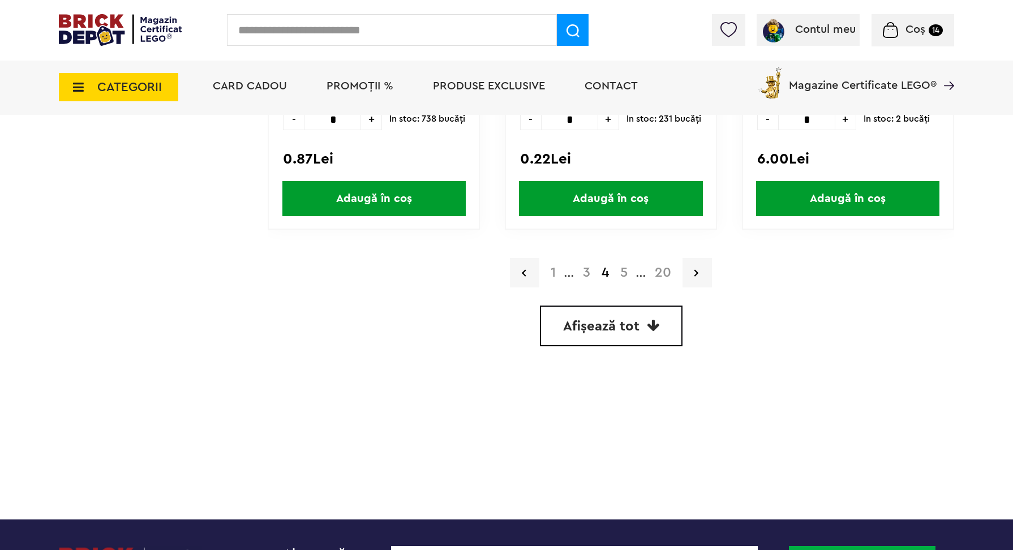
scroll to position [3305, 0]
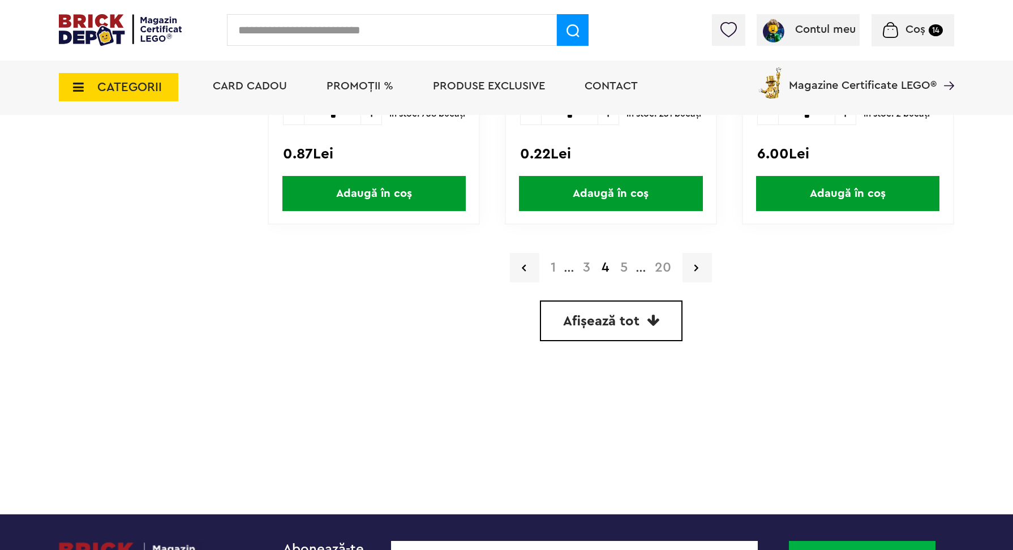
click at [623, 265] on link "5" at bounding box center [623, 268] width 19 height 14
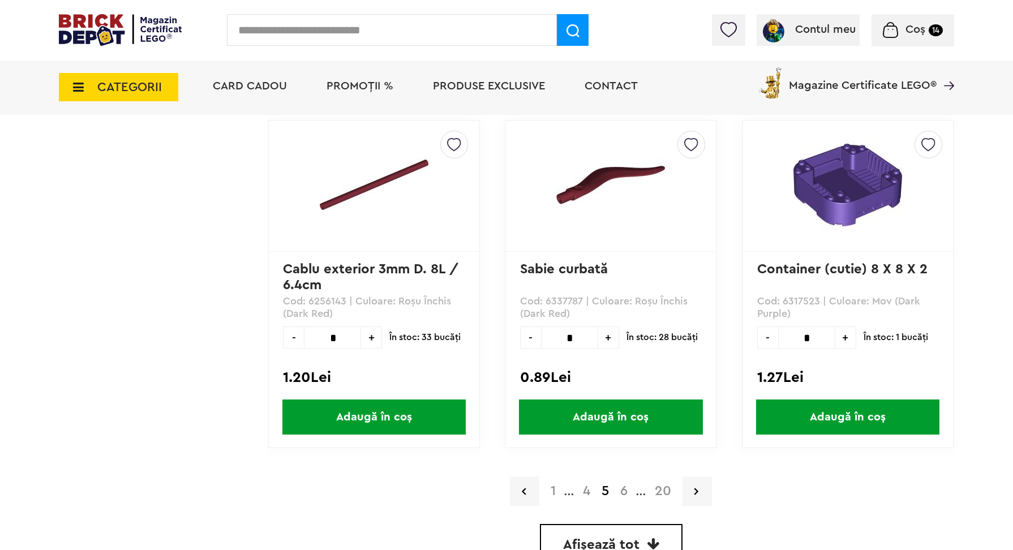
scroll to position [3125, 0]
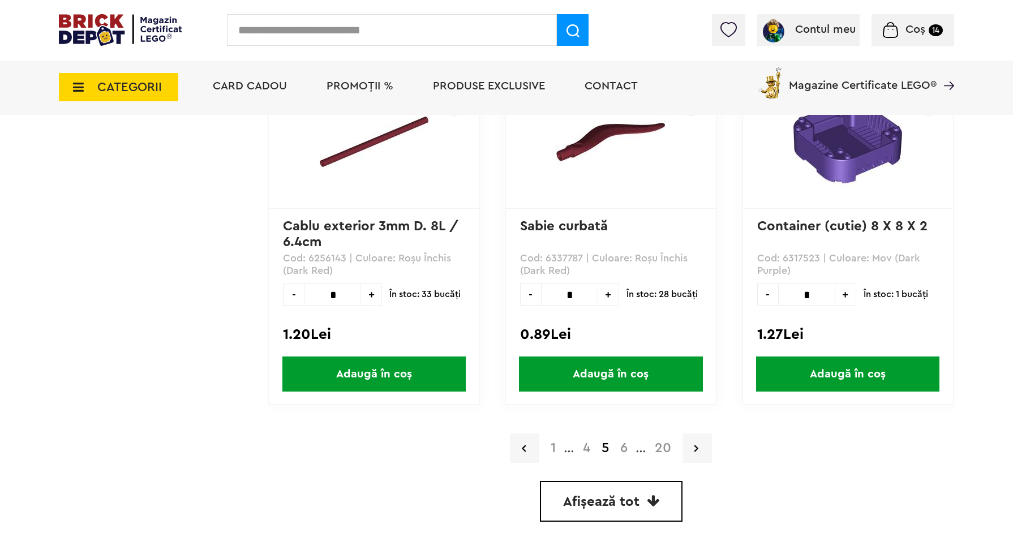
click at [626, 446] on link "6" at bounding box center [623, 448] width 19 height 14
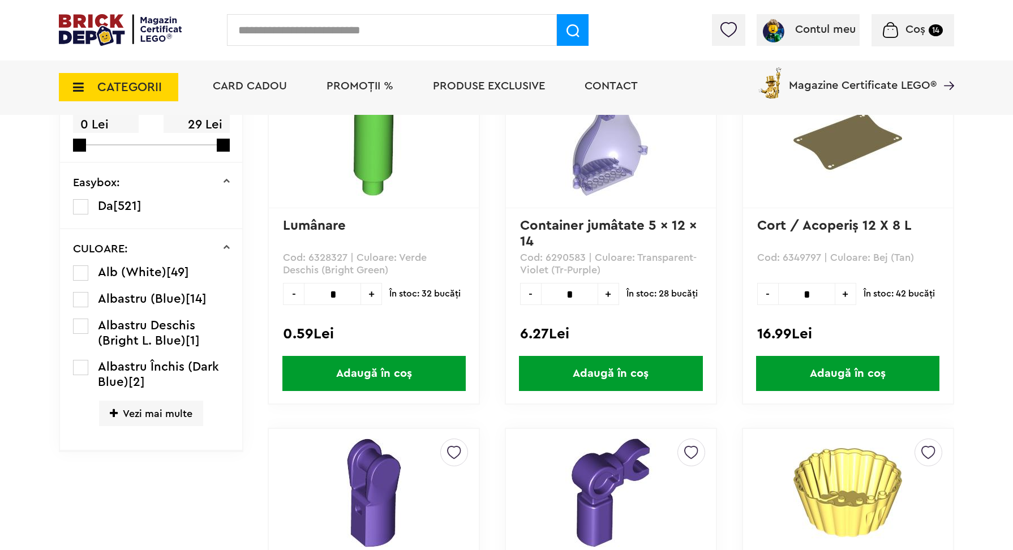
scroll to position [323, 0]
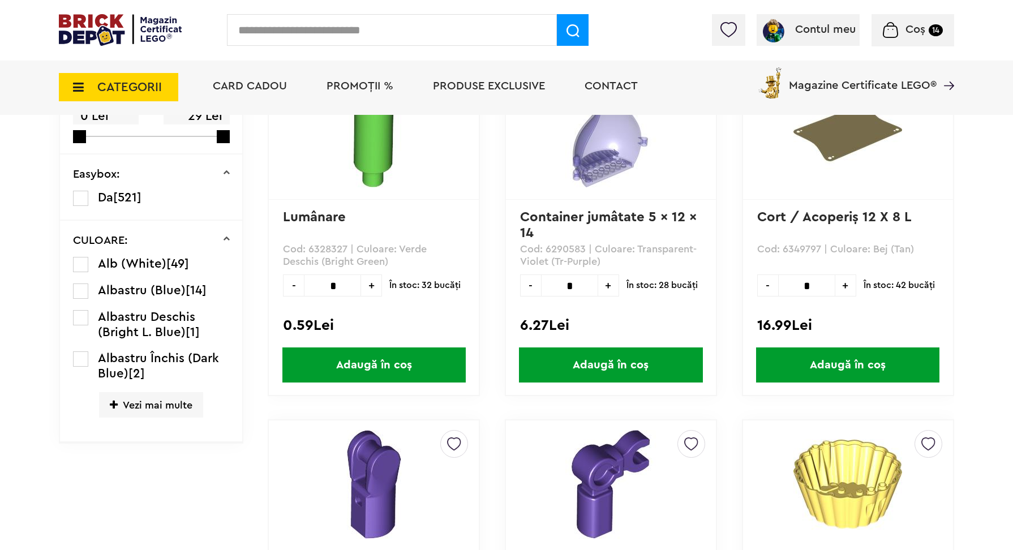
click at [799, 248] on p "Cod: 6349797 | Culoare: Bej (Tan)" at bounding box center [848, 255] width 182 height 25
copy p "6349797"
click at [848, 362] on span "Adaugă în coș" at bounding box center [847, 364] width 183 height 35
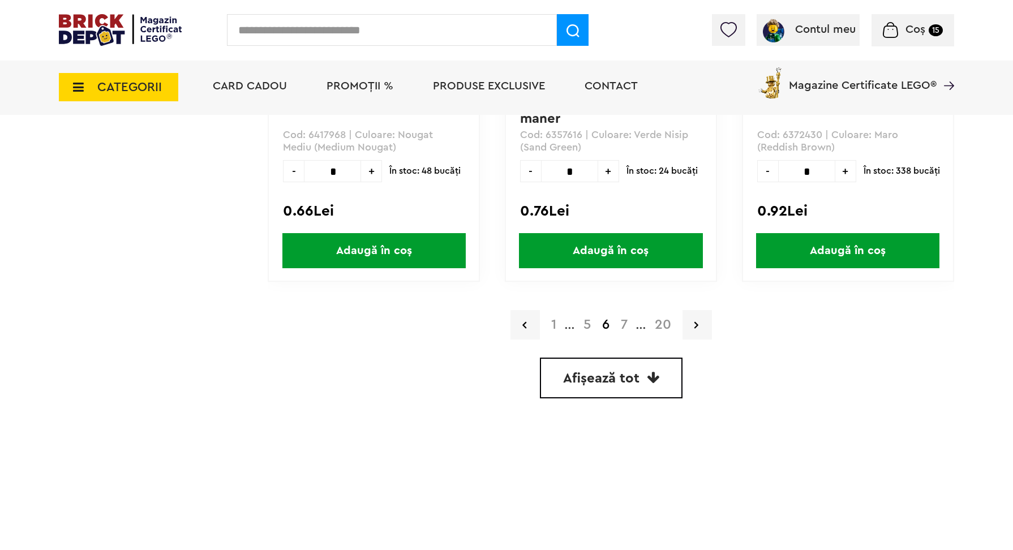
scroll to position [3400, 0]
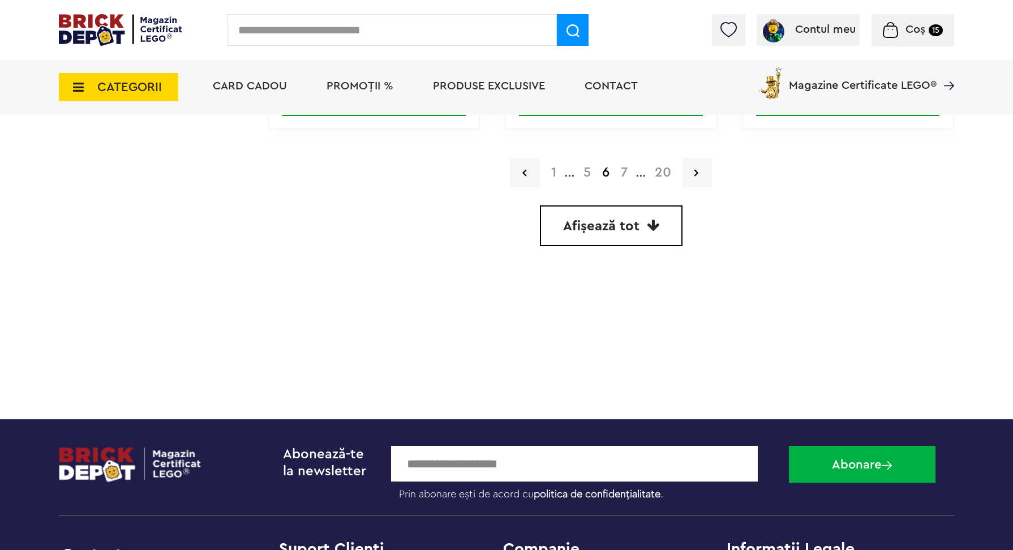
click at [622, 168] on link "7" at bounding box center [624, 173] width 18 height 14
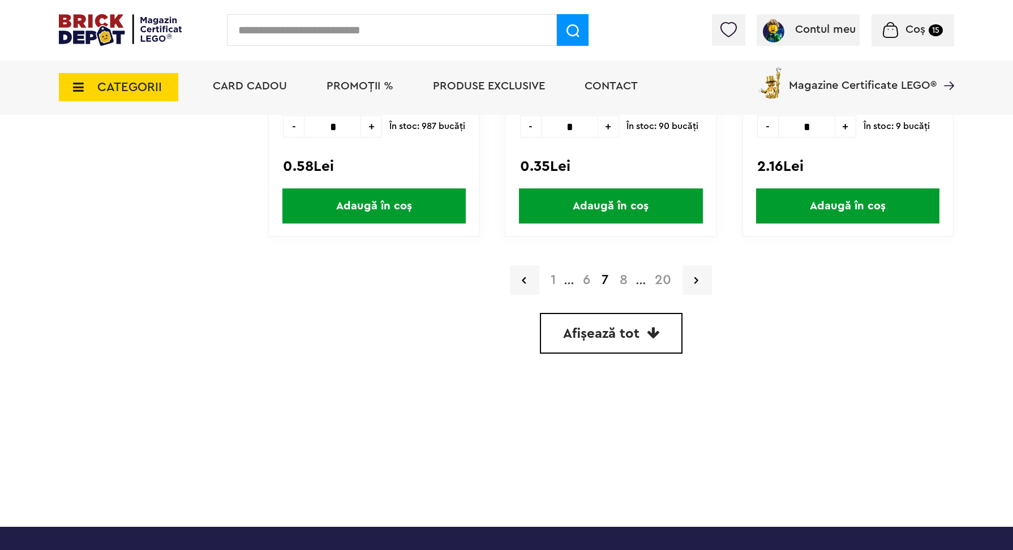
scroll to position [3300, 0]
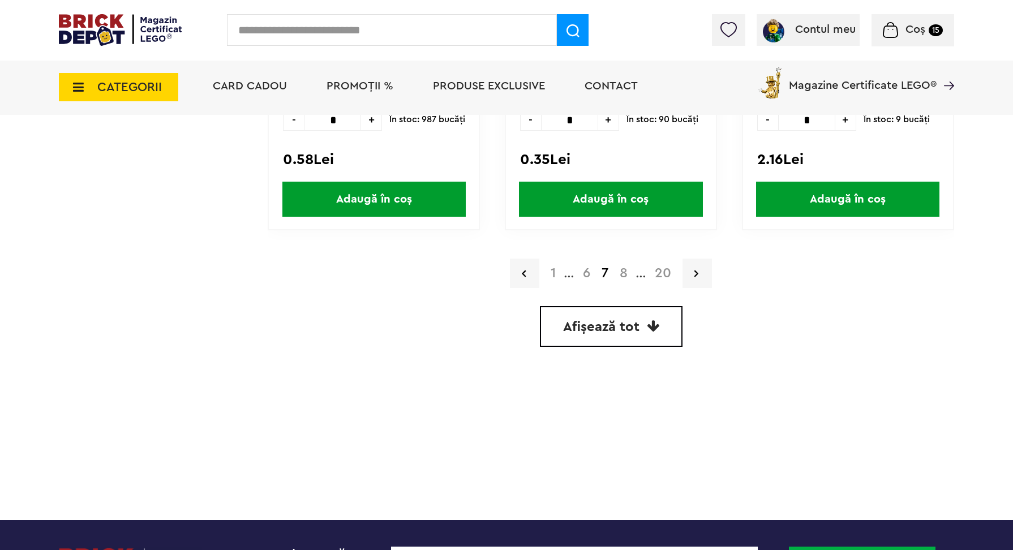
click at [625, 269] on link "8" at bounding box center [623, 273] width 19 height 14
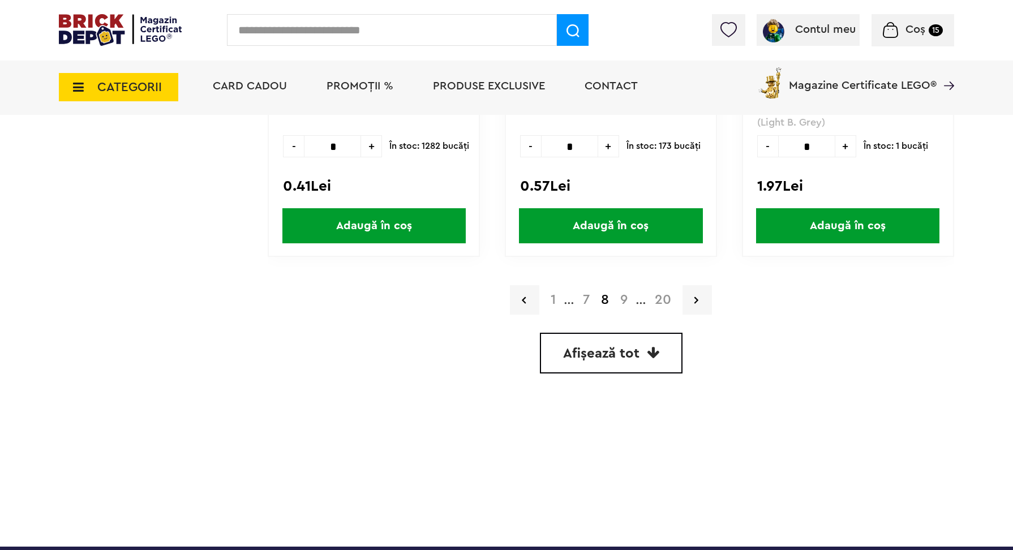
scroll to position [3288, 0]
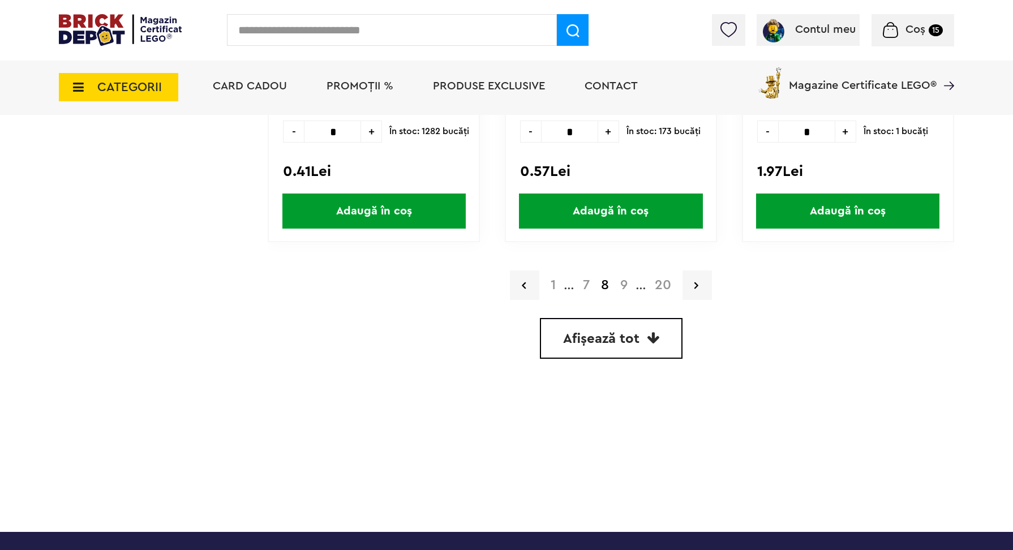
click at [624, 280] on link "9" at bounding box center [623, 285] width 19 height 14
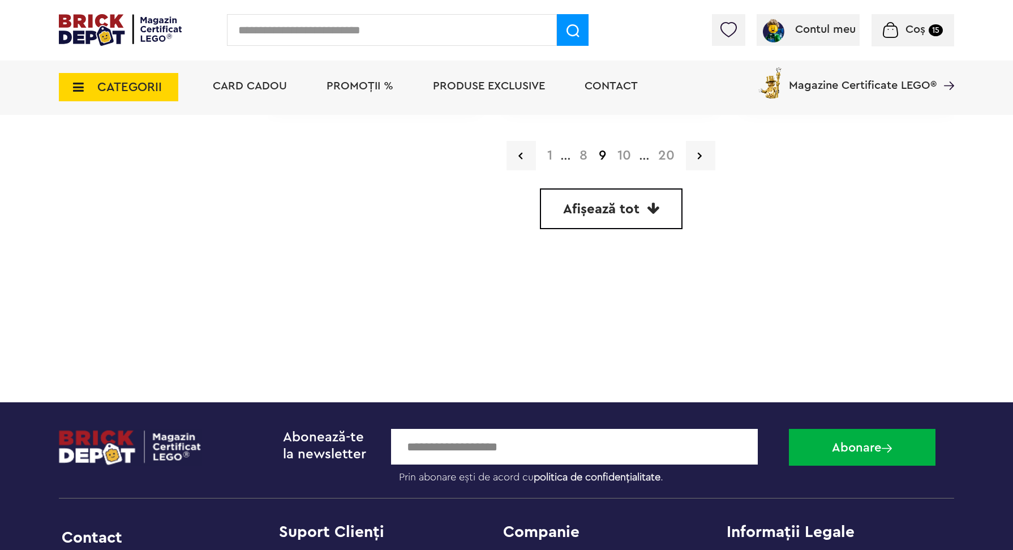
scroll to position [3436, 0]
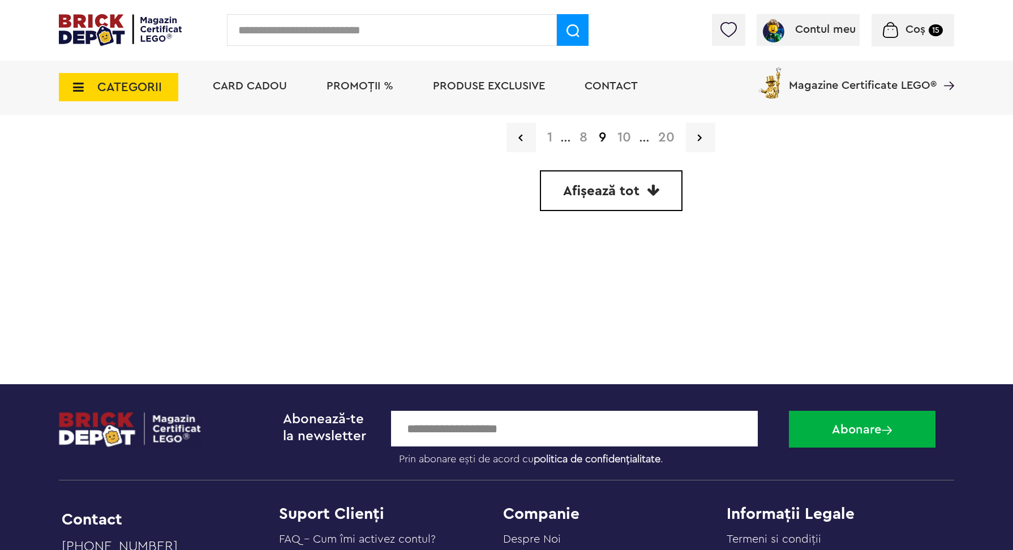
click at [627, 135] on link "10" at bounding box center [624, 138] width 25 height 14
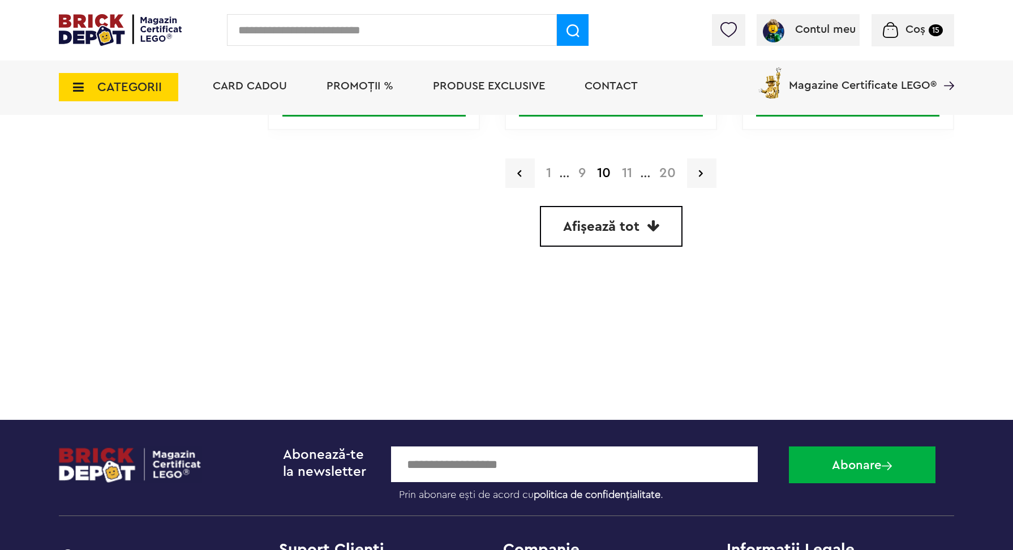
scroll to position [3439, 0]
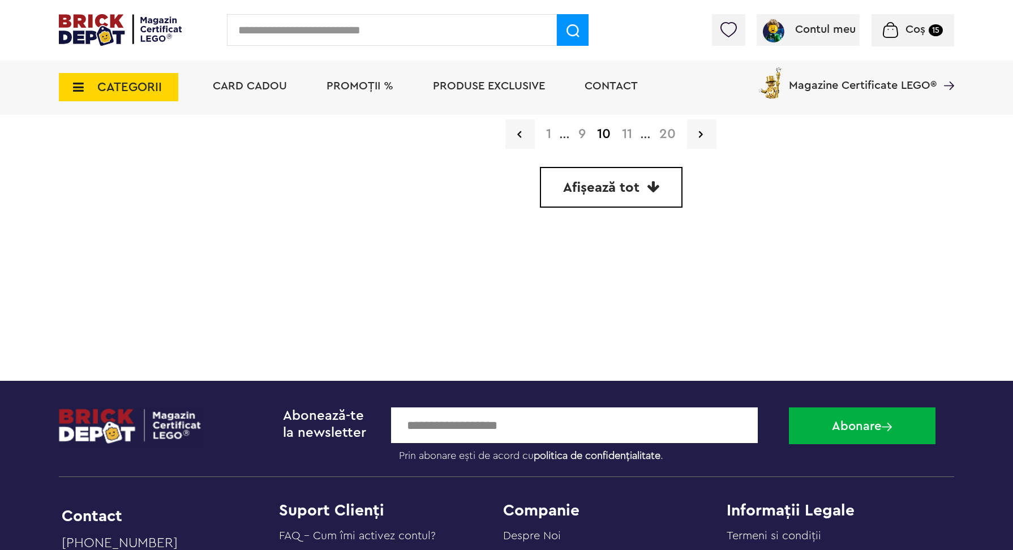
click at [629, 132] on link "11" at bounding box center [627, 134] width 22 height 14
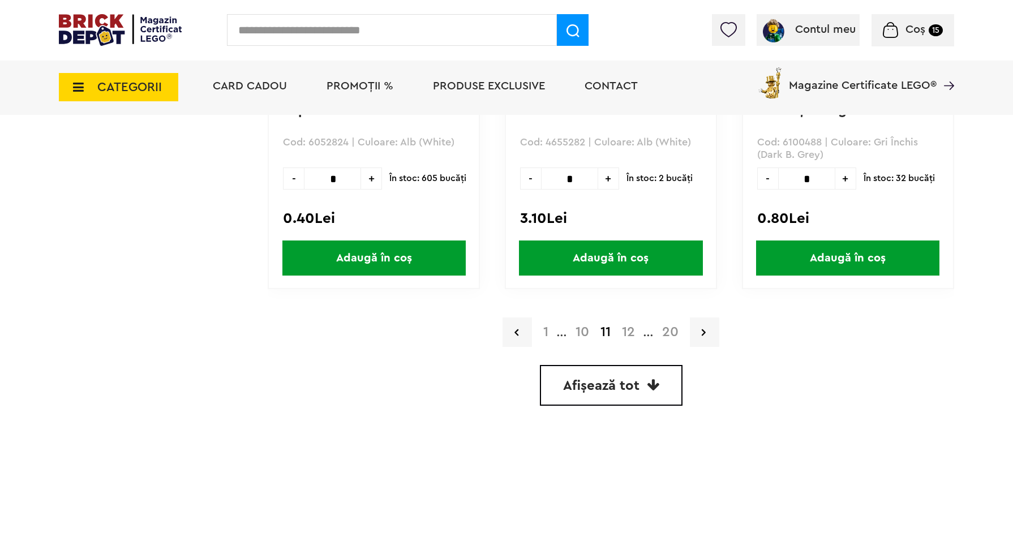
scroll to position [3256, 0]
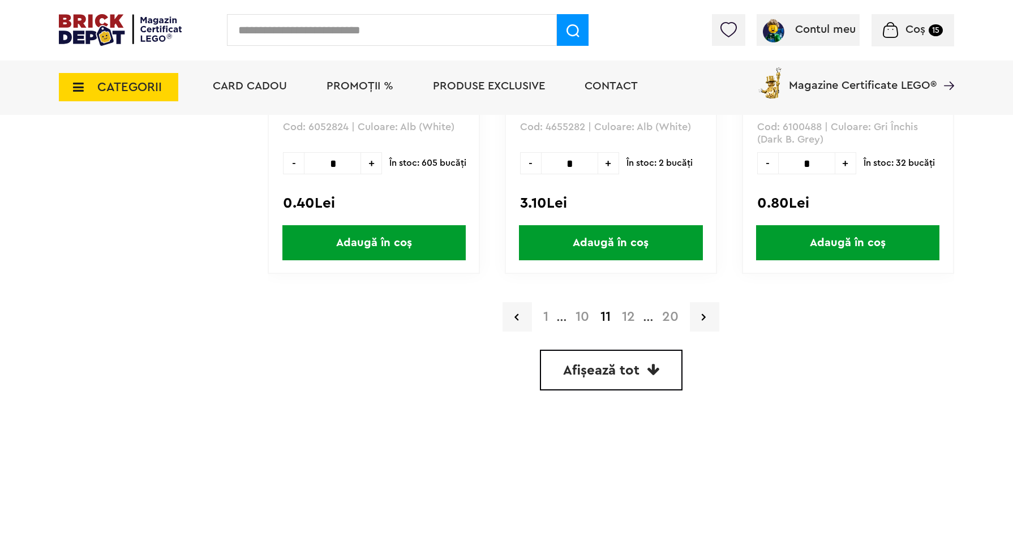
click at [631, 315] on link "12" at bounding box center [628, 317] width 24 height 14
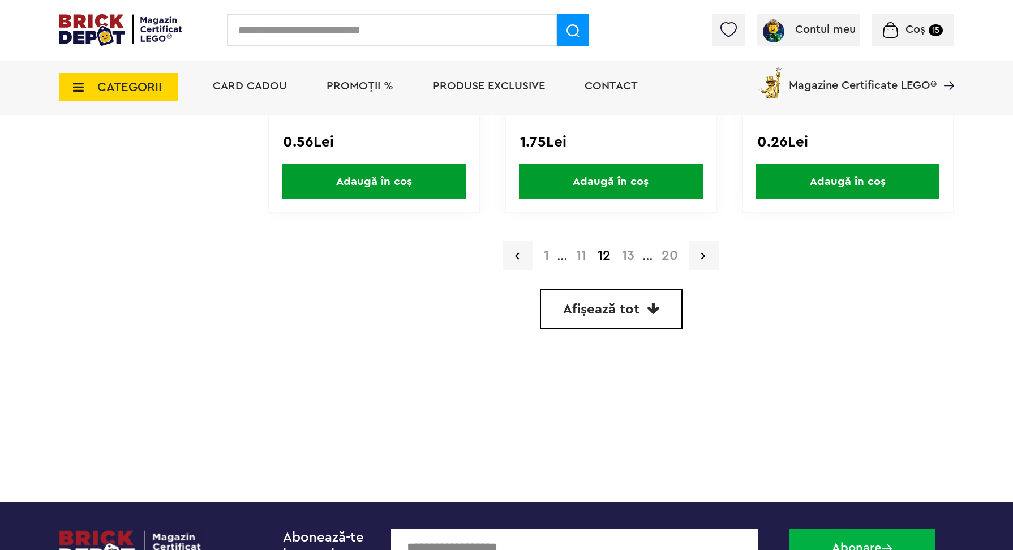
scroll to position [3326, 0]
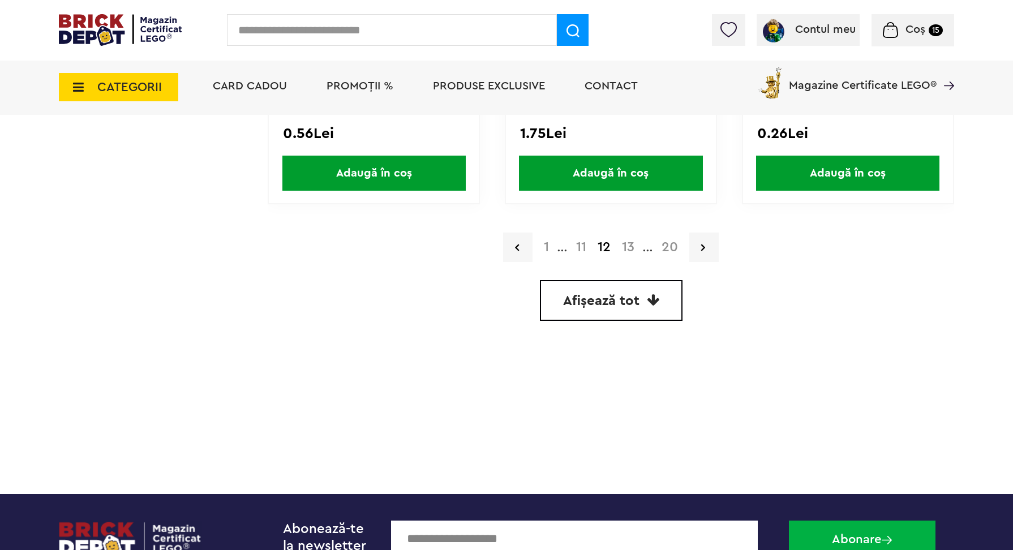
click at [630, 246] on link "13" at bounding box center [628, 247] width 24 height 14
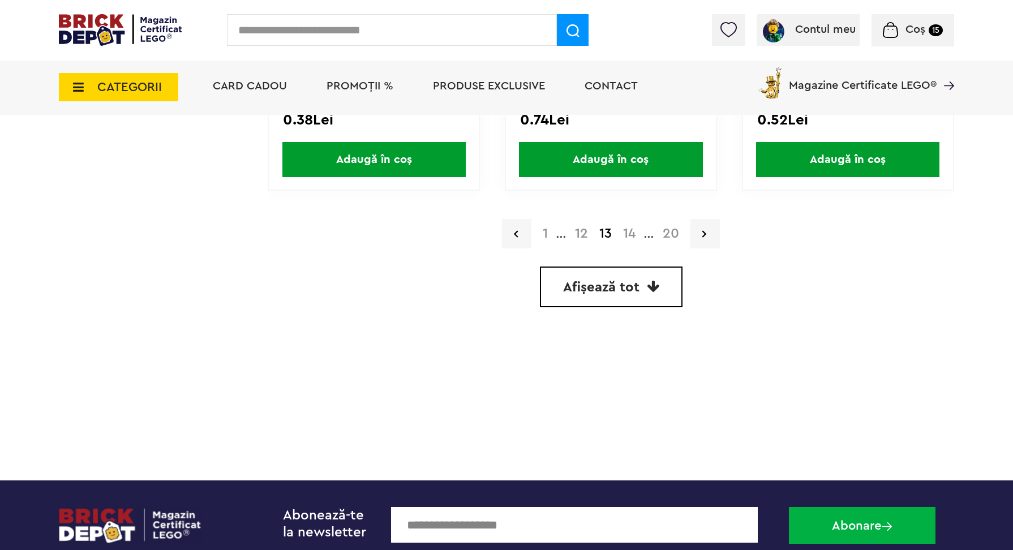
scroll to position [3347, 0]
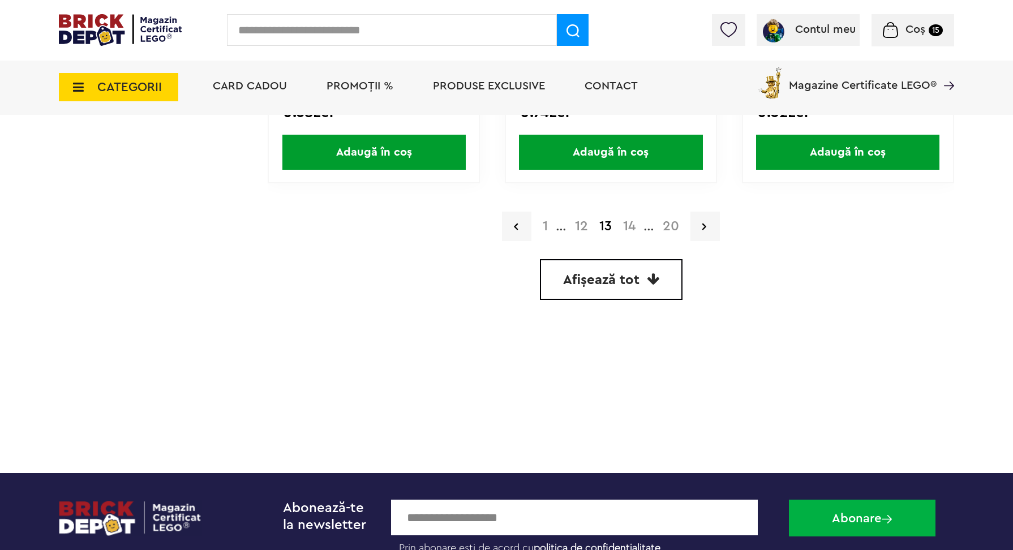
click at [629, 222] on link "14" at bounding box center [629, 227] width 24 height 14
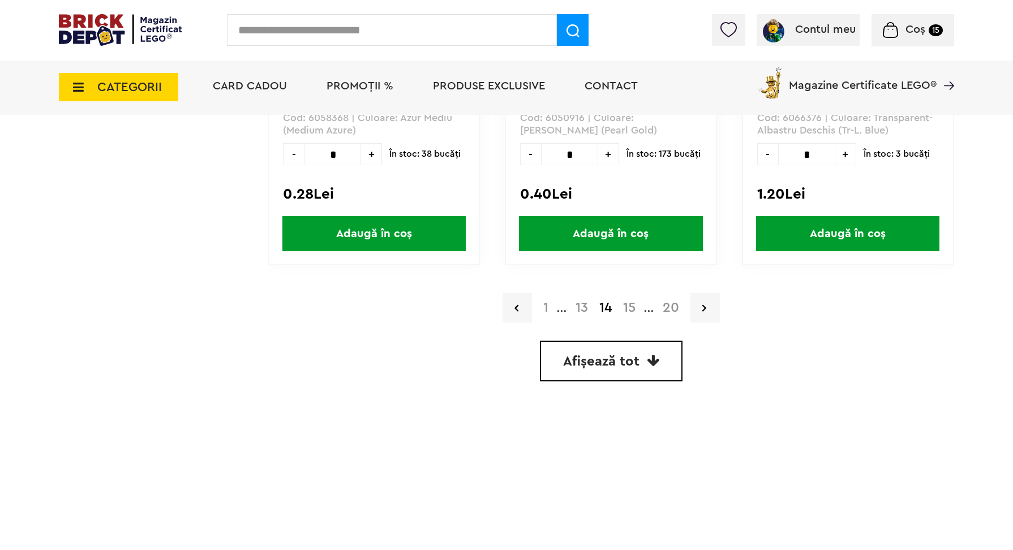
scroll to position [3275, 0]
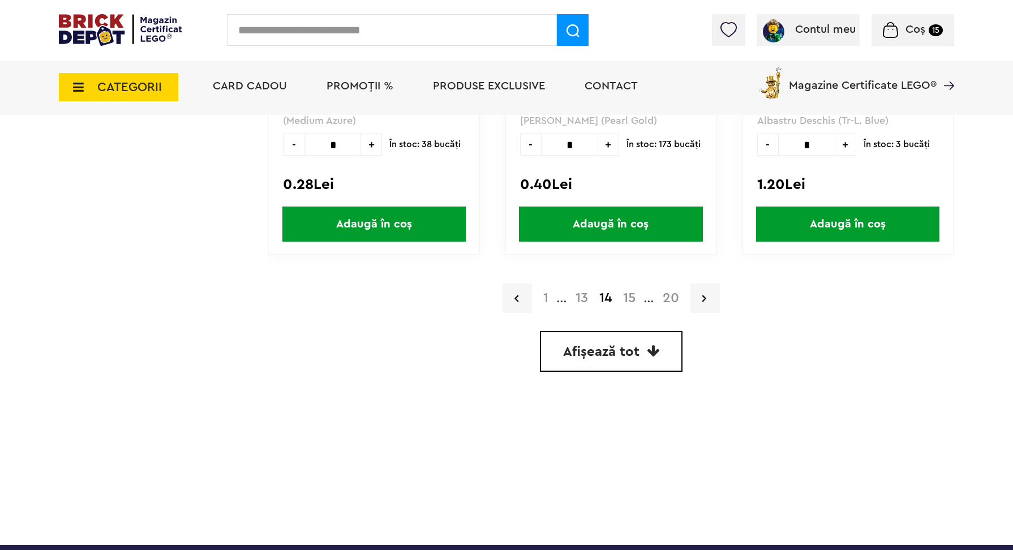
click at [628, 292] on link "15" at bounding box center [629, 298] width 24 height 14
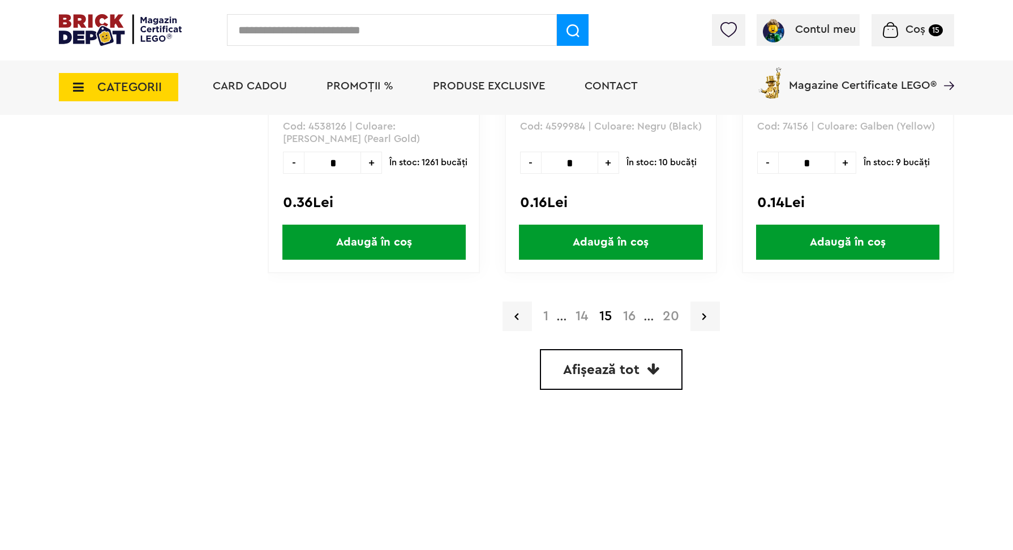
scroll to position [3255, 0]
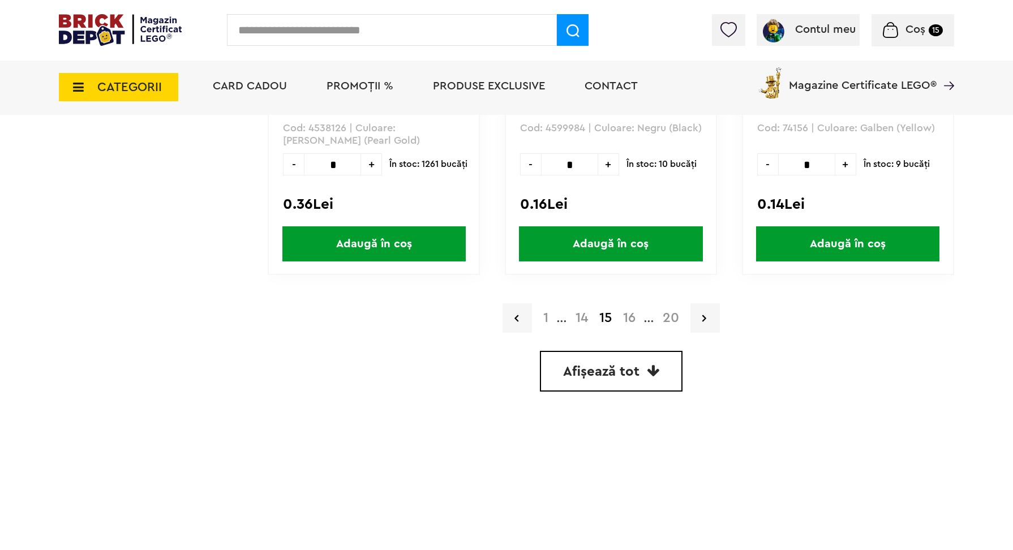
click at [631, 316] on link "16" at bounding box center [629, 318] width 24 height 14
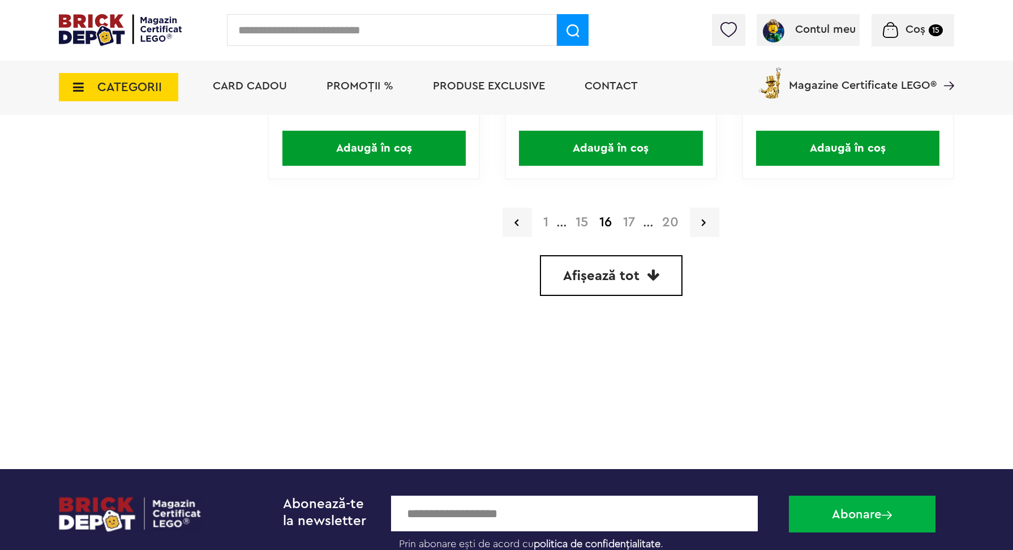
scroll to position [3335, 0]
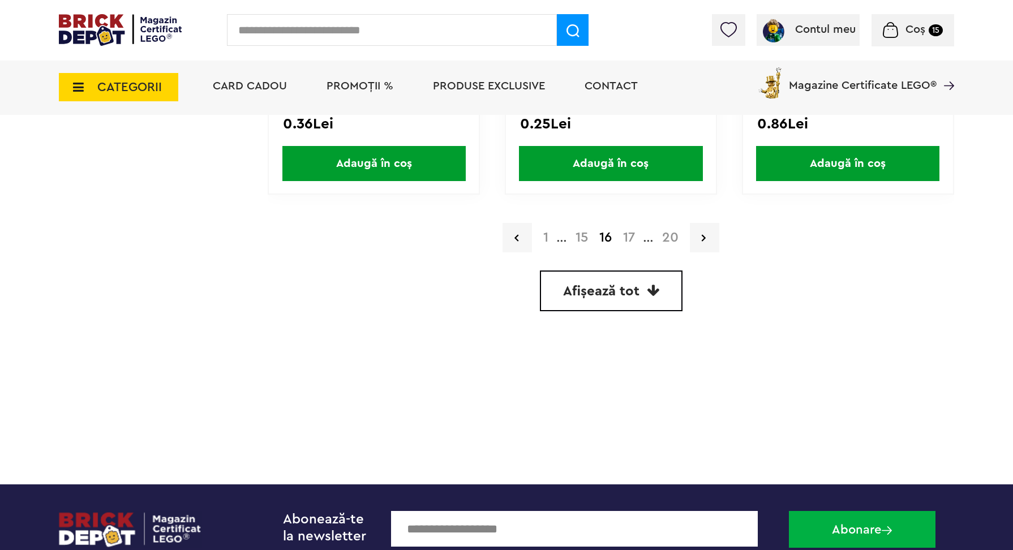
click at [631, 232] on link "17" at bounding box center [628, 238] width 23 height 14
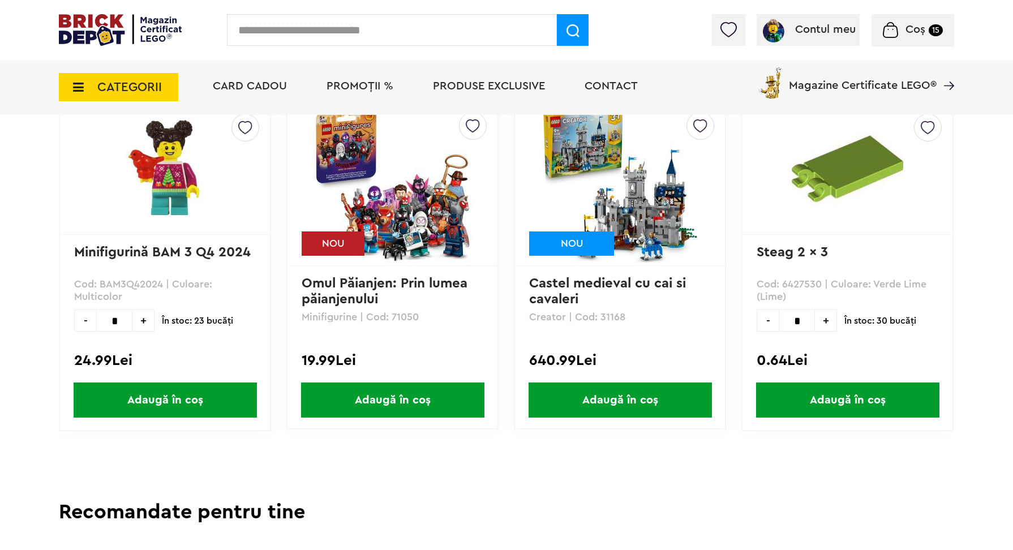
scroll to position [1047, 0]
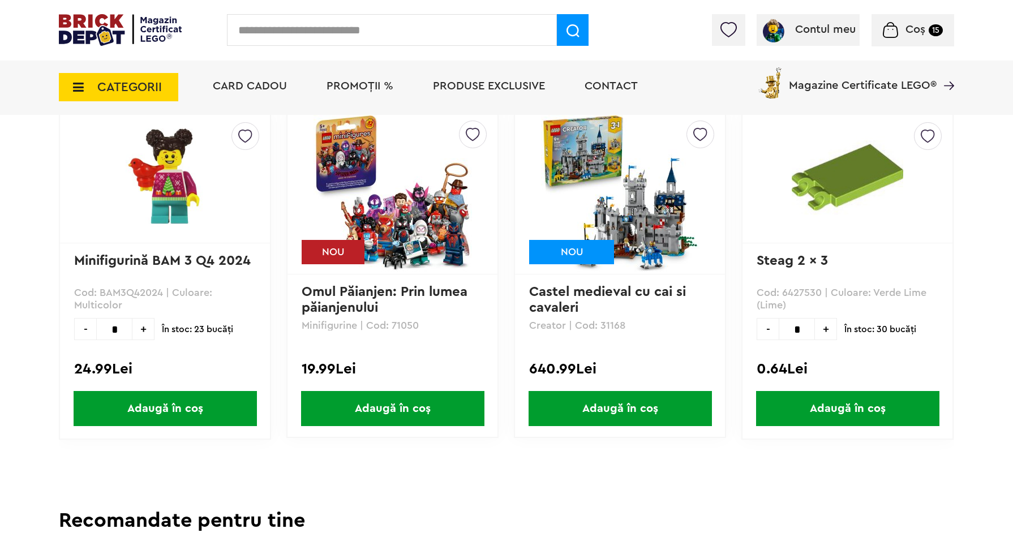
click at [828, 179] on img at bounding box center [847, 177] width 141 height 111
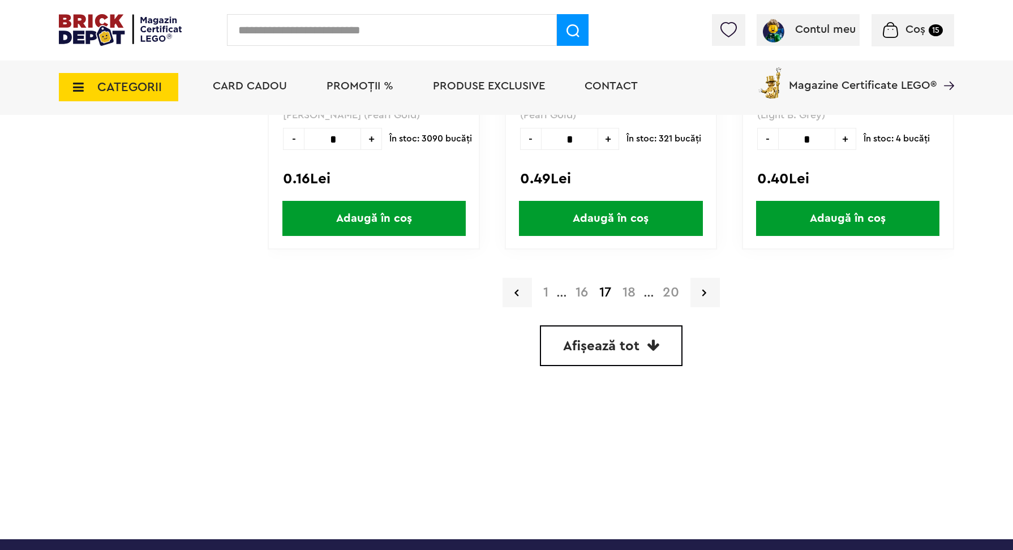
scroll to position [3303, 0]
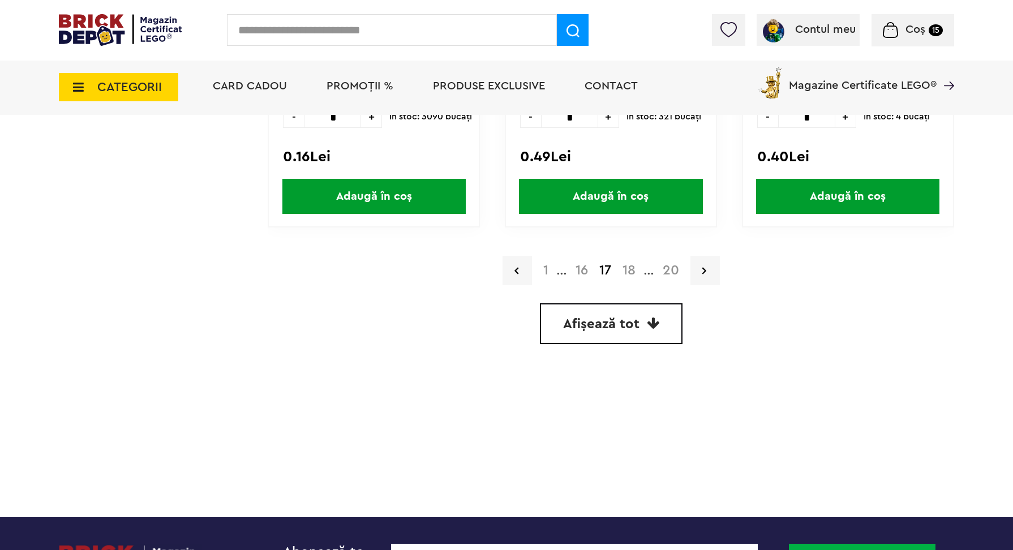
click at [629, 270] on link "18" at bounding box center [629, 271] width 24 height 14
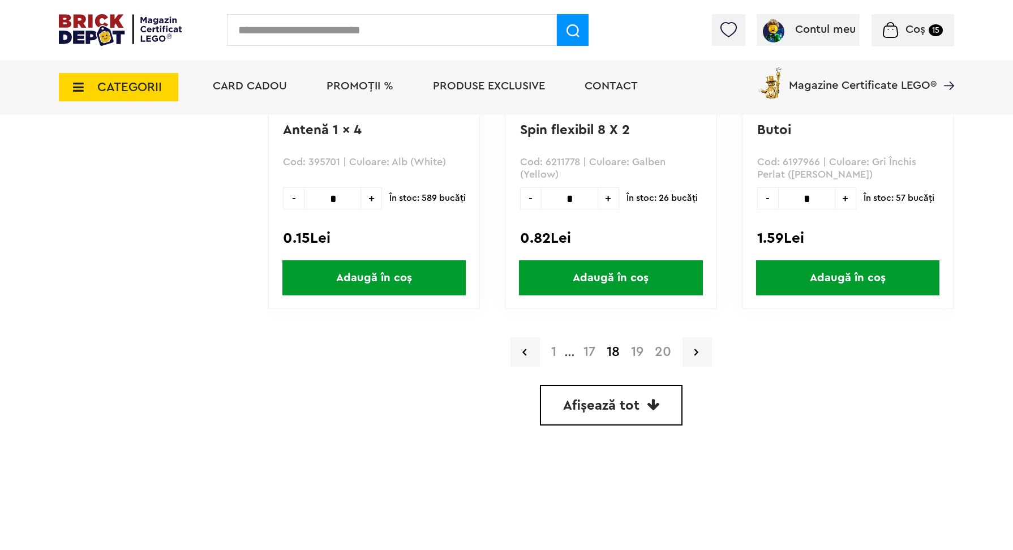
scroll to position [3310, 0]
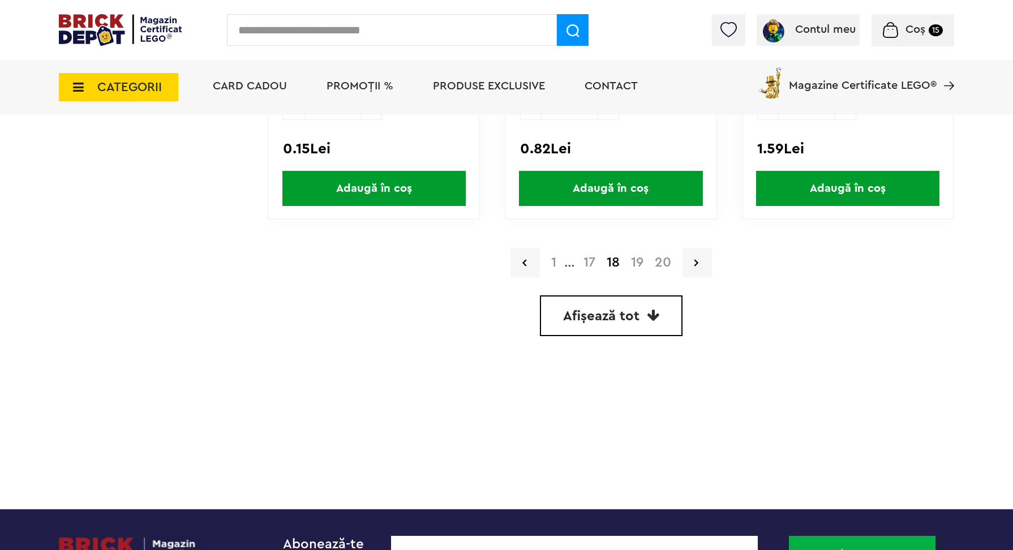
click at [640, 259] on link "19" at bounding box center [637, 263] width 24 height 14
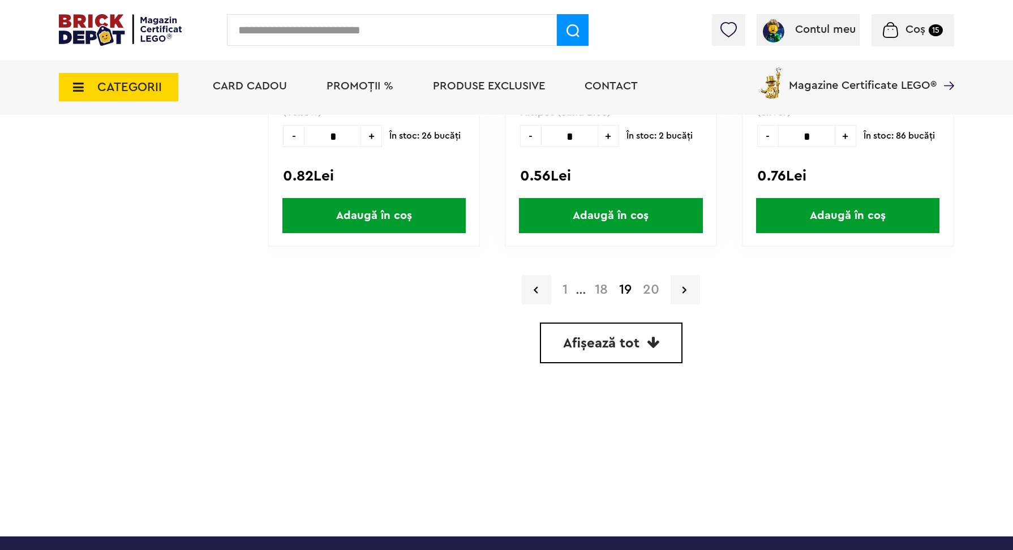
scroll to position [3303, 0]
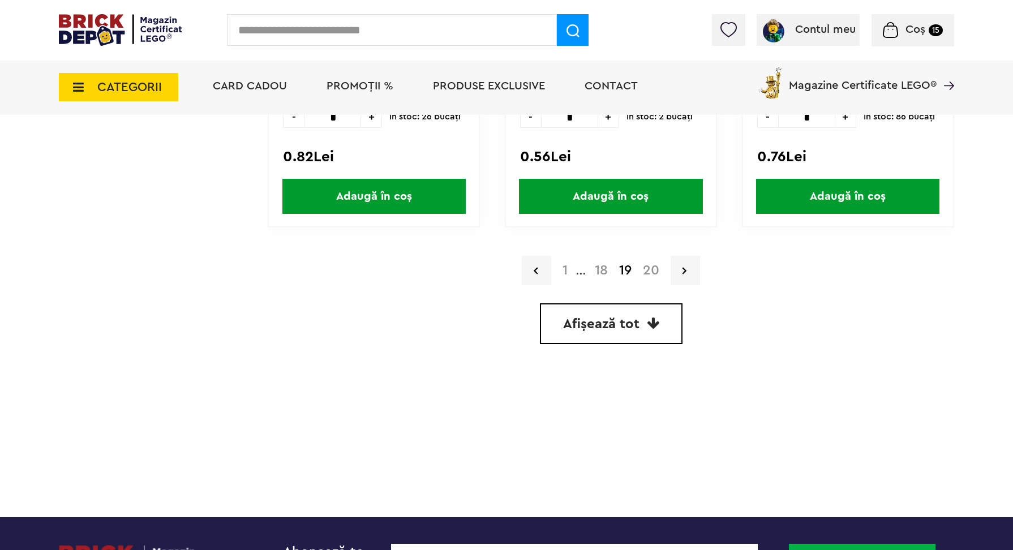
click at [650, 268] on link "20" at bounding box center [651, 271] width 28 height 14
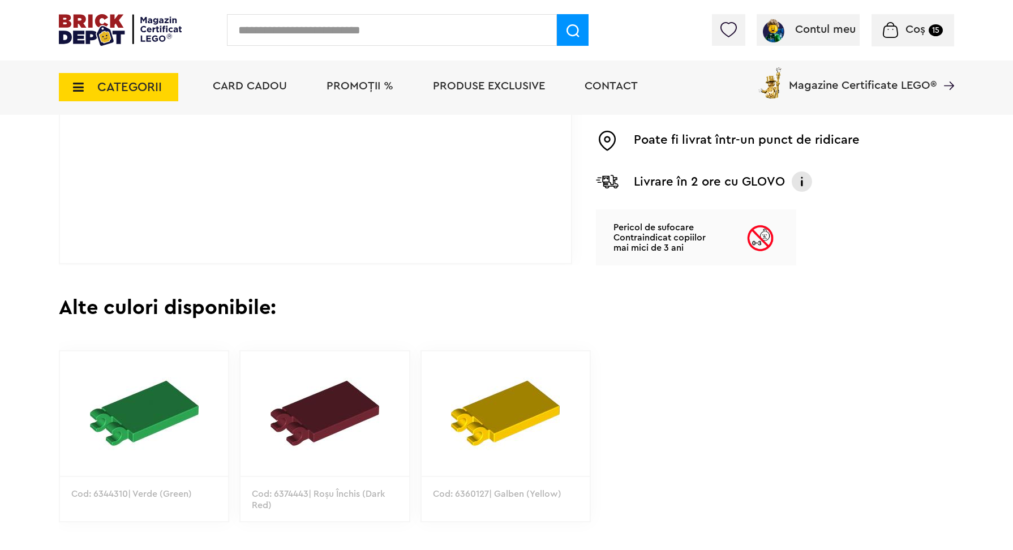
scroll to position [462, 0]
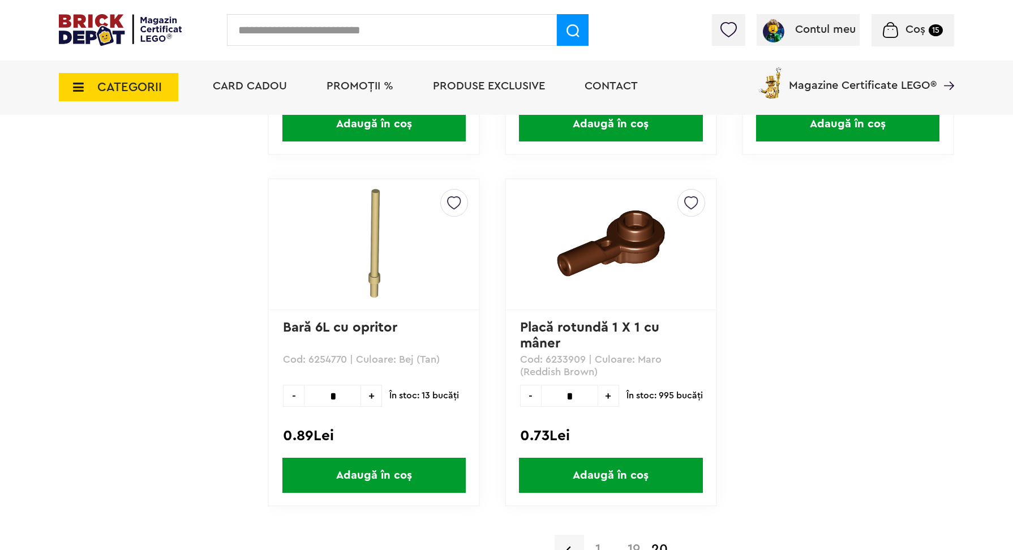
scroll to position [951, 0]
